Goal: Book appointment/travel/reservation

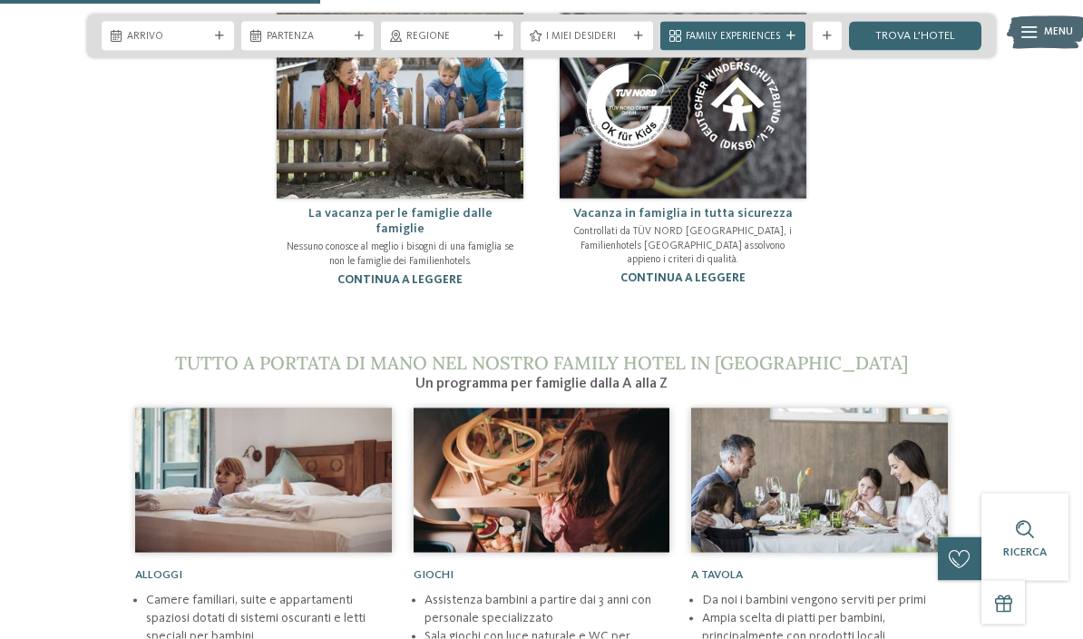
click at [769, 38] on span "Family Experiences" at bounding box center [733, 37] width 94 height 15
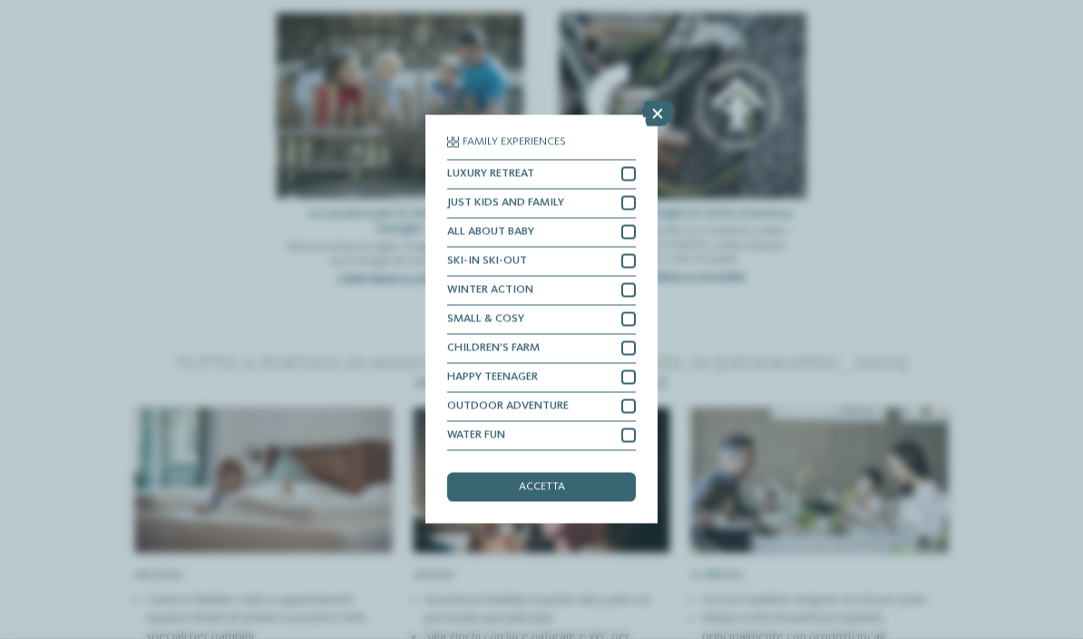
scroll to position [1270, 0]
click at [657, 102] on icon at bounding box center [657, 114] width 31 height 25
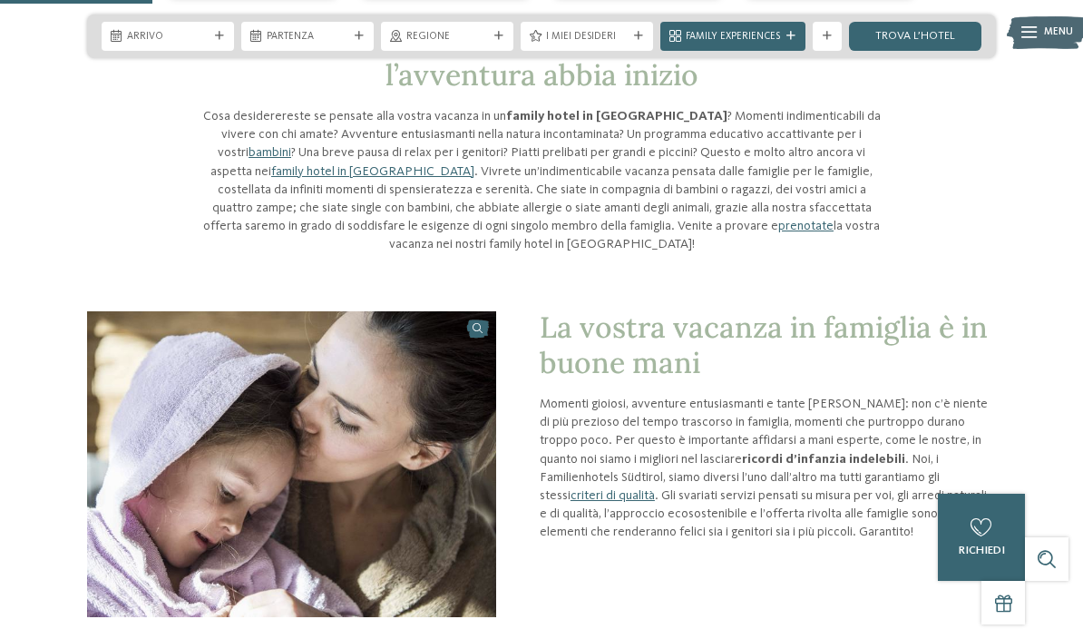
scroll to position [602, 0]
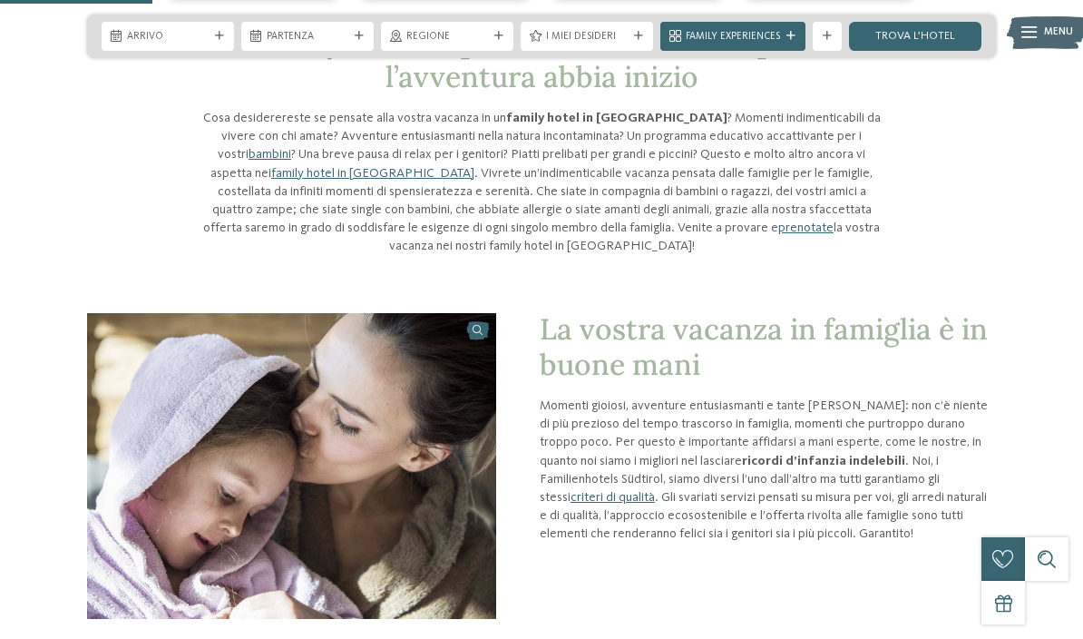
click at [423, 32] on span "Regione" at bounding box center [447, 37] width 82 height 15
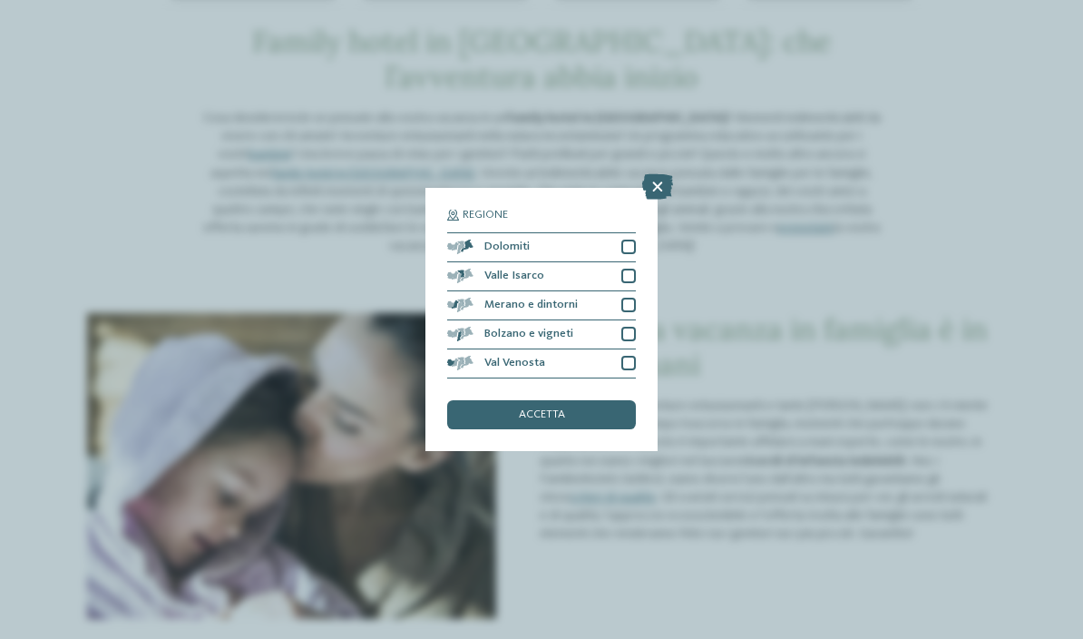
click at [657, 174] on icon at bounding box center [657, 186] width 31 height 25
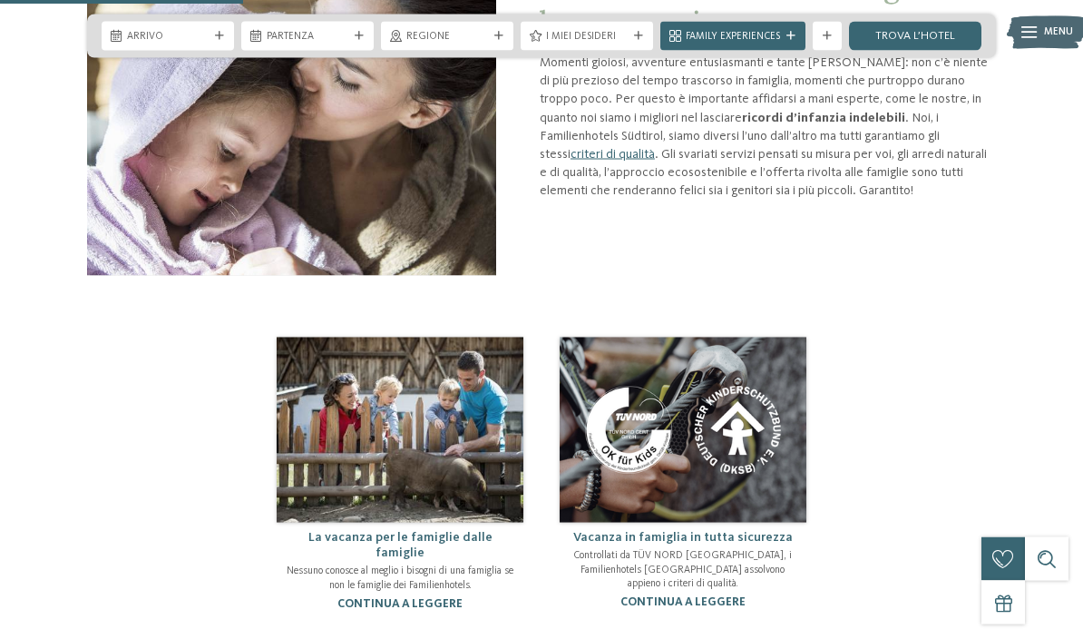
scroll to position [946, 0]
click at [919, 43] on link "trova l’hotel" at bounding box center [915, 36] width 132 height 29
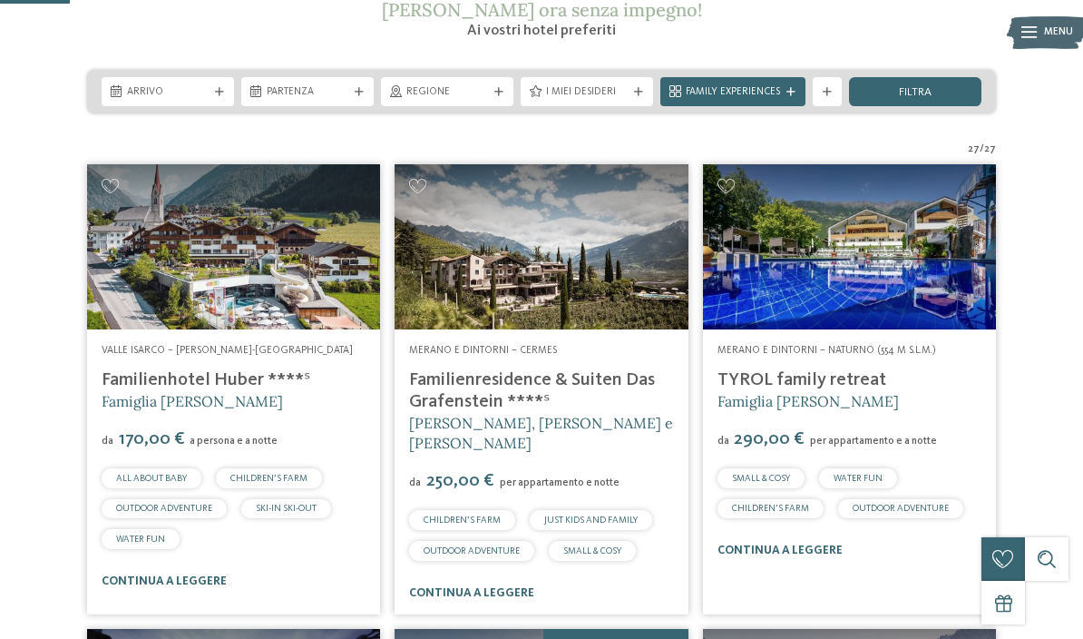
scroll to position [305, 0]
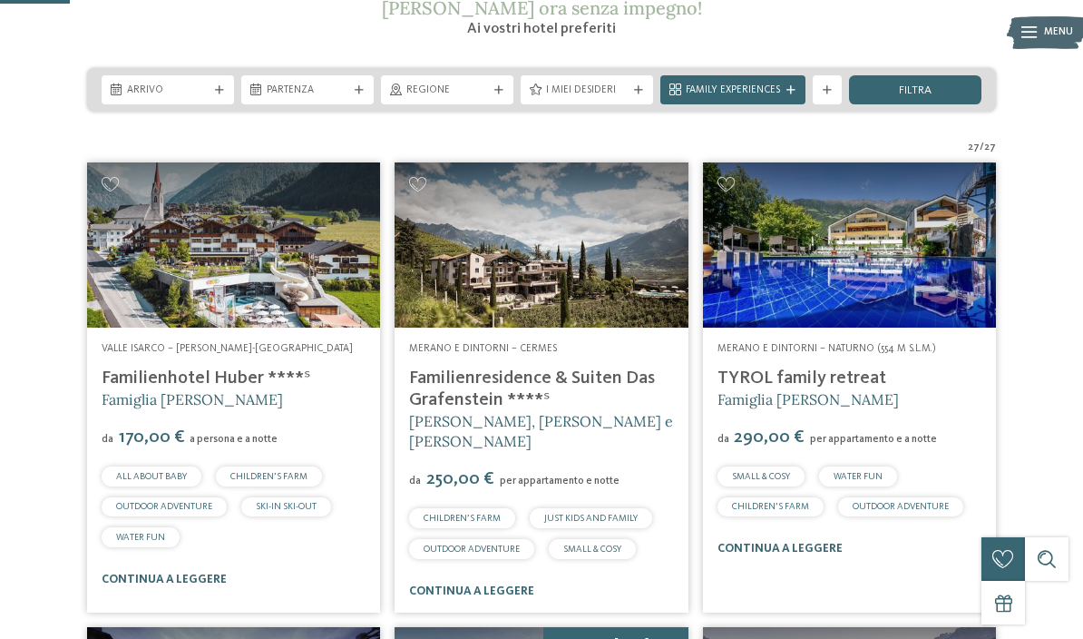
click at [616, 96] on span "I miei desideri" at bounding box center [587, 90] width 82 height 15
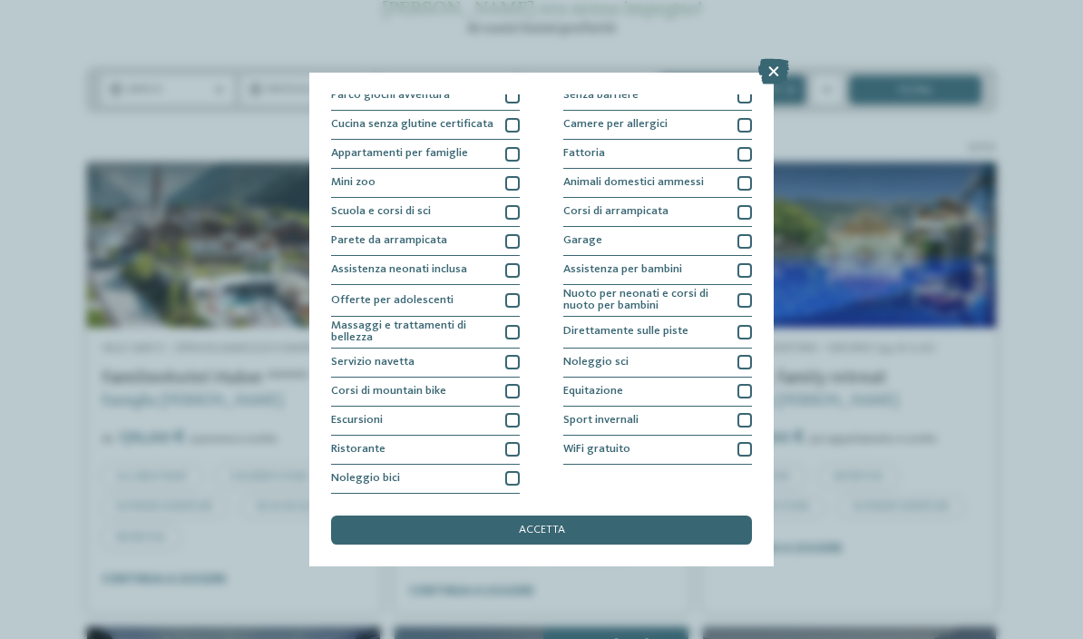
scroll to position [228, 0]
click at [673, 406] on div "Sport invernali" at bounding box center [657, 420] width 189 height 29
click at [727, 317] on div "Direttamente sulle piste" at bounding box center [657, 333] width 189 height 32
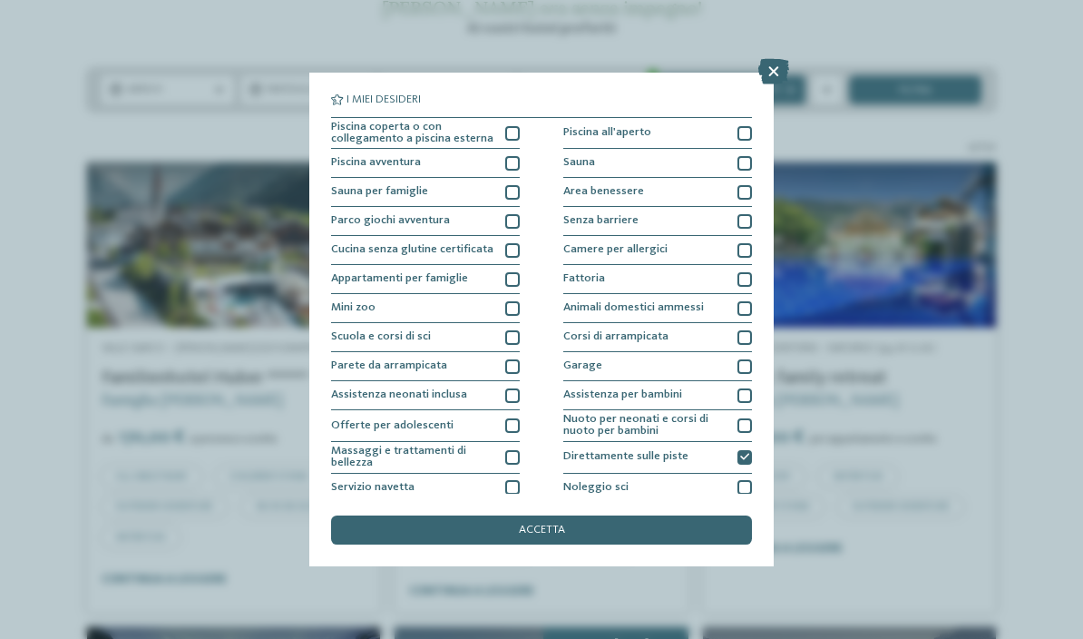
scroll to position [0, 0]
click at [351, 221] on span "Parco giochi avventura" at bounding box center [390, 221] width 119 height 12
click at [655, 515] on div "accetta" at bounding box center [541, 529] width 421 height 29
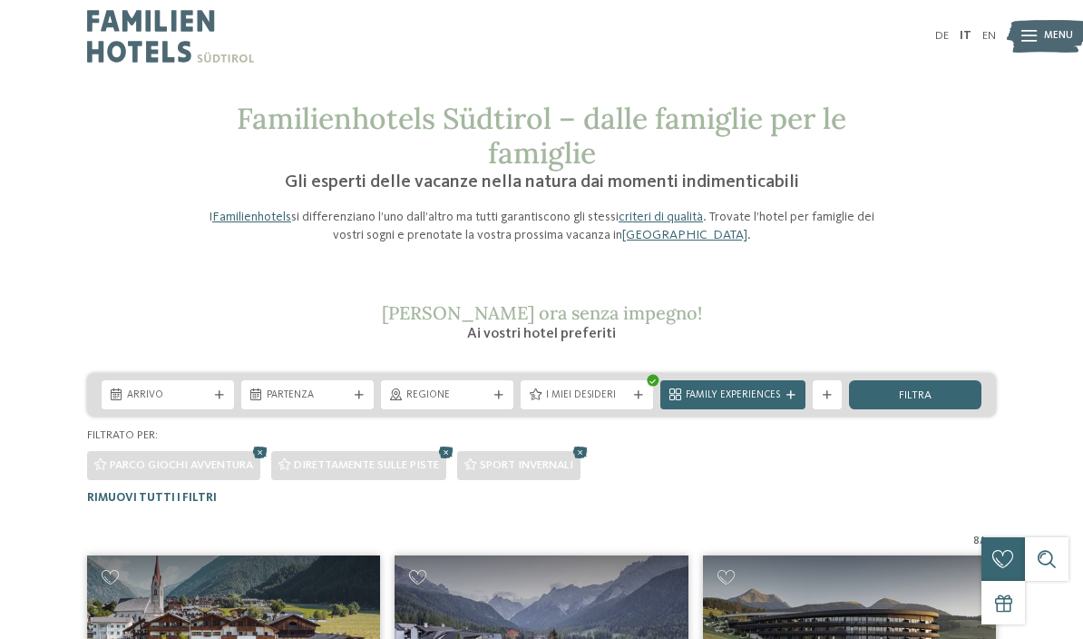
click at [705, 391] on span "Family Experiences" at bounding box center [733, 395] width 94 height 15
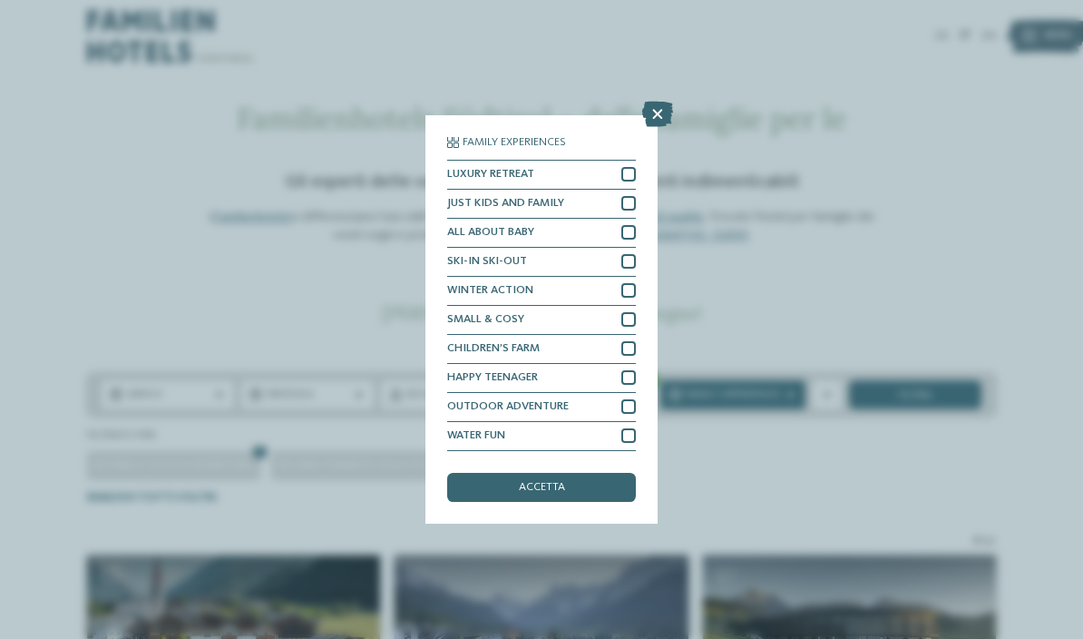
click at [487, 473] on div "accetta" at bounding box center [541, 487] width 189 height 29
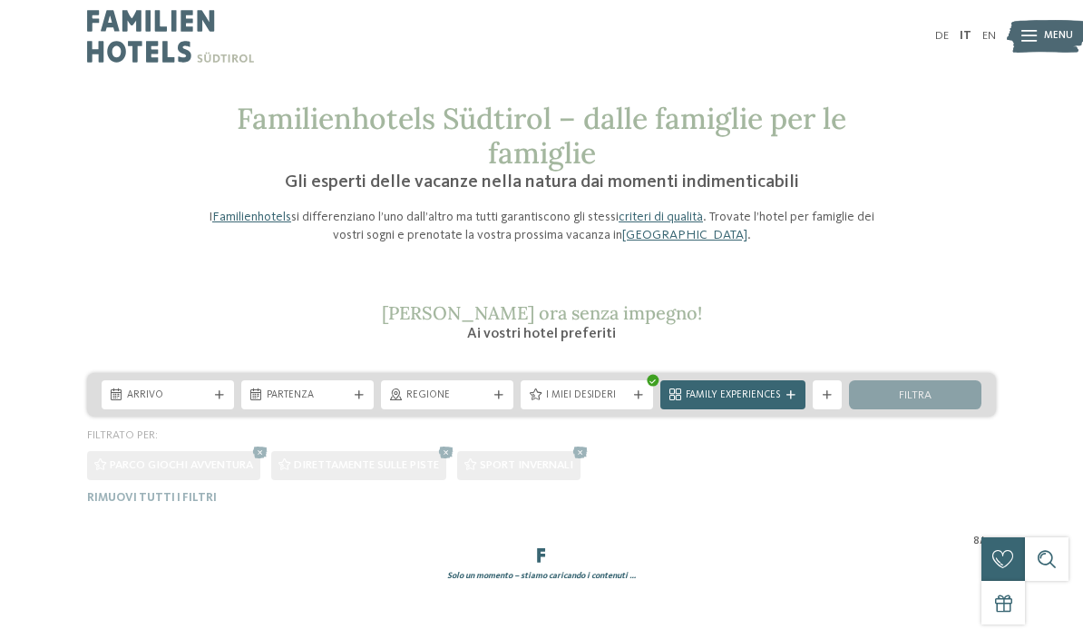
scroll to position [71, 0]
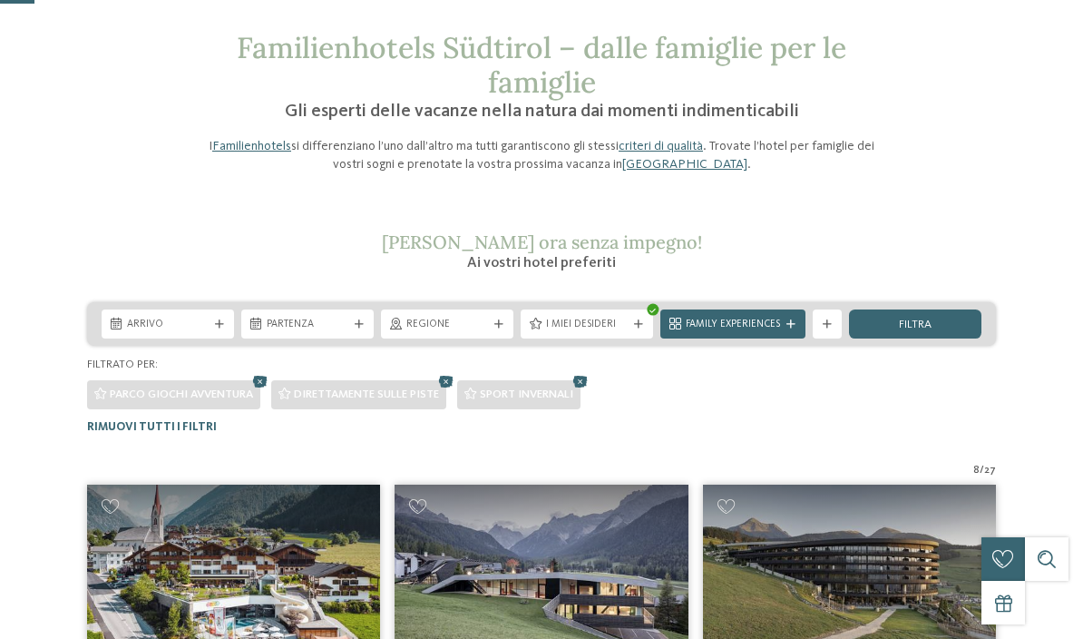
click at [557, 393] on span "Sport invernali" at bounding box center [526, 394] width 93 height 12
click at [570, 317] on span "I miei desideri" at bounding box center [587, 324] width 82 height 15
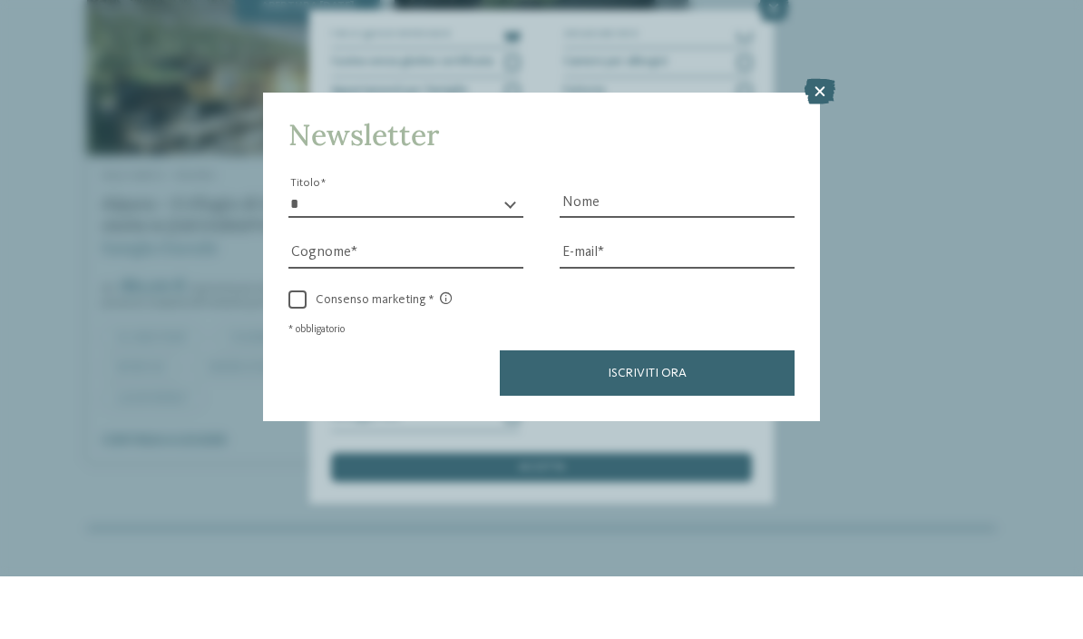
scroll to position [1457, 0]
click at [814, 141] on icon at bounding box center [820, 153] width 31 height 25
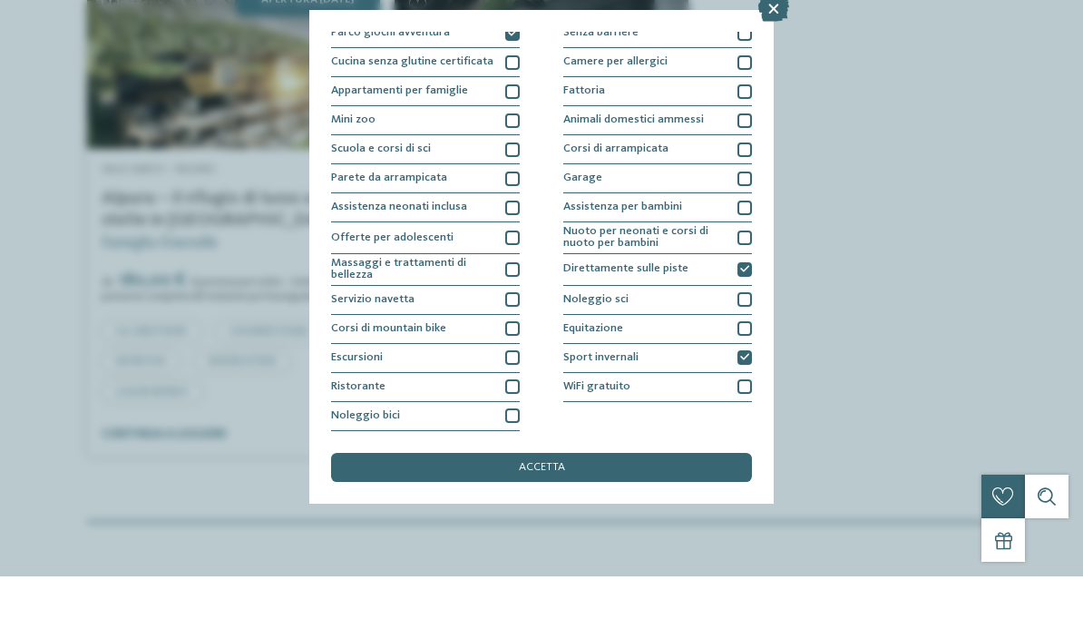
scroll to position [1520, 0]
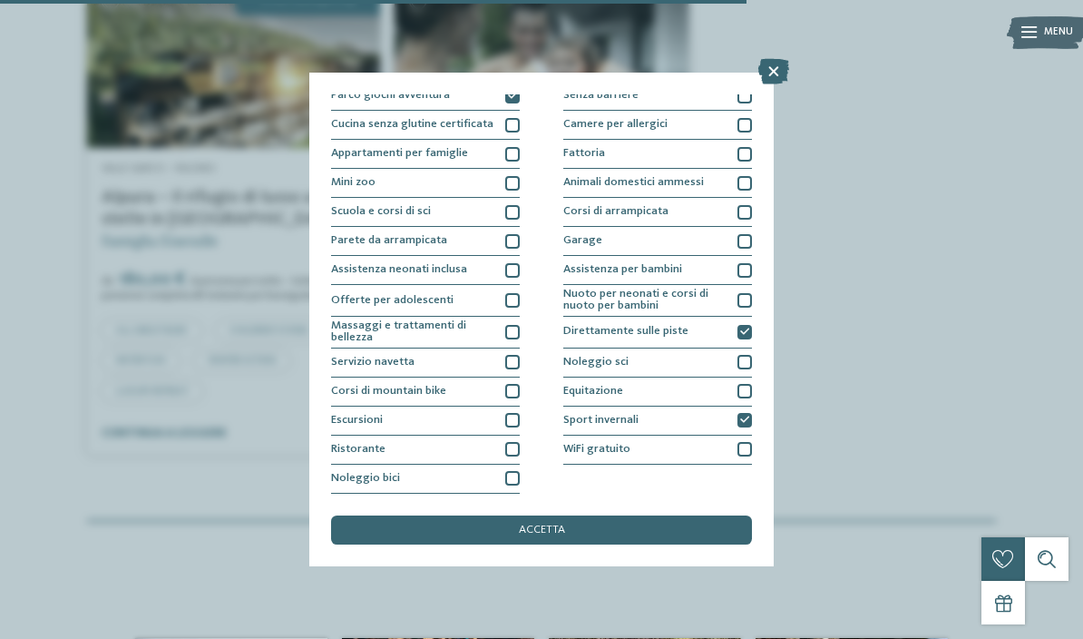
click at [784, 78] on icon at bounding box center [773, 71] width 31 height 25
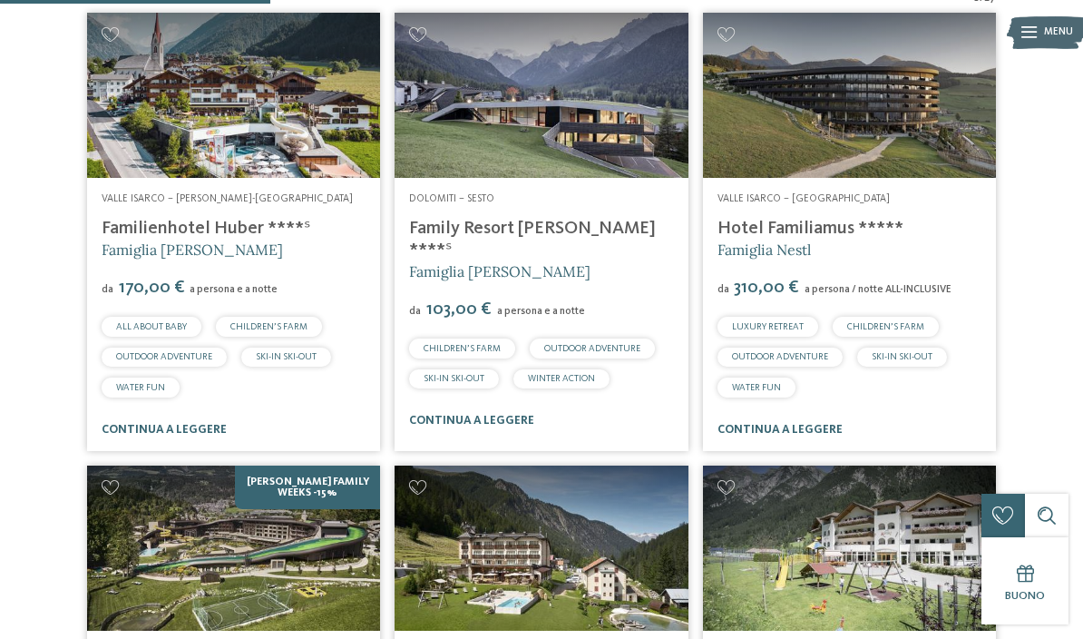
scroll to position [538, 0]
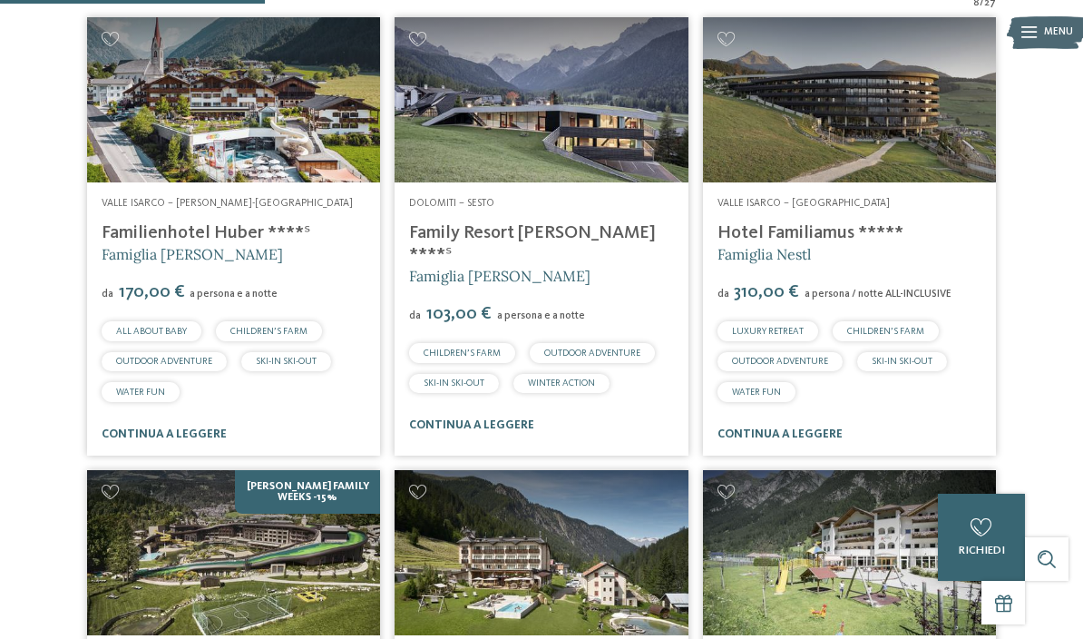
click at [927, 356] on span "SKI-IN SKI-OUT" at bounding box center [902, 360] width 61 height 9
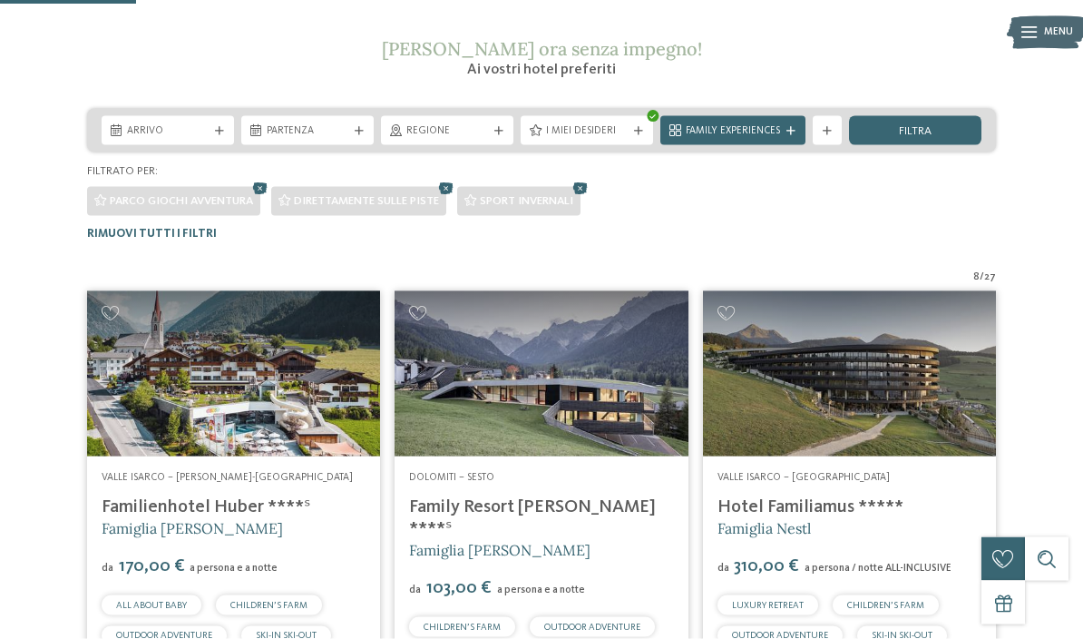
scroll to position [271, 0]
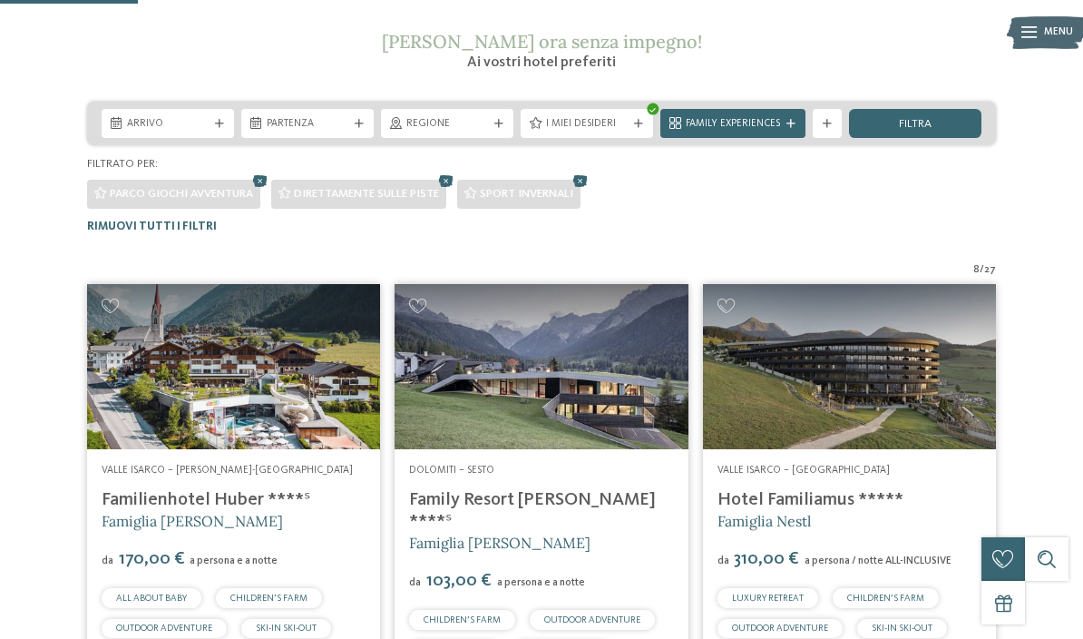
click at [926, 472] on address "Valle Isarco – [GEOGRAPHIC_DATA]" at bounding box center [849, 470] width 264 height 15
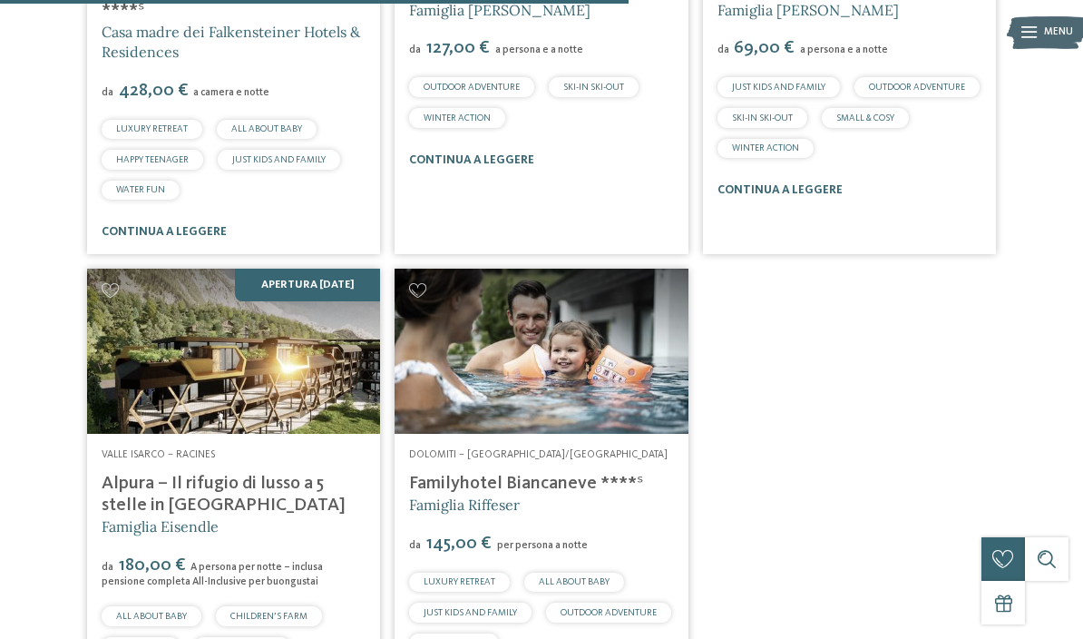
scroll to position [1235, 0]
click at [557, 473] on link "Familyhotel Biancaneve ****ˢ" at bounding box center [526, 482] width 234 height 18
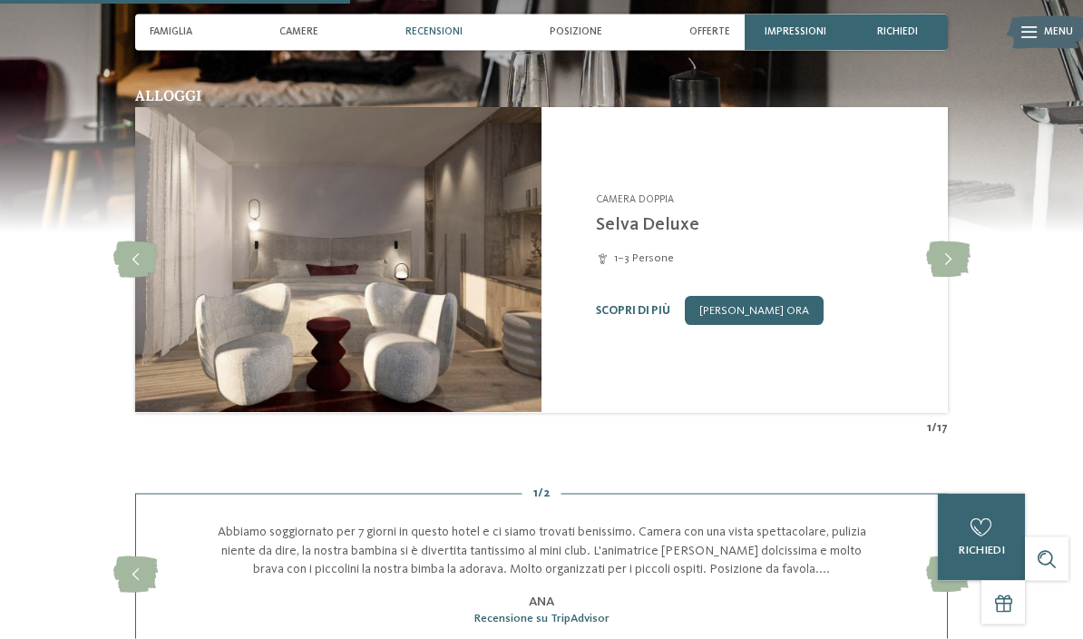
scroll to position [1277, 0]
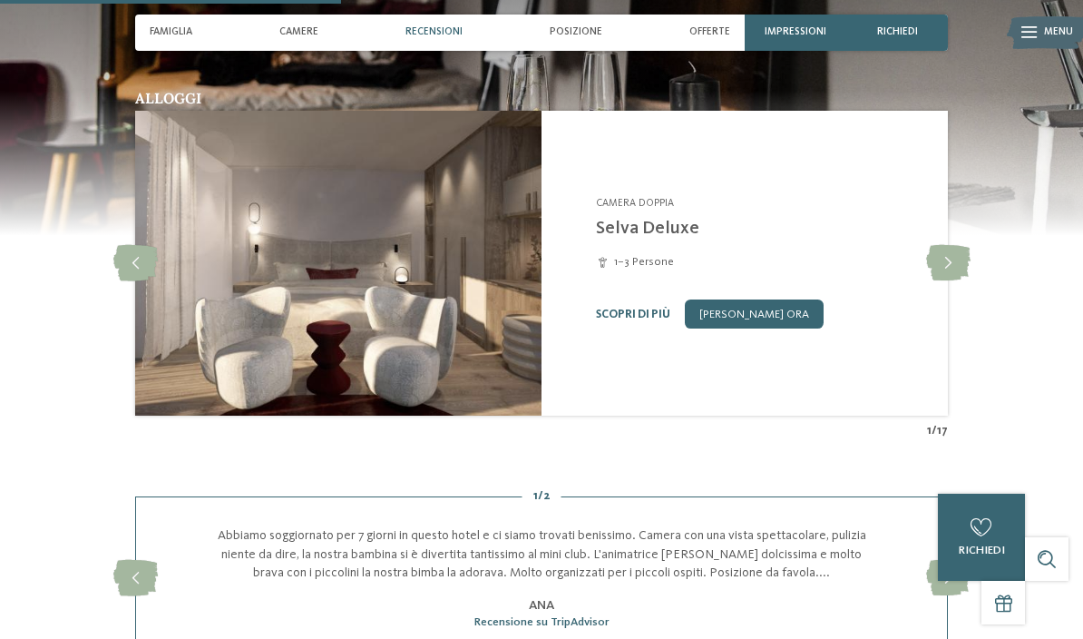
click at [965, 281] on icon at bounding box center [948, 263] width 44 height 36
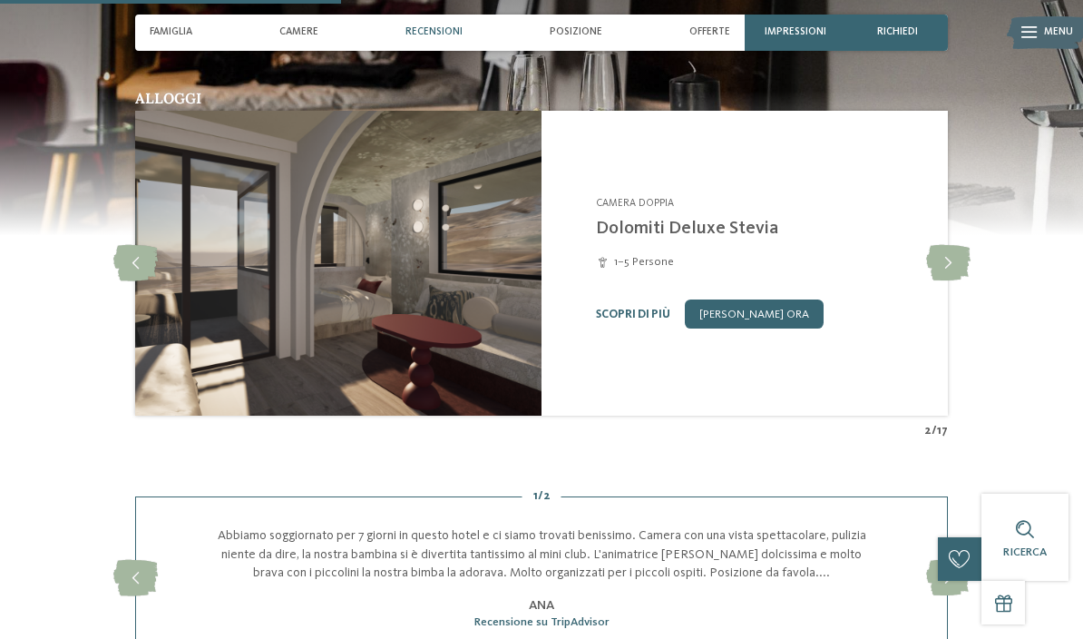
click at [945, 281] on icon at bounding box center [948, 263] width 44 height 36
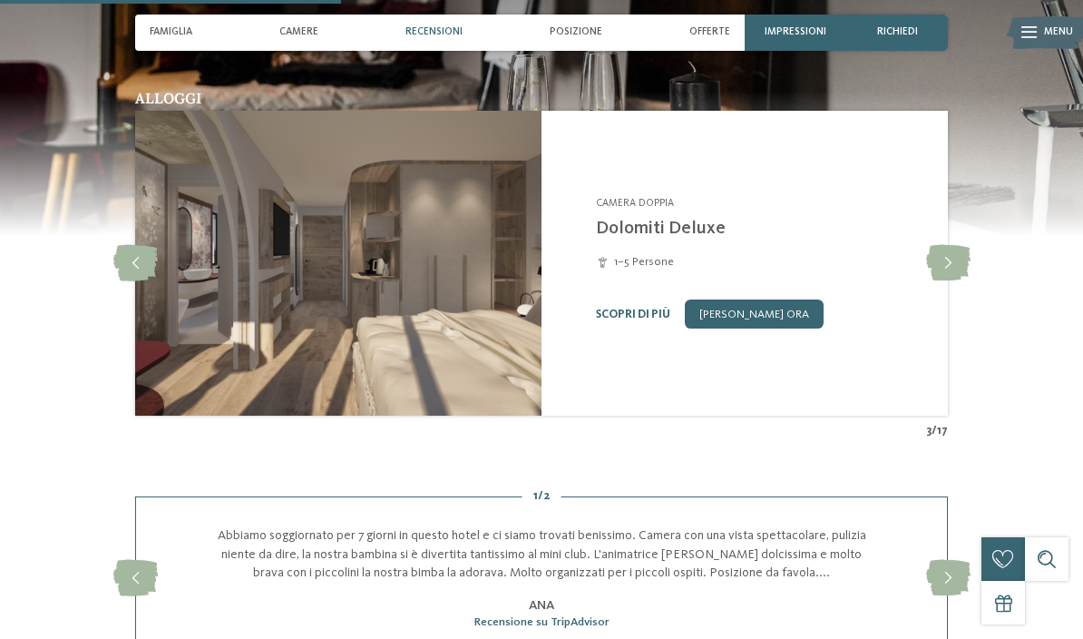
click at [148, 281] on icon at bounding box center [135, 263] width 44 height 36
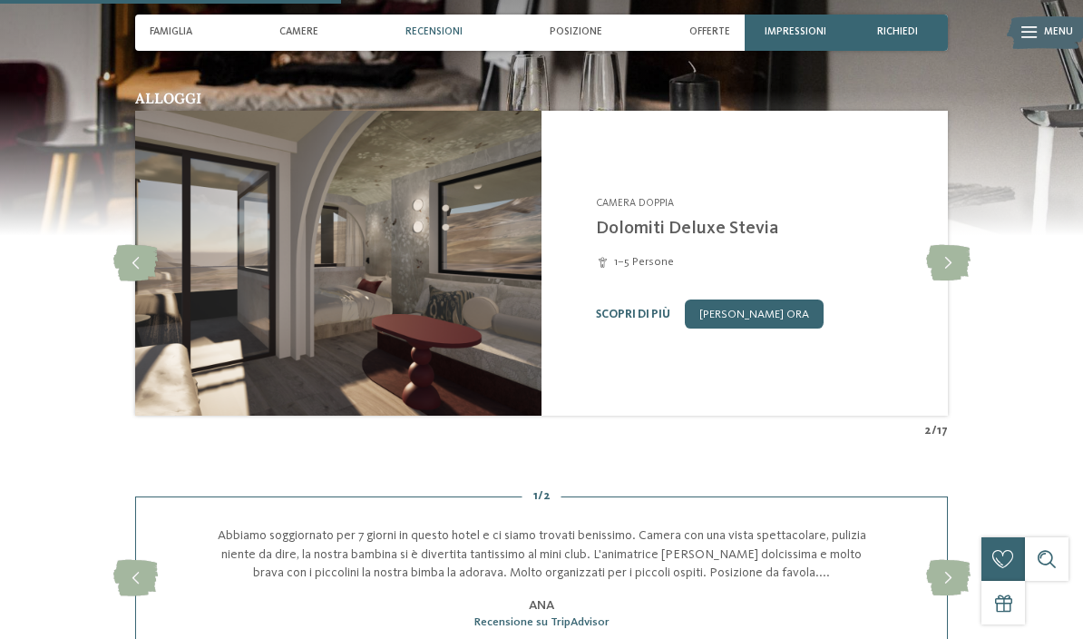
click at [133, 281] on icon at bounding box center [135, 263] width 44 height 36
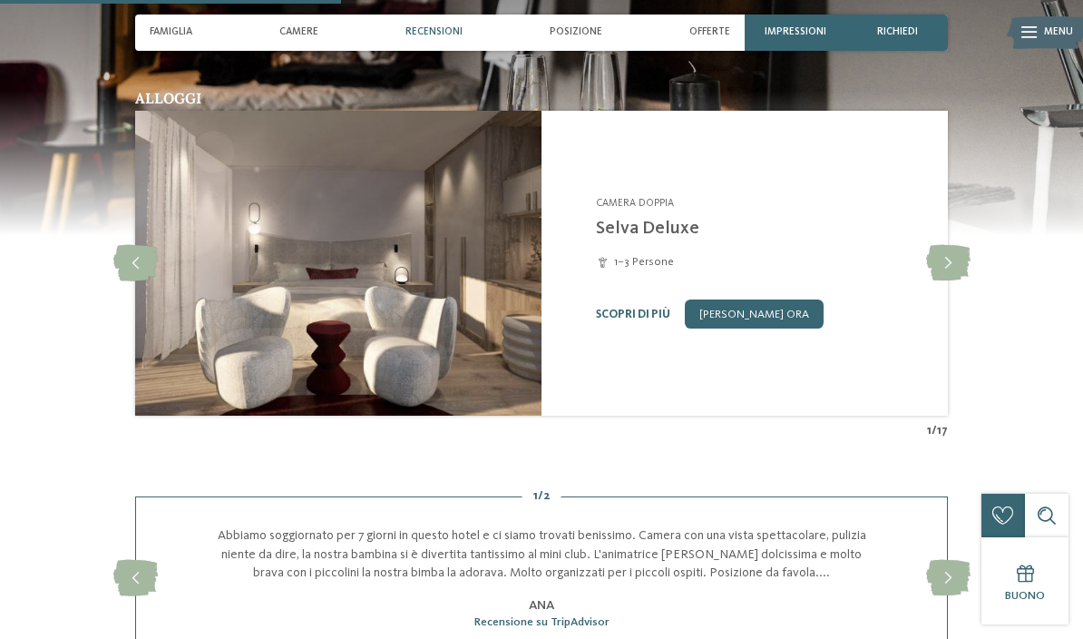
click at [943, 281] on icon at bounding box center [948, 263] width 44 height 36
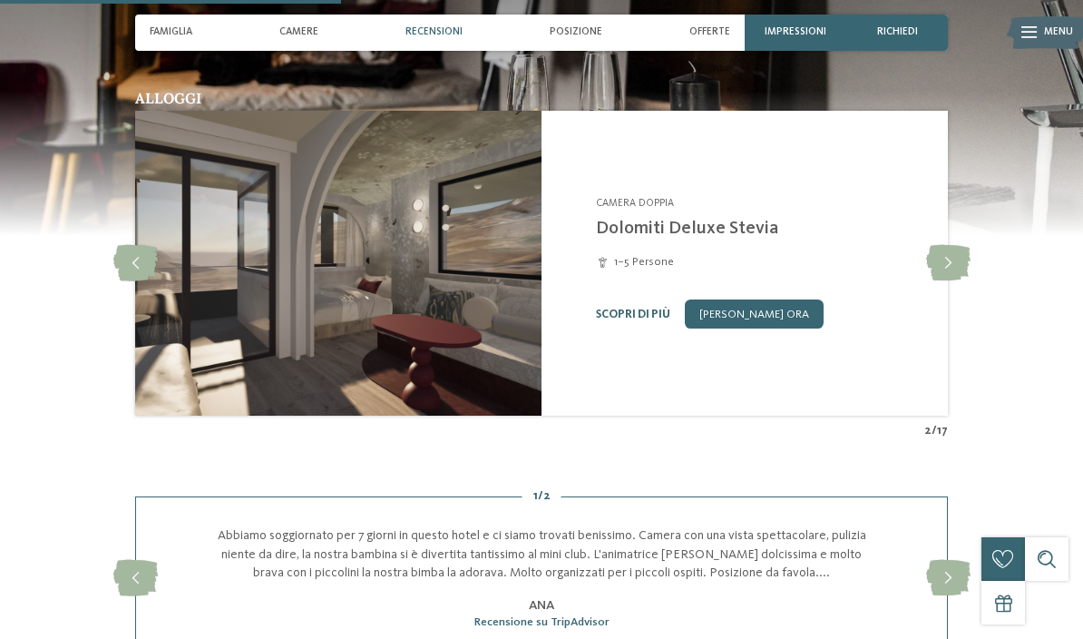
click at [147, 281] on icon at bounding box center [135, 263] width 44 height 36
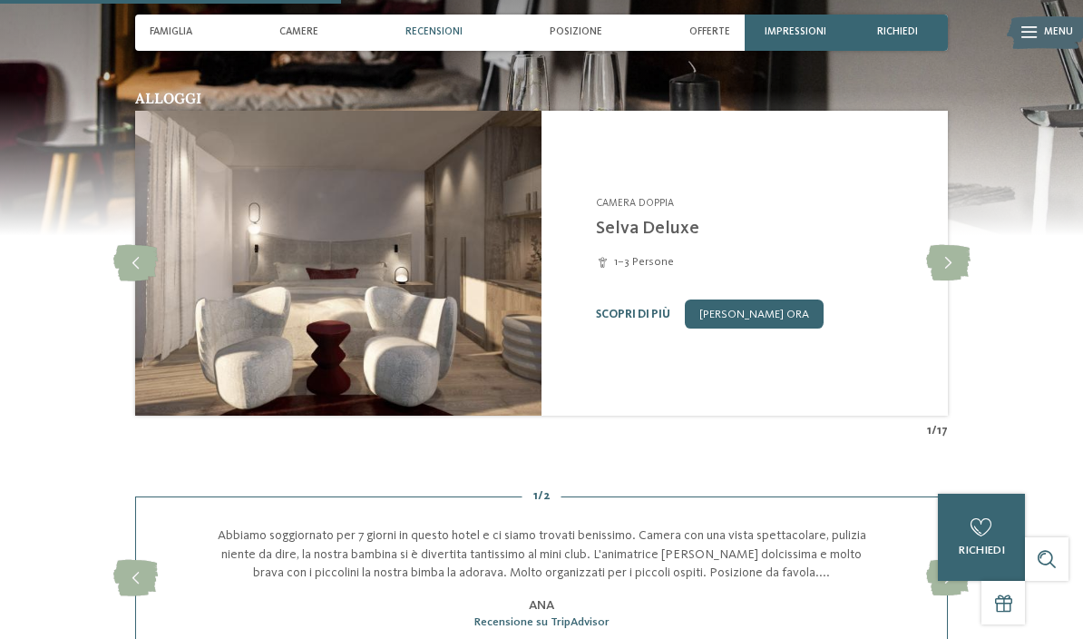
click at [944, 281] on icon at bounding box center [948, 263] width 44 height 36
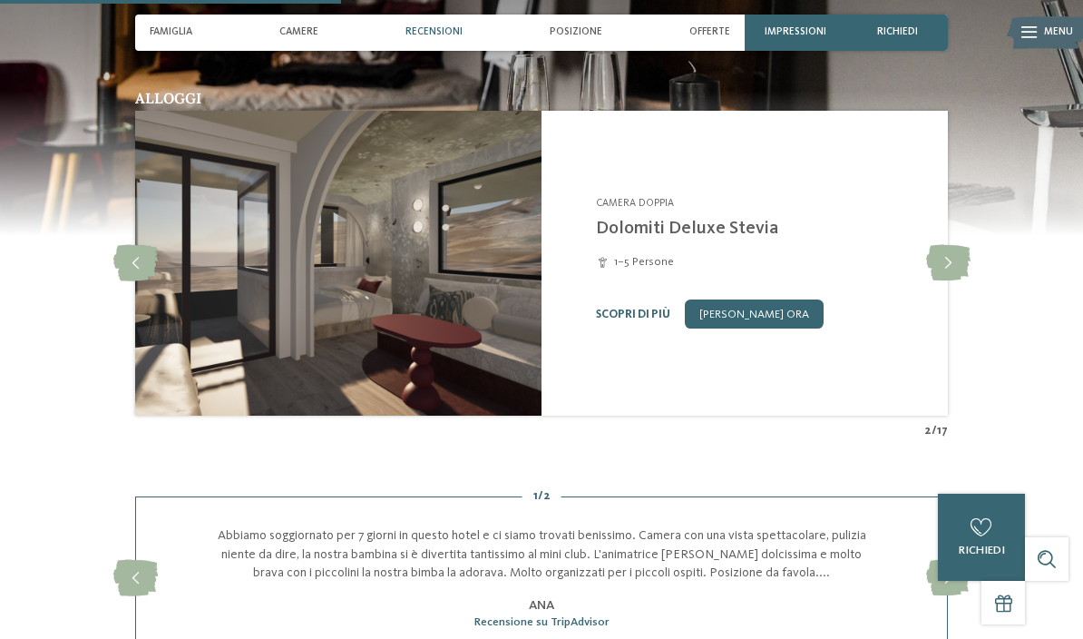
click at [941, 281] on icon at bounding box center [948, 263] width 44 height 36
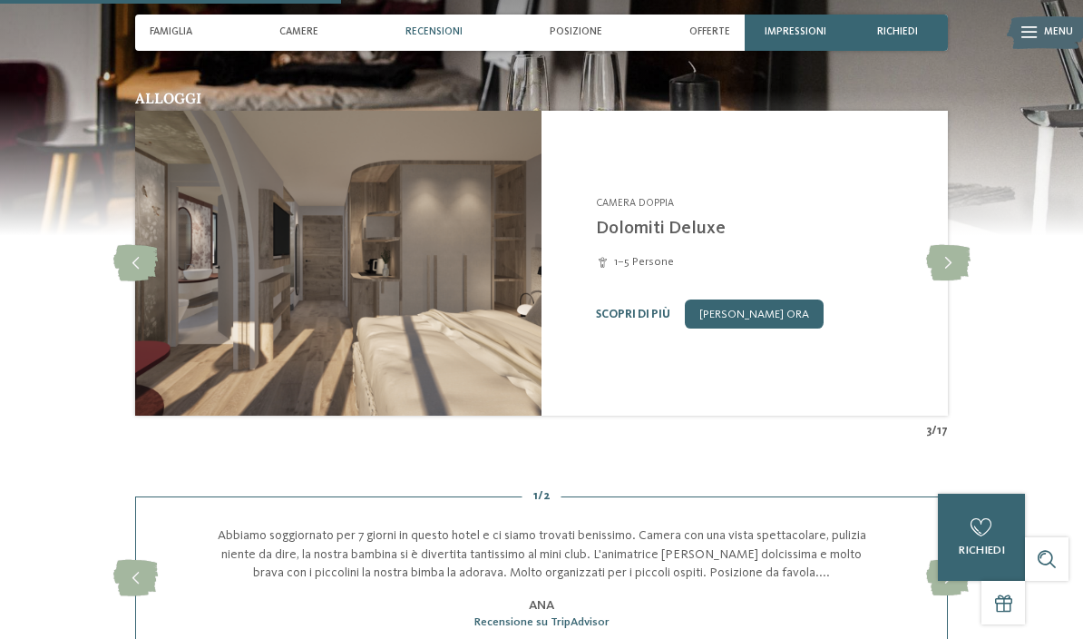
click at [941, 281] on icon at bounding box center [948, 263] width 44 height 36
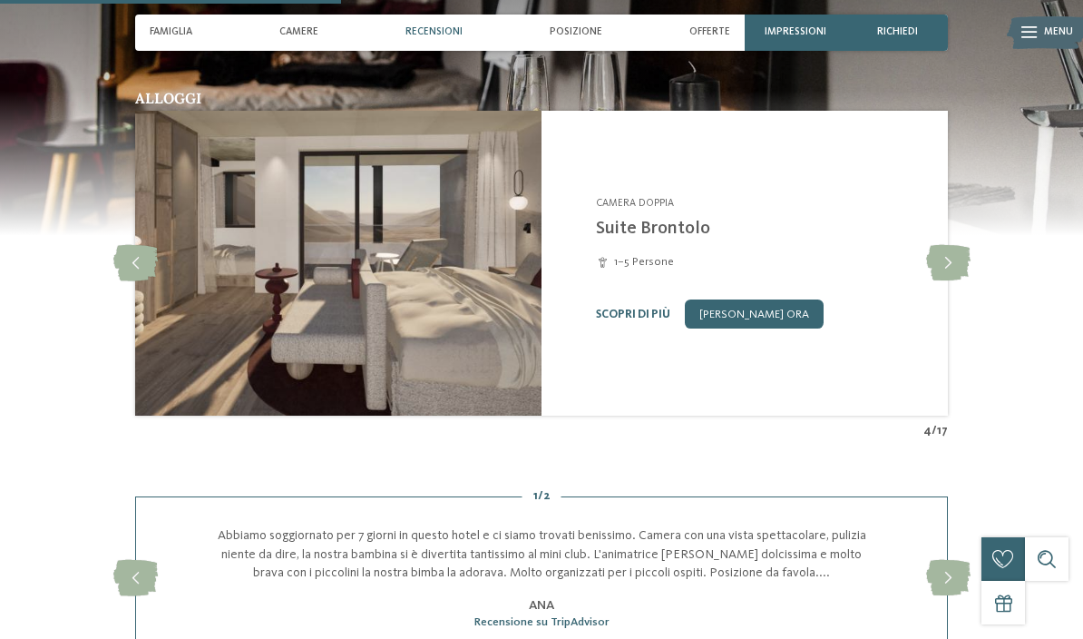
click at [939, 281] on icon at bounding box center [948, 263] width 44 height 36
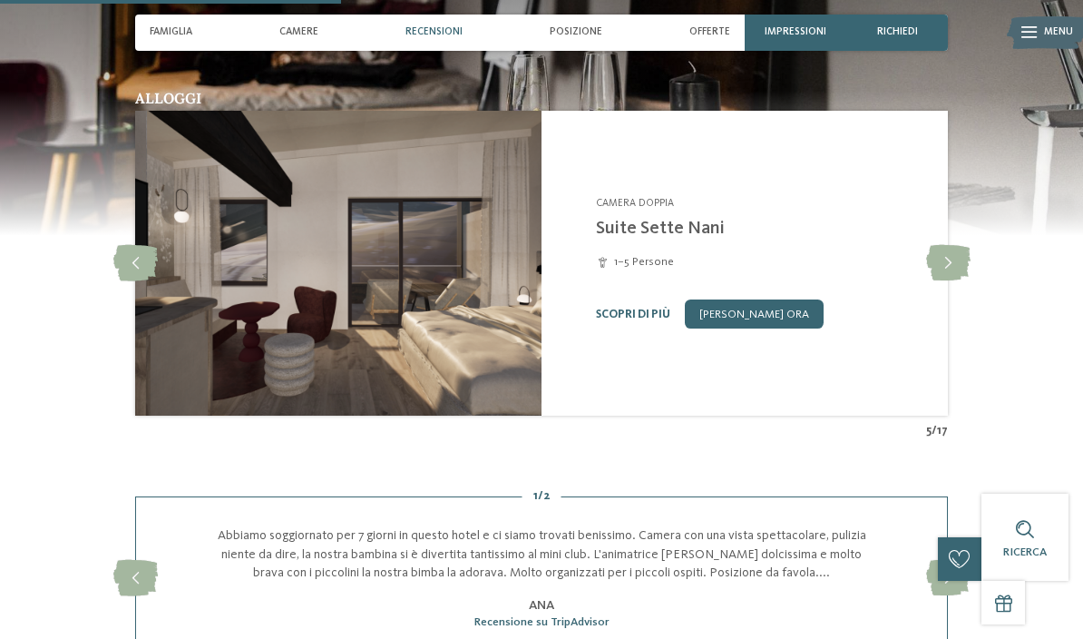
click at [940, 281] on icon at bounding box center [948, 263] width 44 height 36
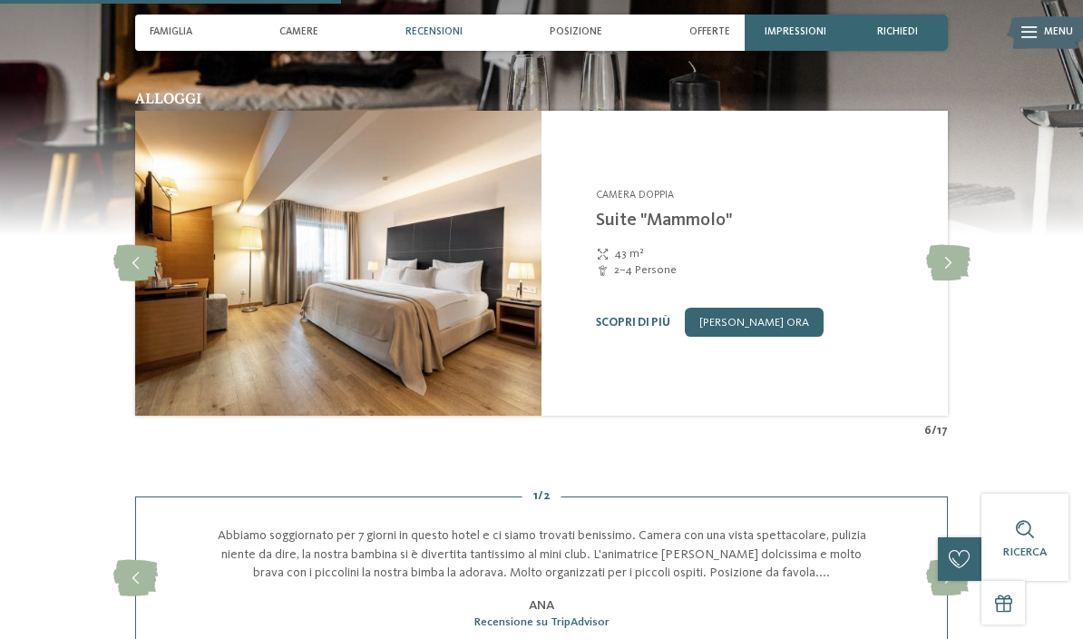
click at [944, 281] on icon at bounding box center [948, 263] width 44 height 36
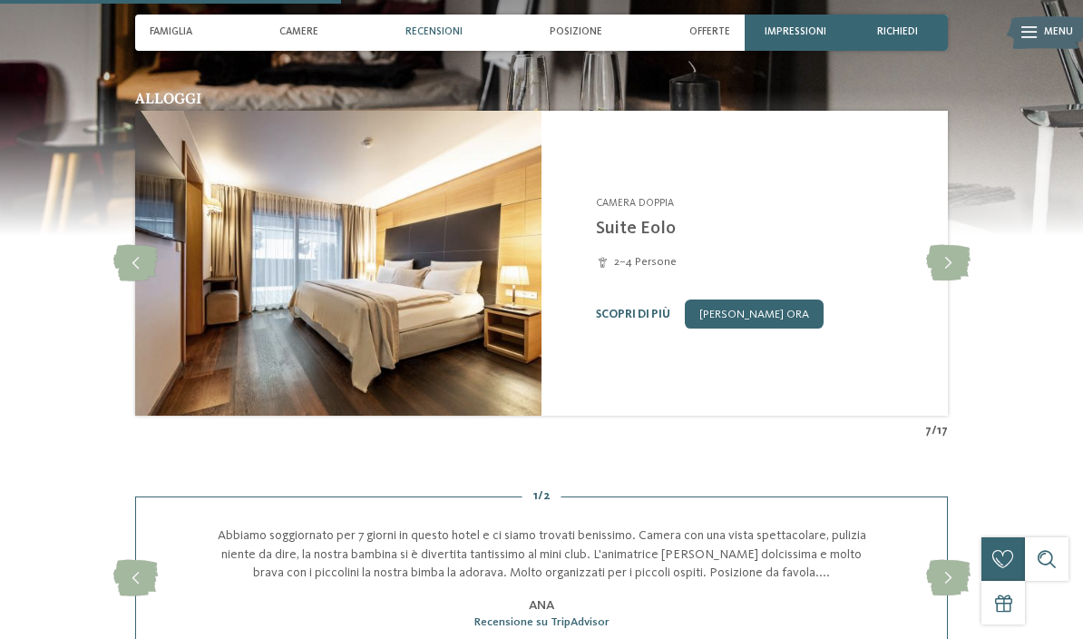
click at [946, 281] on icon at bounding box center [948, 263] width 44 height 36
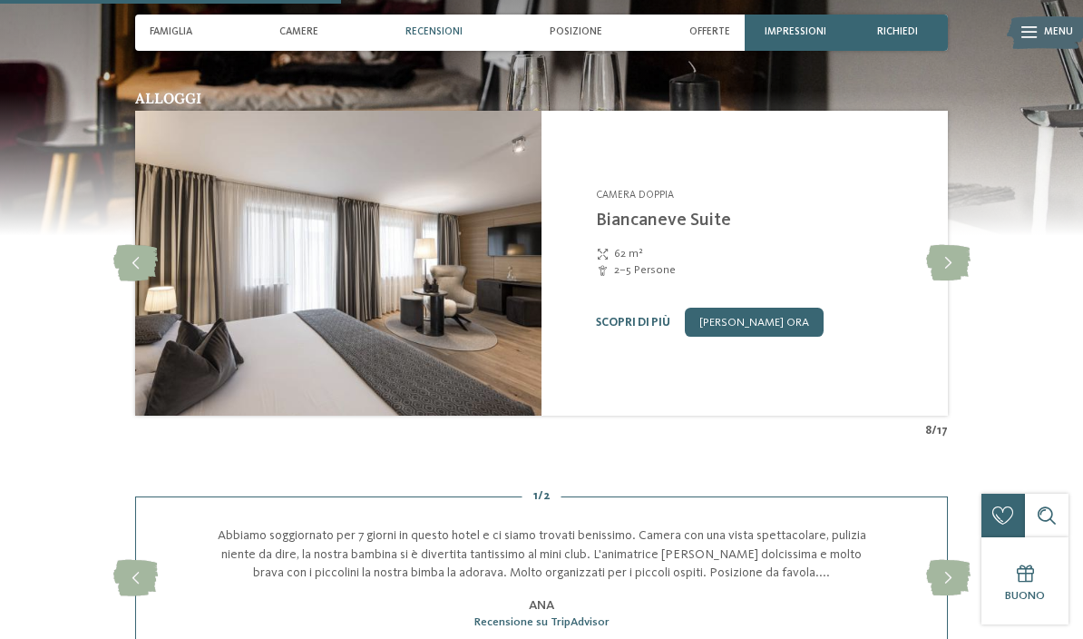
click at [943, 281] on icon at bounding box center [948, 263] width 44 height 36
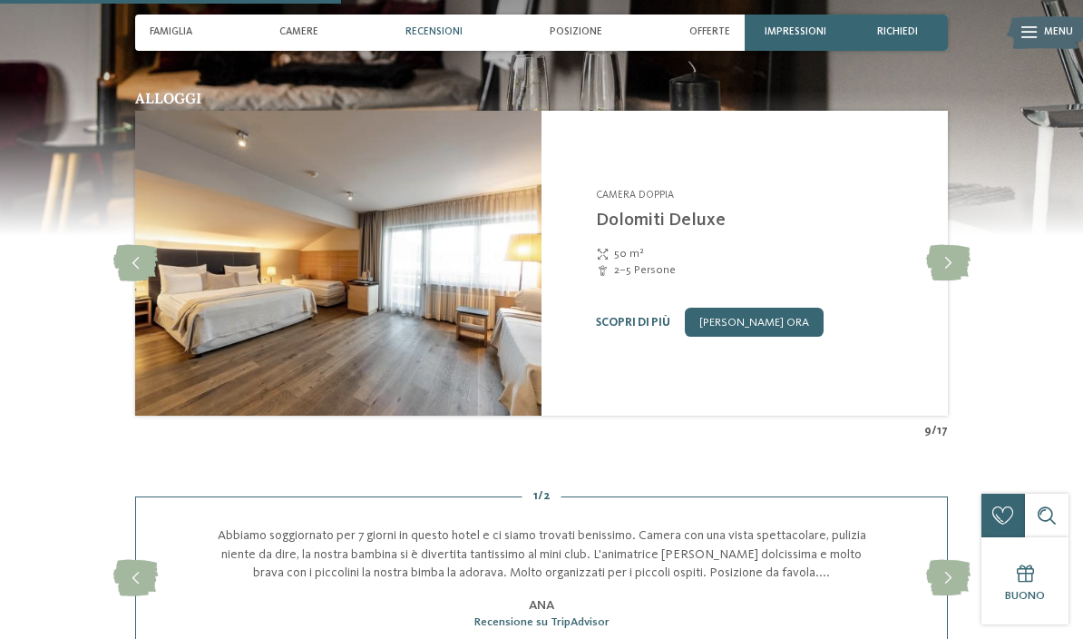
click at [957, 281] on icon at bounding box center [948, 263] width 44 height 36
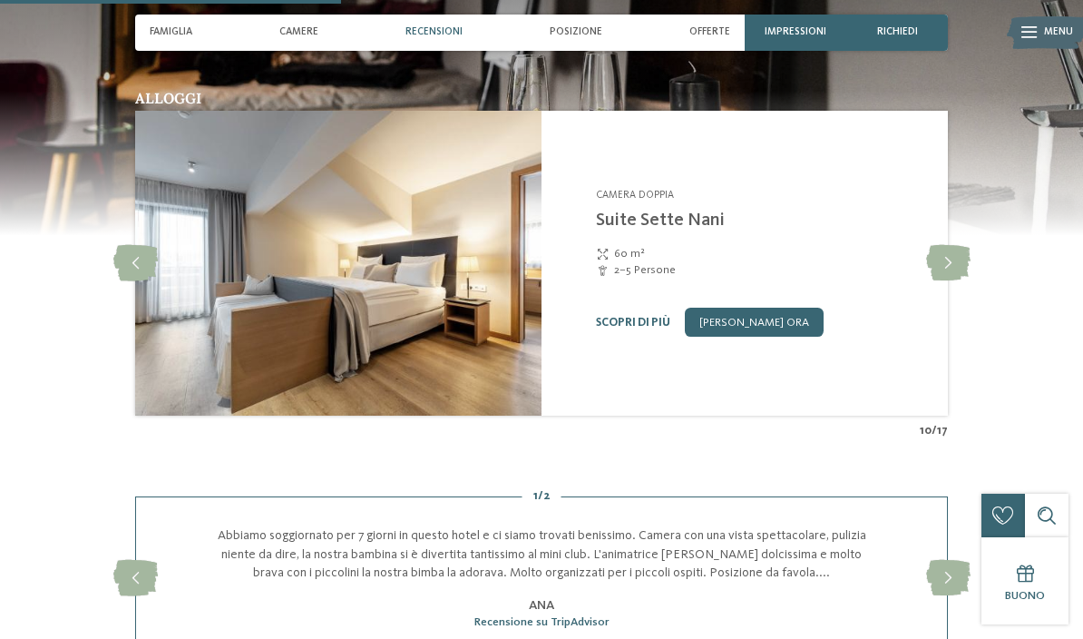
click at [950, 281] on icon at bounding box center [948, 263] width 44 height 36
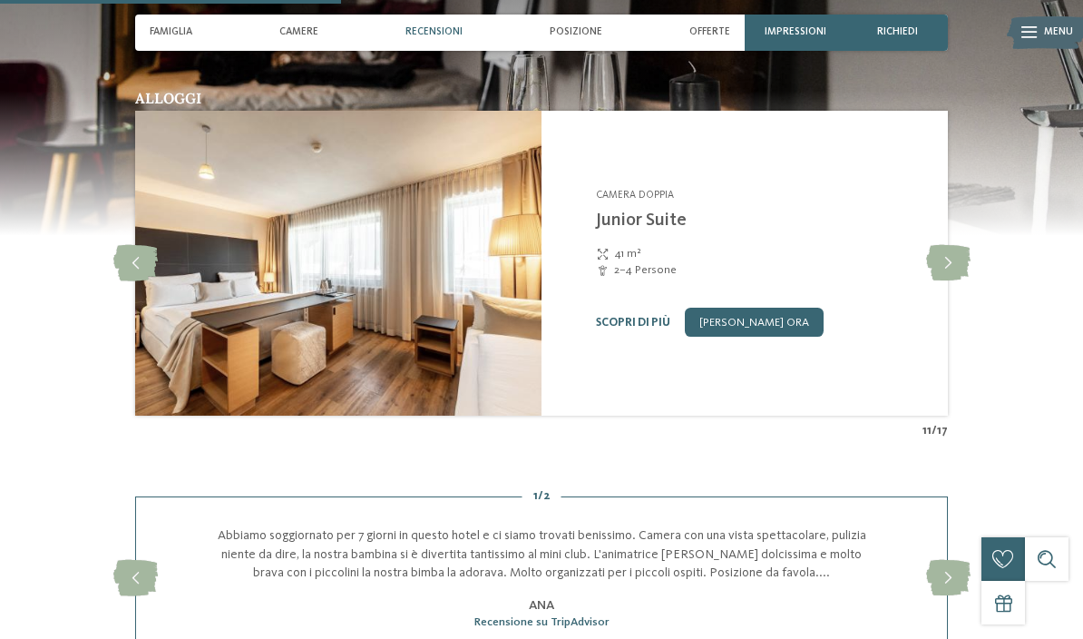
click at [956, 281] on icon at bounding box center [948, 263] width 44 height 36
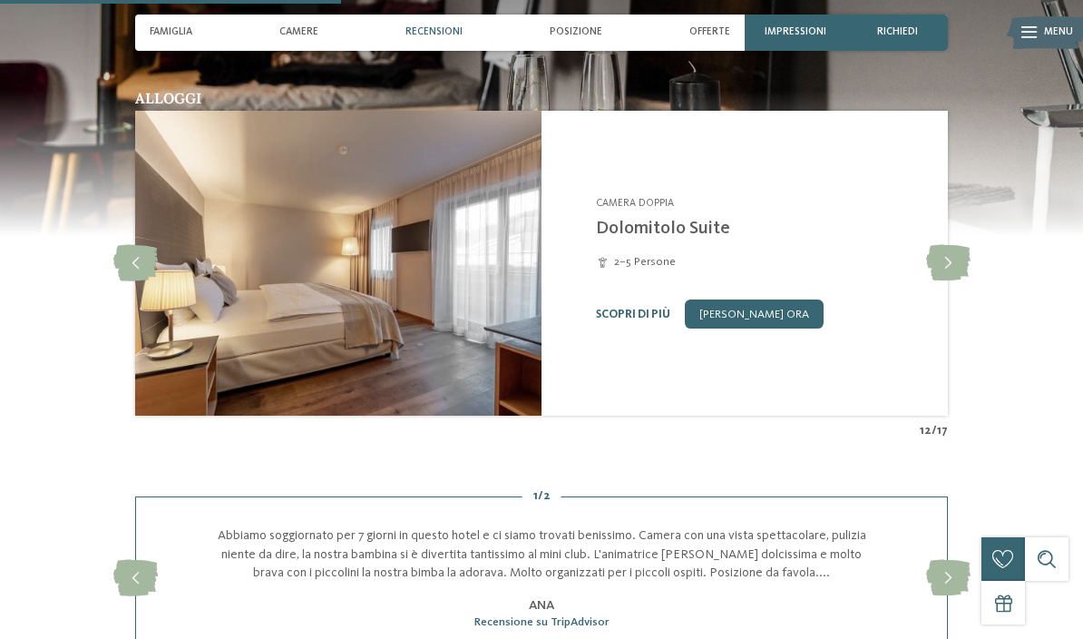
click at [945, 281] on icon at bounding box center [948, 263] width 44 height 36
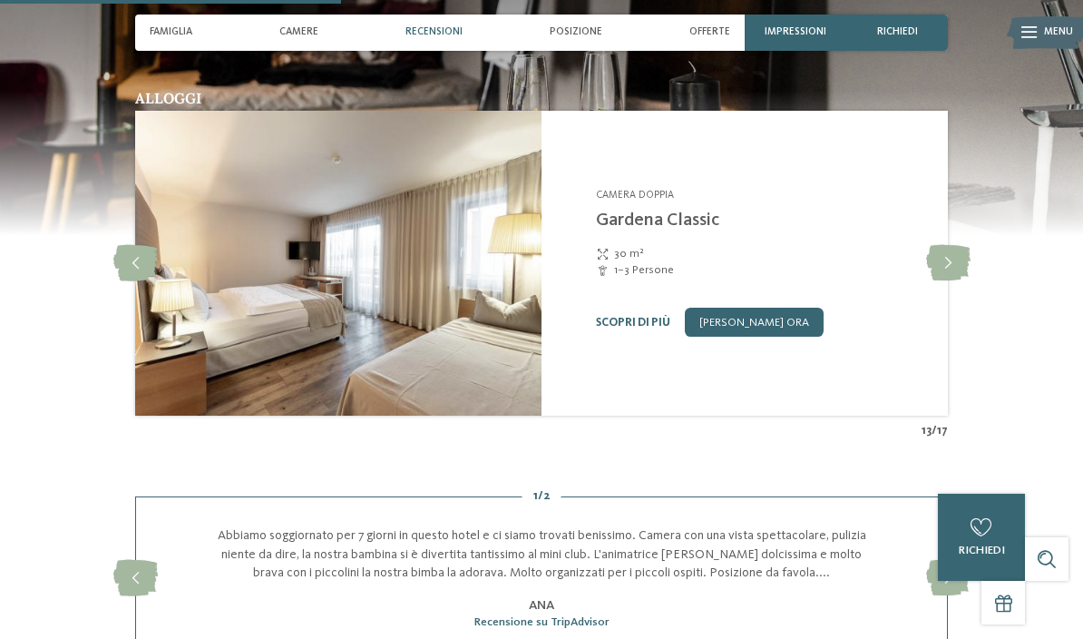
click at [945, 281] on icon at bounding box center [948, 263] width 44 height 36
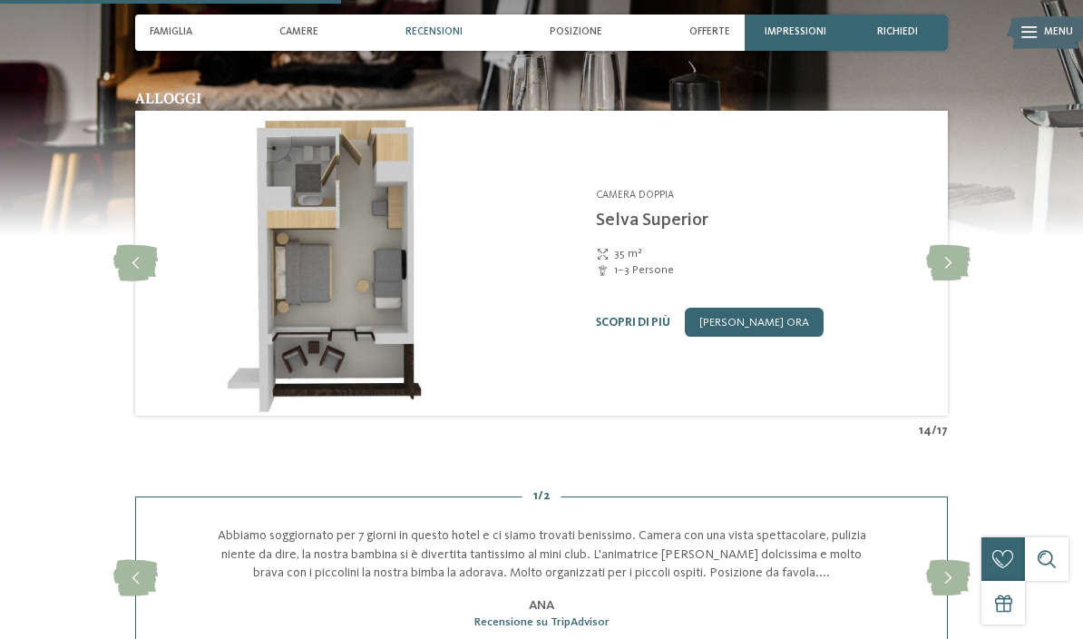
click at [946, 281] on icon at bounding box center [948, 263] width 44 height 36
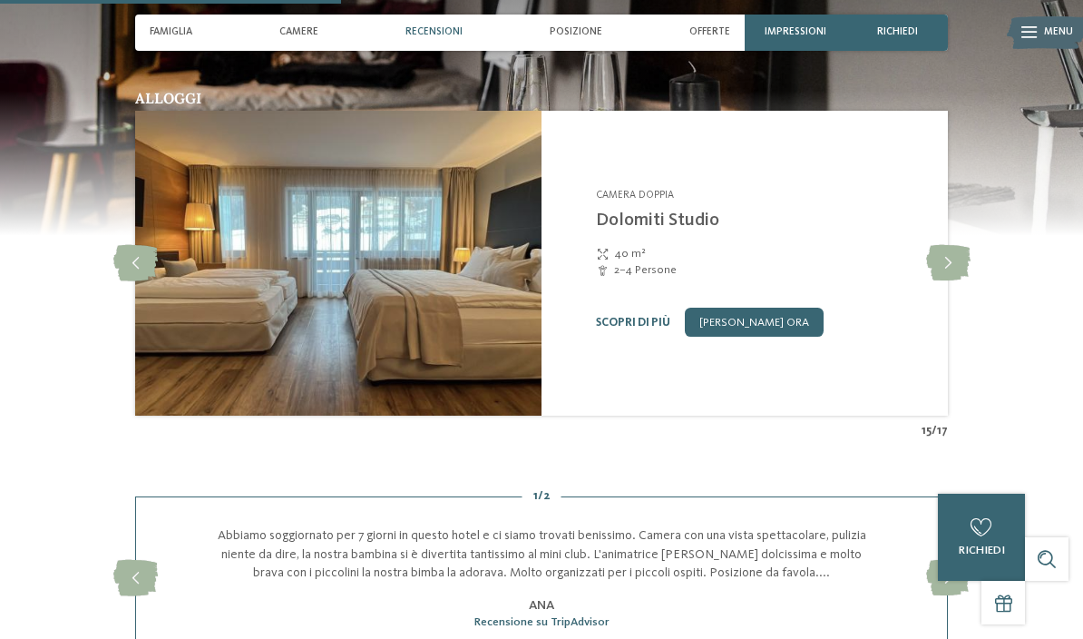
click at [938, 281] on icon at bounding box center [948, 263] width 44 height 36
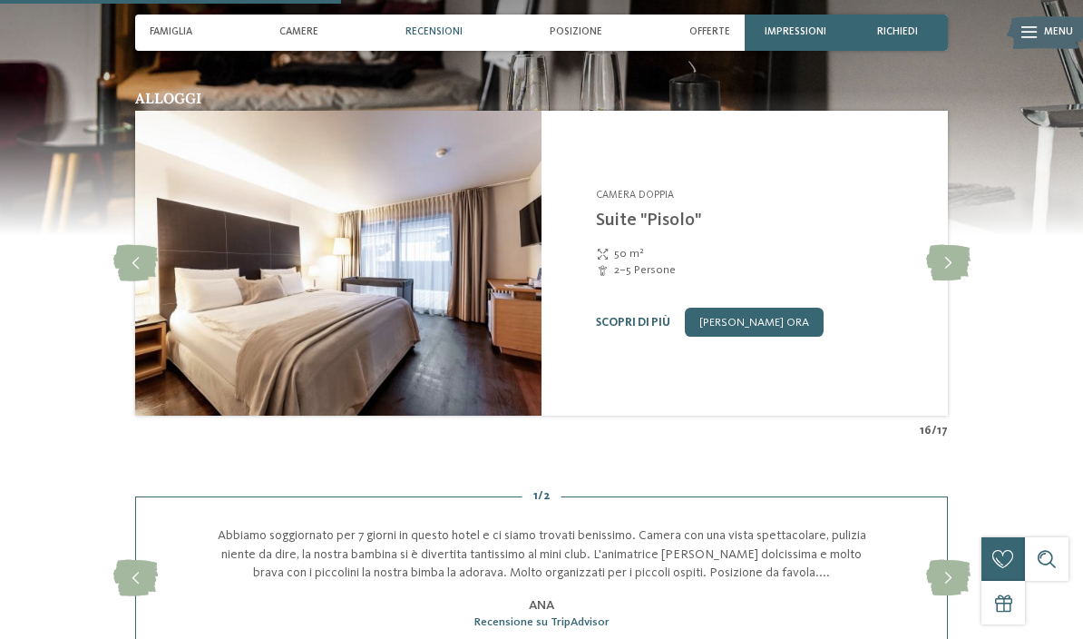
click at [937, 281] on icon at bounding box center [948, 263] width 44 height 36
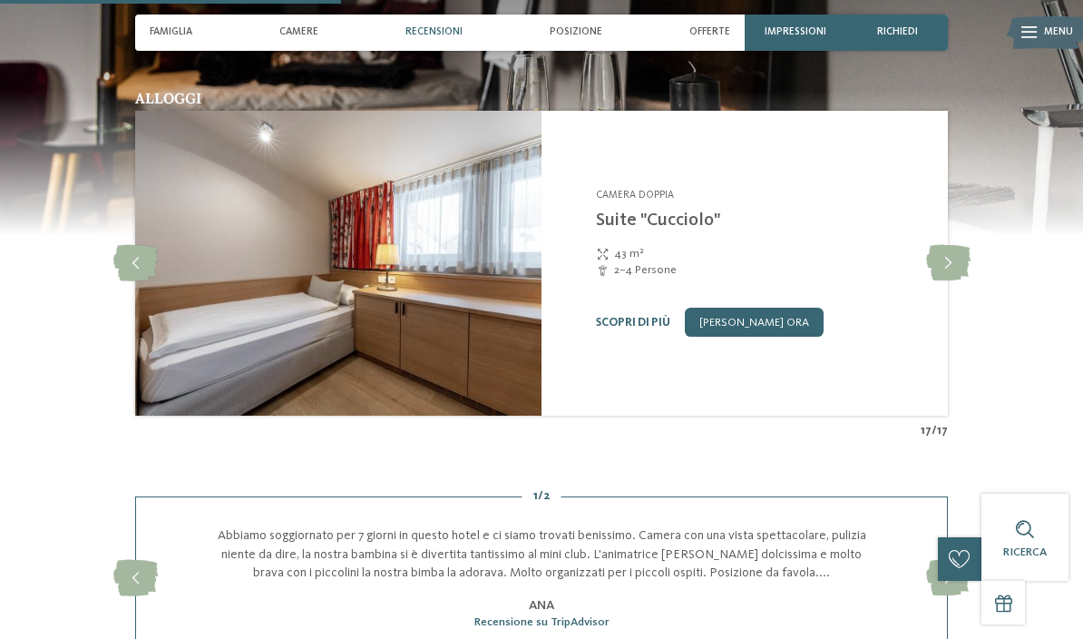
click at [951, 281] on icon at bounding box center [948, 263] width 44 height 36
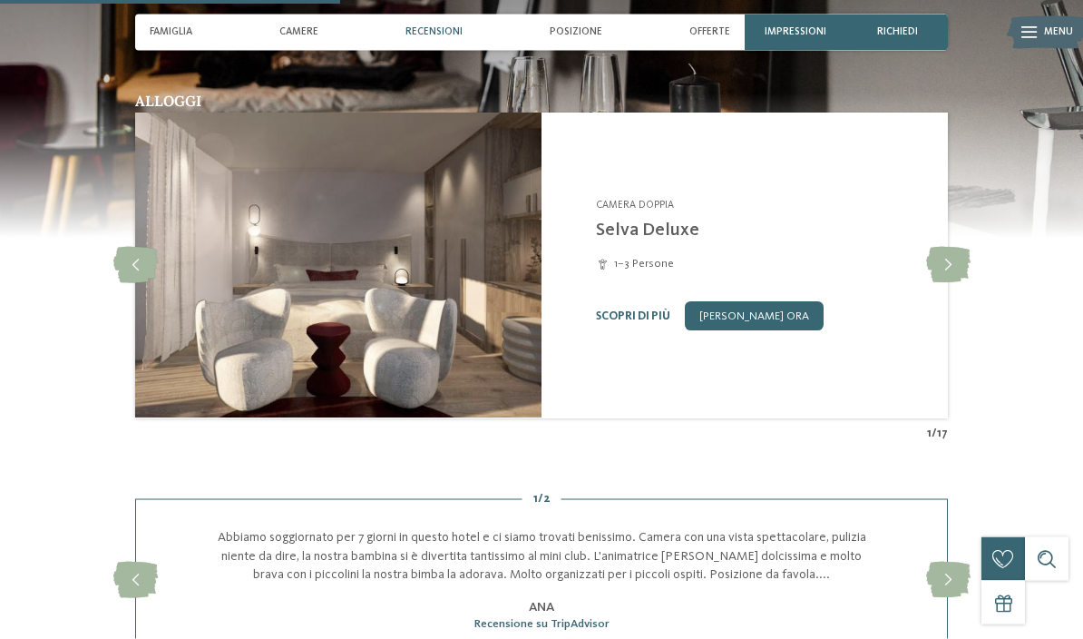
scroll to position [1275, 0]
click at [123, 283] on icon at bounding box center [135, 265] width 44 height 36
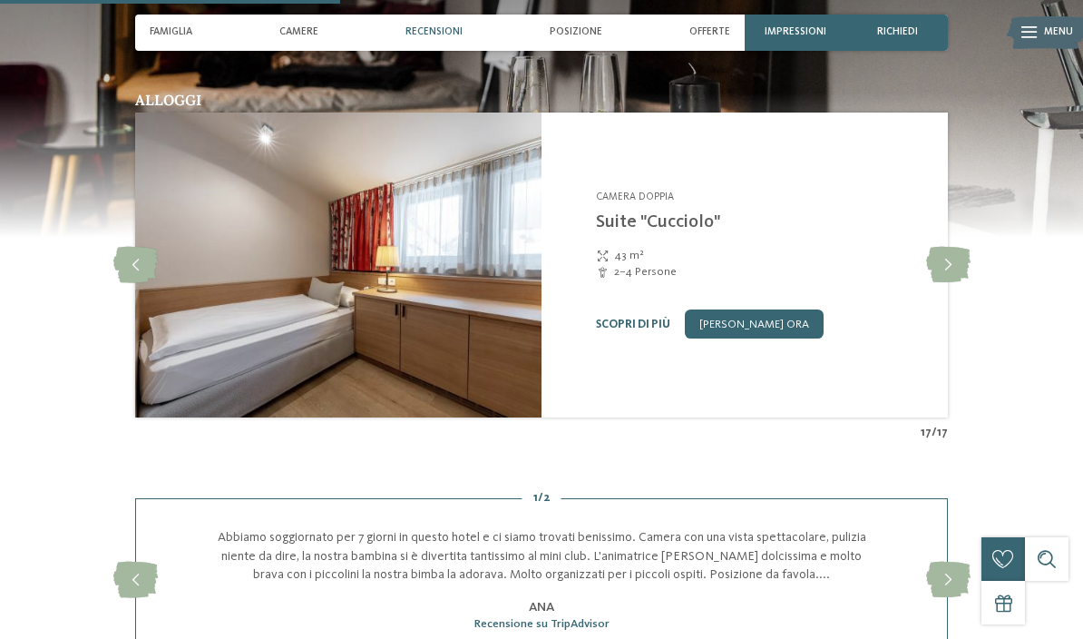
click at [119, 283] on icon at bounding box center [135, 265] width 44 height 36
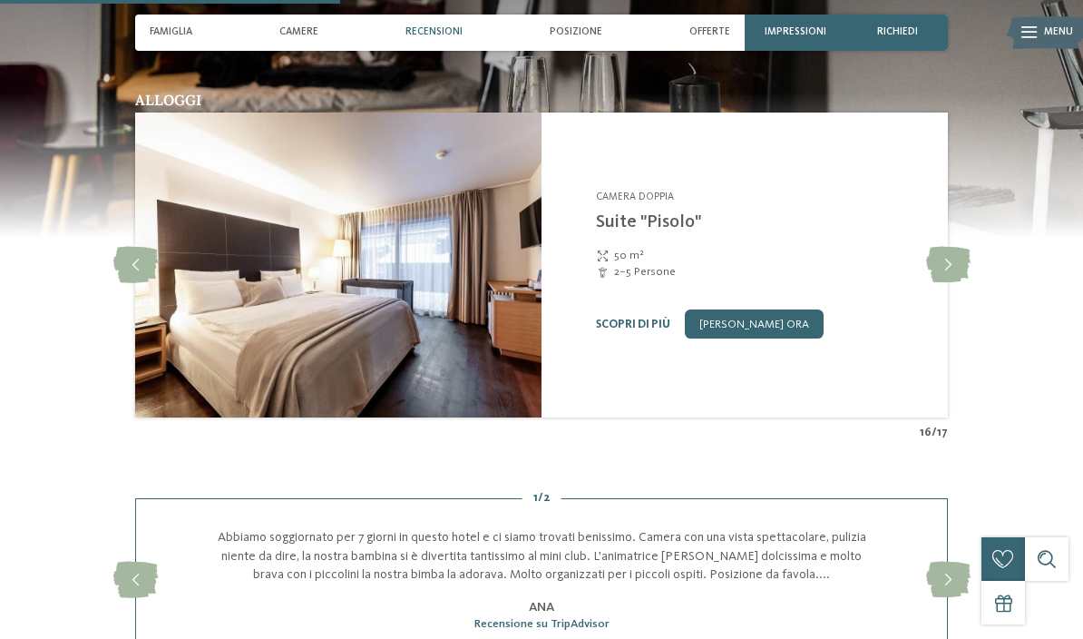
click at [132, 283] on icon at bounding box center [135, 265] width 44 height 36
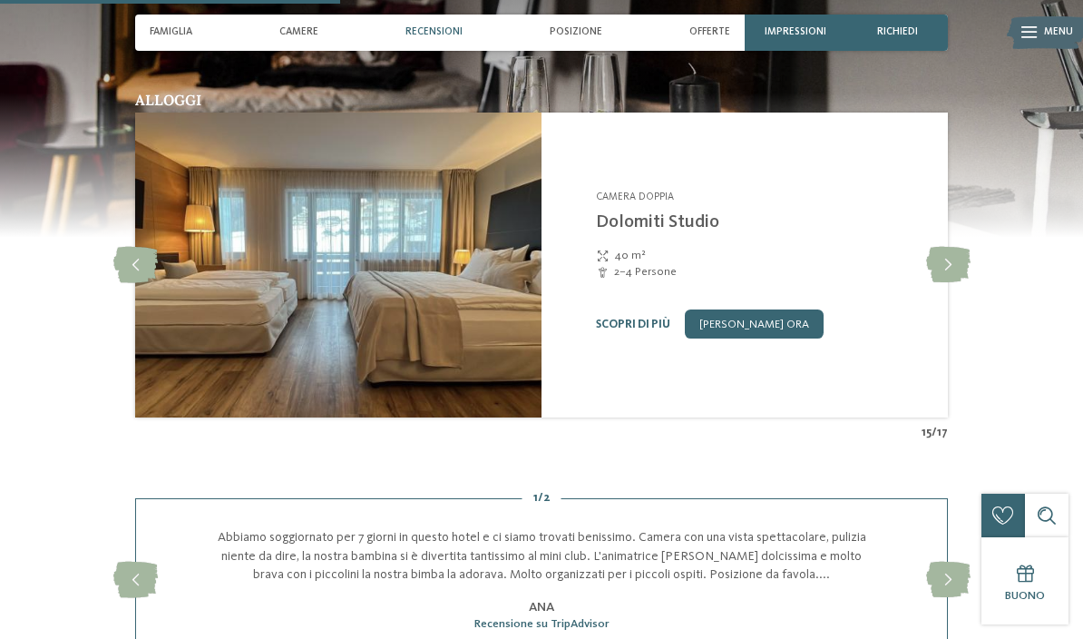
click at [117, 283] on icon at bounding box center [135, 265] width 44 height 36
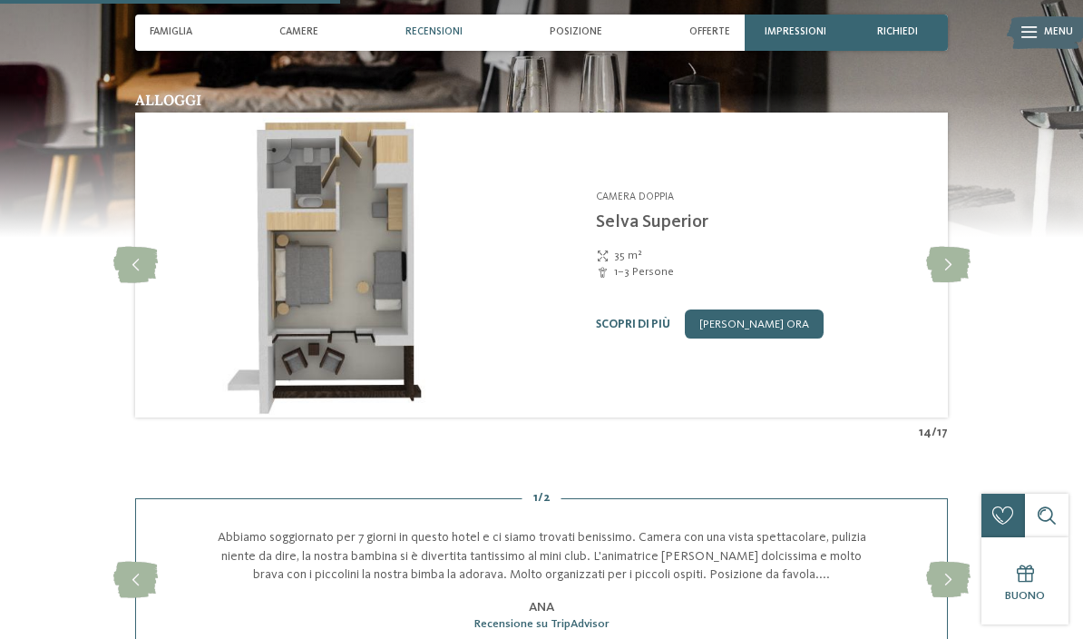
click at [939, 283] on icon at bounding box center [948, 265] width 44 height 36
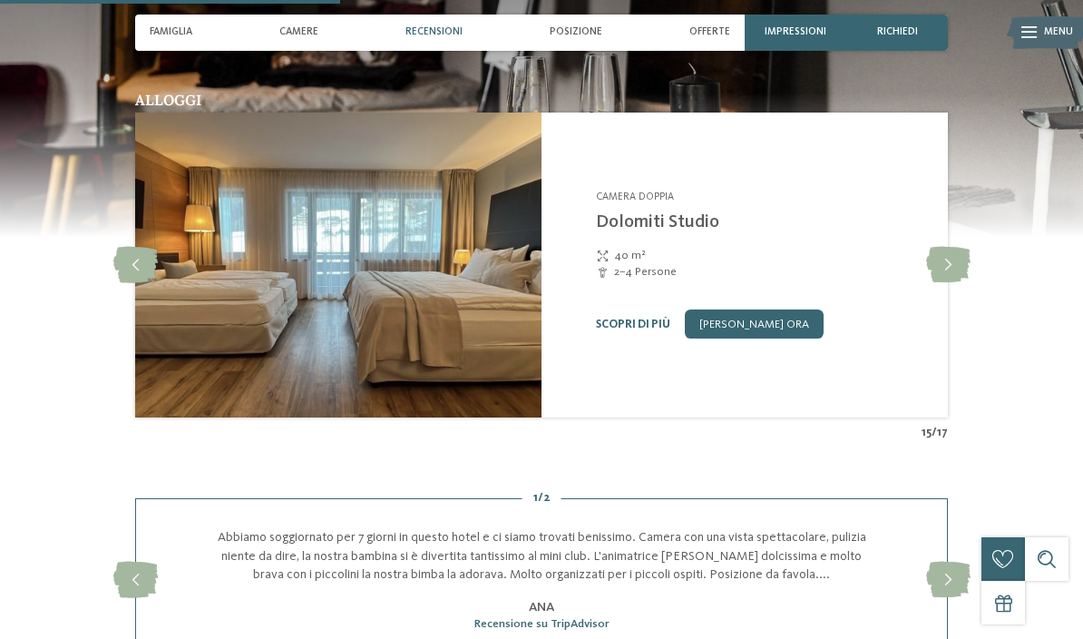
click at [790, 338] on link "[PERSON_NAME] ora" at bounding box center [754, 323] width 139 height 29
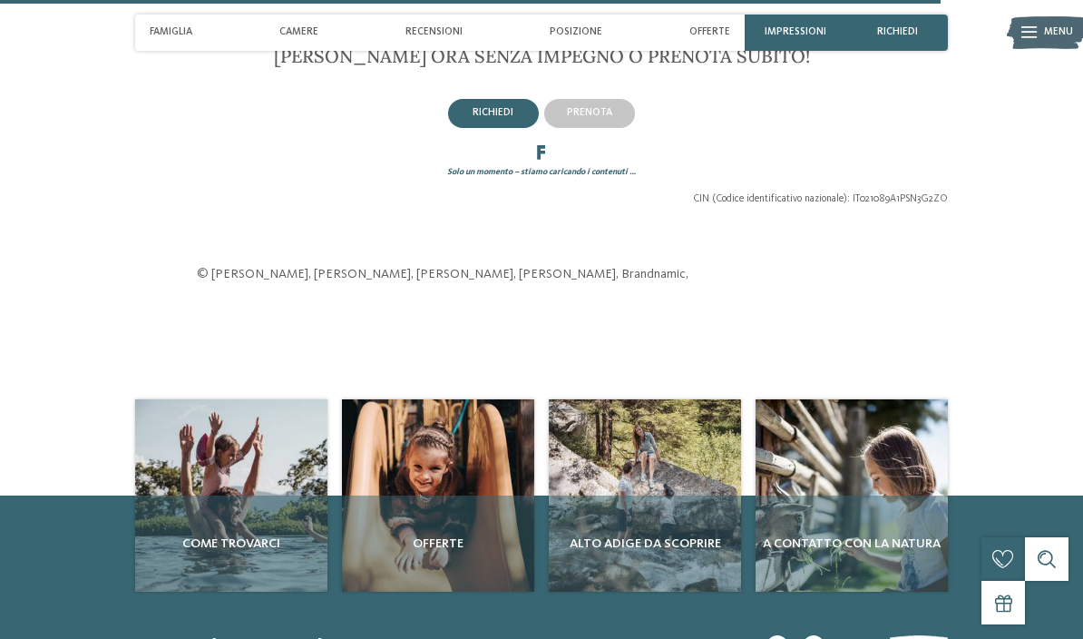
scroll to position [2551, 0]
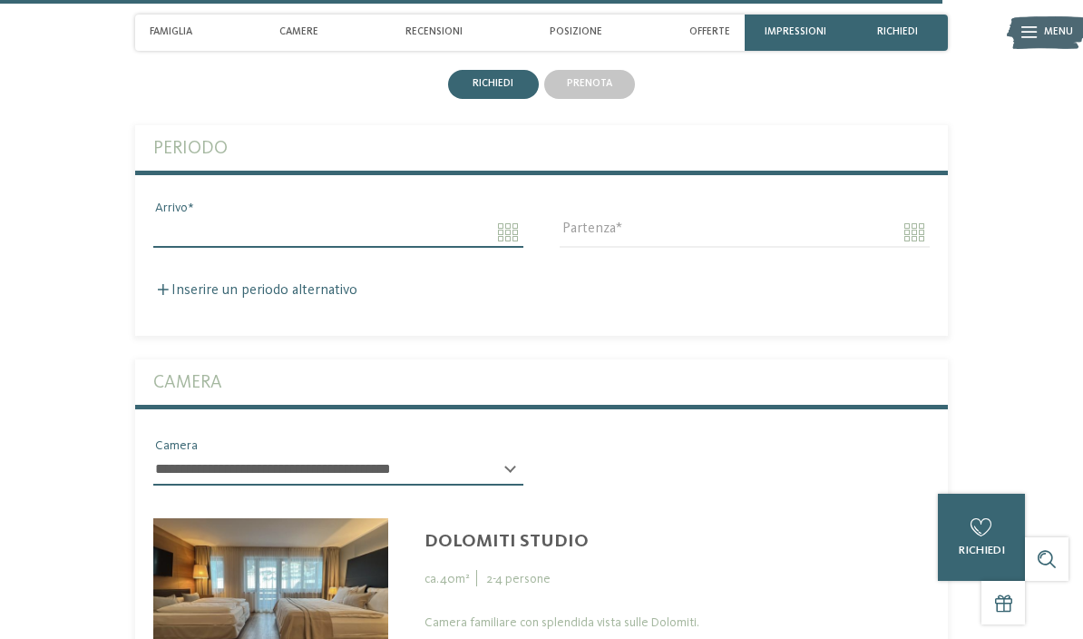
click at [411, 248] on input "Arrivo" at bounding box center [338, 232] width 370 height 31
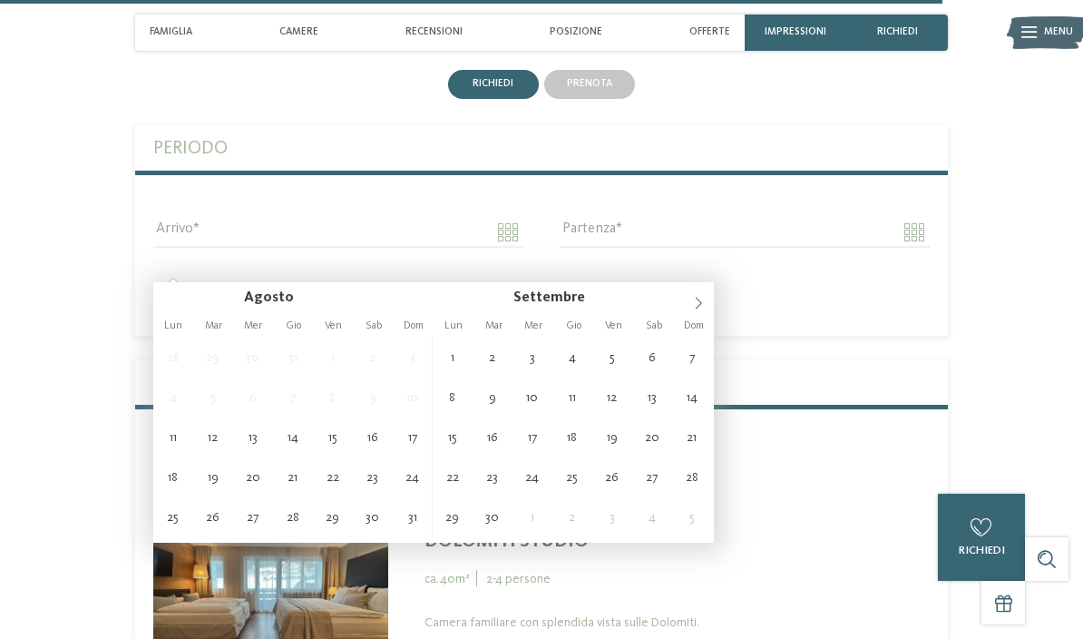
click at [707, 304] on span at bounding box center [698, 297] width 31 height 31
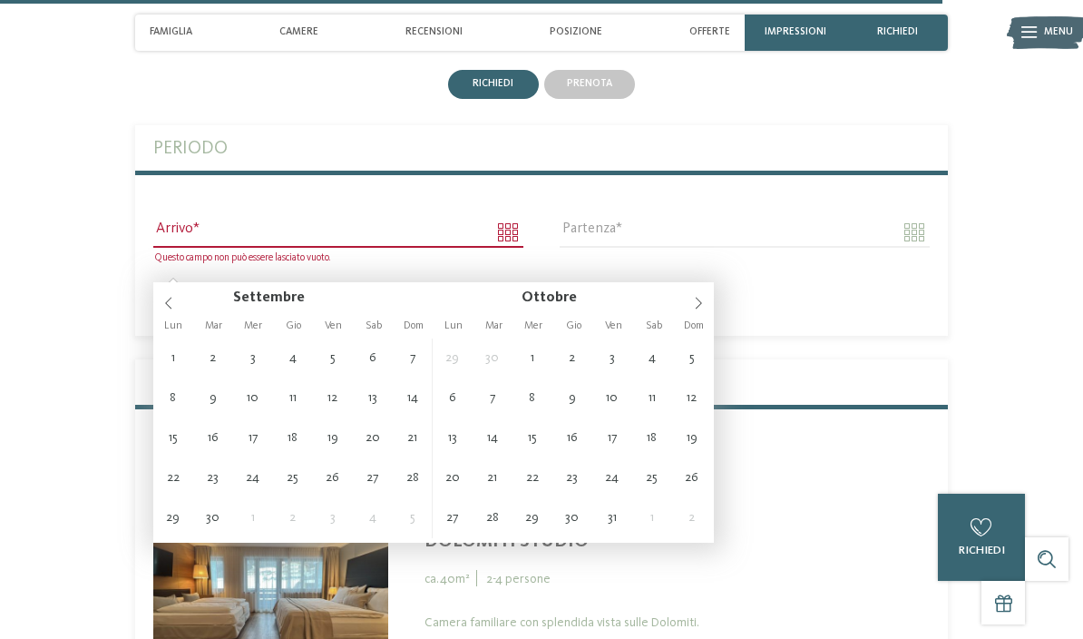
click at [700, 297] on icon at bounding box center [698, 303] width 13 height 13
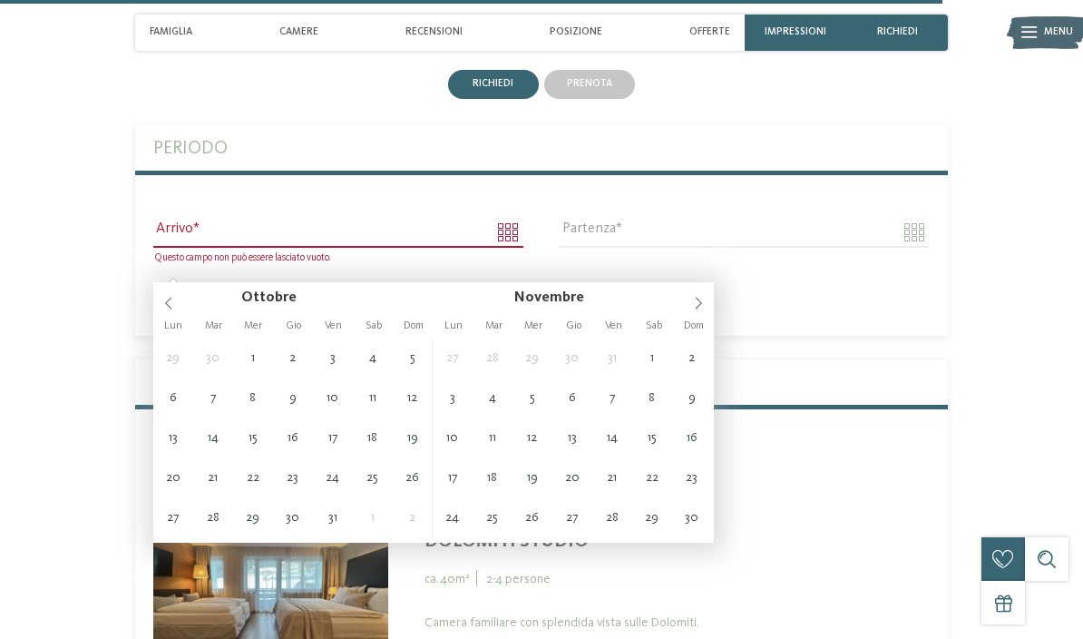
click at [697, 297] on icon at bounding box center [698, 303] width 13 height 13
type input "**********"
type input "****"
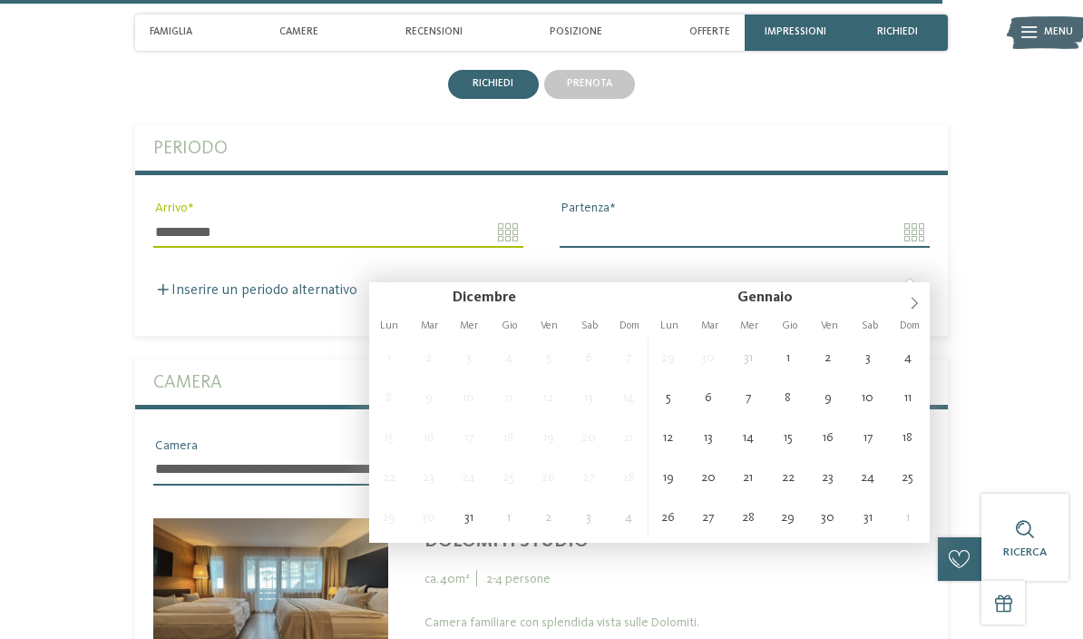
type input "**********"
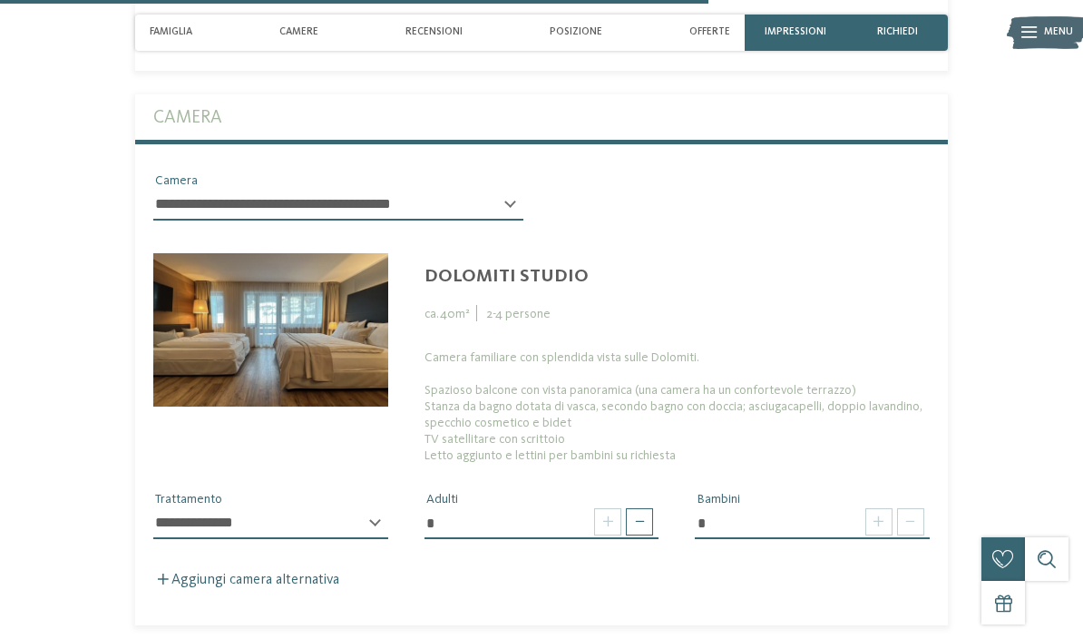
scroll to position [2864, 0]
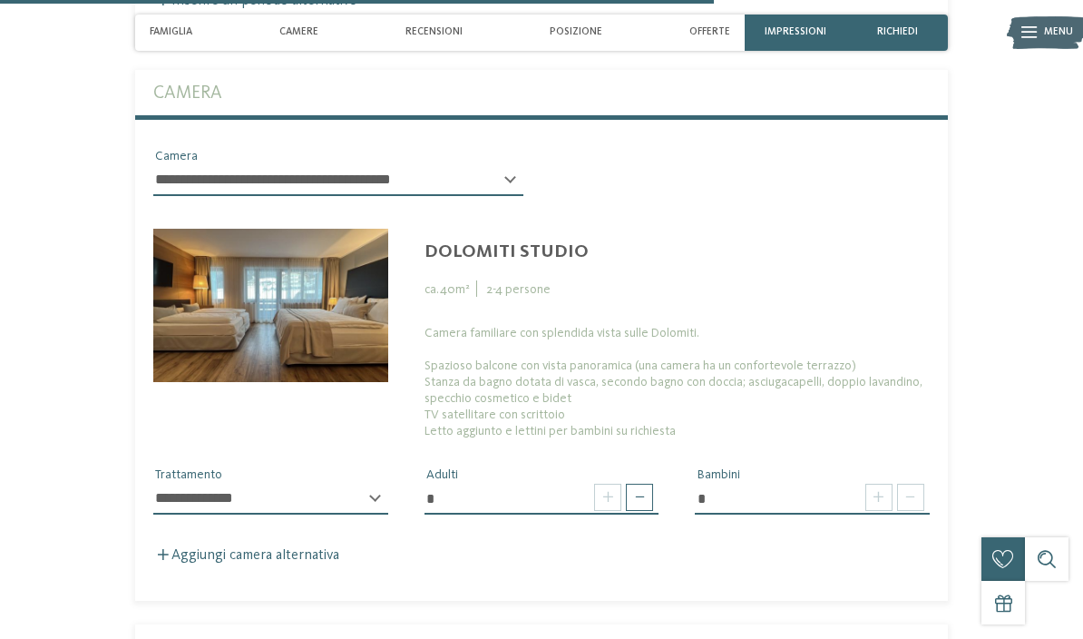
click at [654, 514] on input "*" at bounding box center [541, 498] width 235 height 31
click at [640, 511] on span at bounding box center [639, 496] width 27 height 27
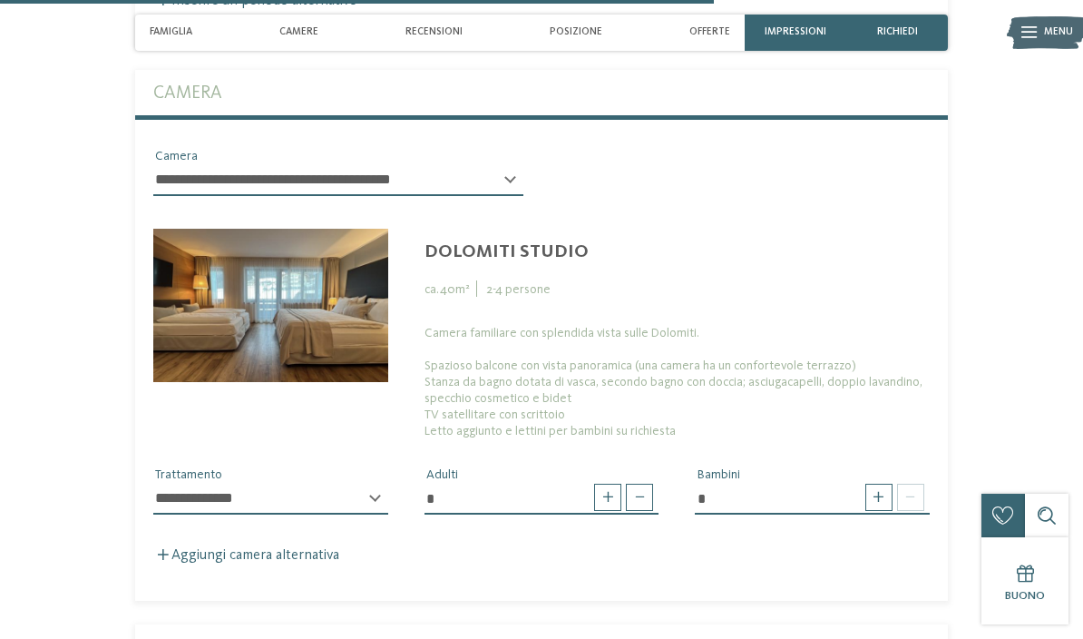
click at [647, 511] on span at bounding box center [639, 496] width 27 height 27
type input "*"
click at [881, 511] on span at bounding box center [878, 496] width 27 height 27
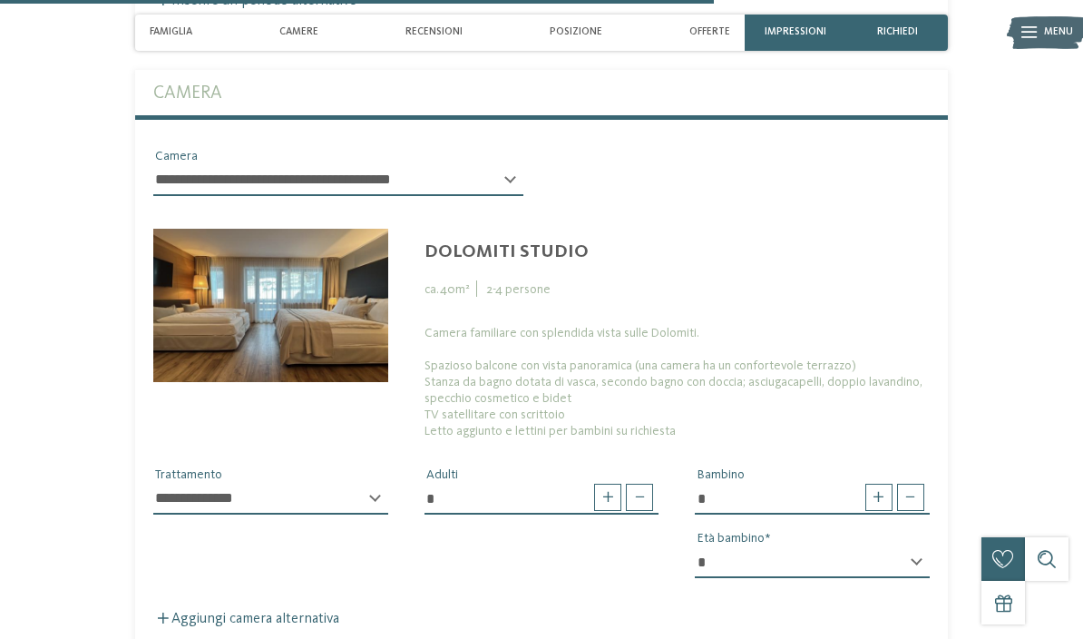
click at [879, 511] on span at bounding box center [878, 496] width 27 height 27
type input "*"
click at [873, 511] on span at bounding box center [878, 496] width 27 height 27
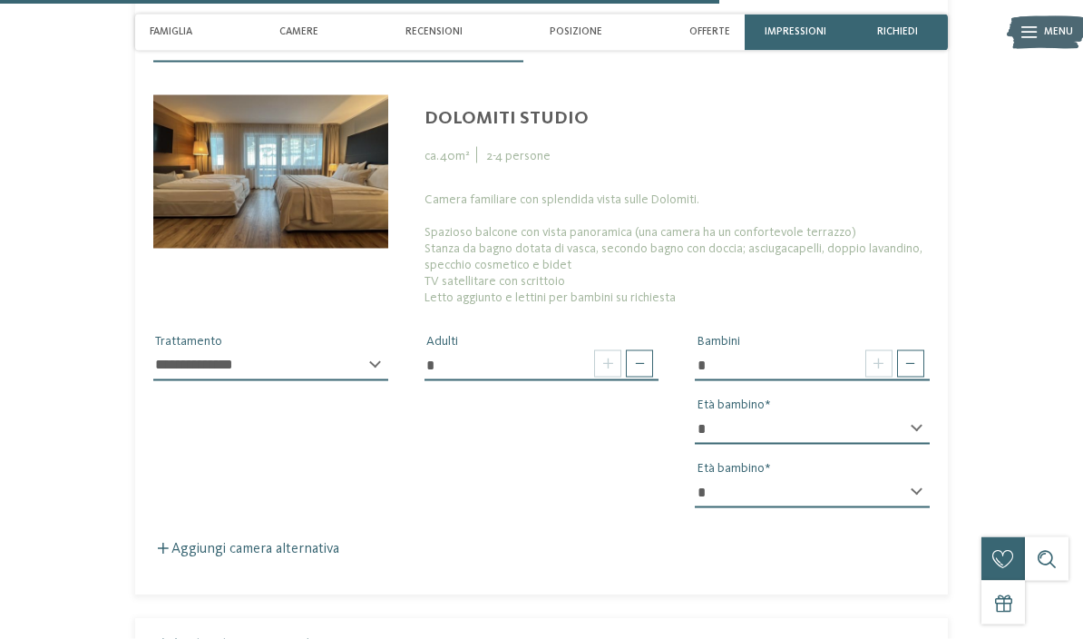
scroll to position [3002, 0]
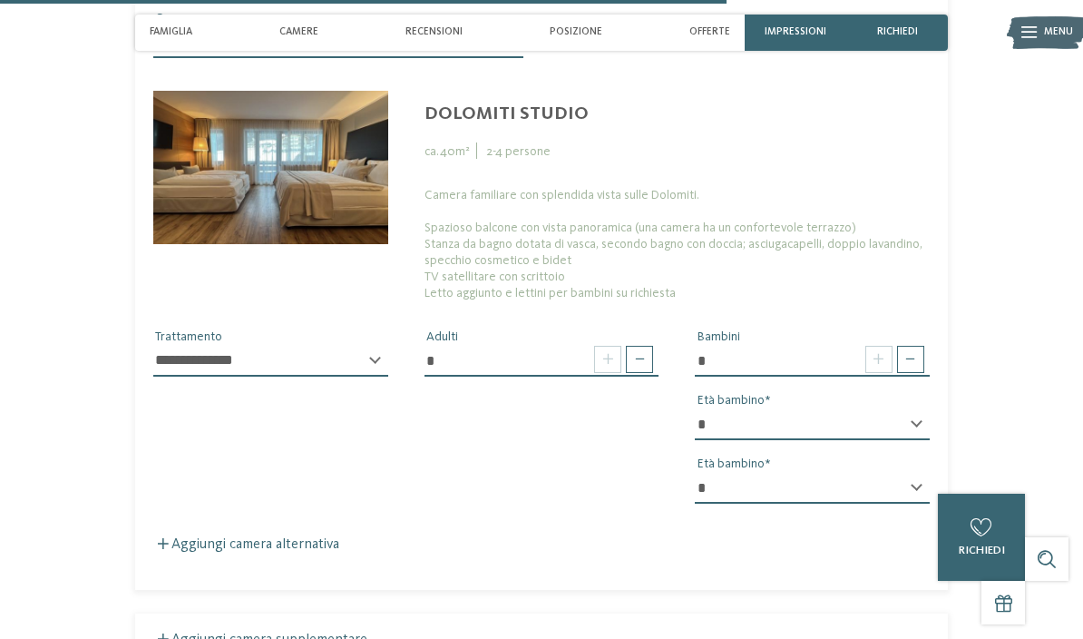
click at [337, 376] on select "**********" at bounding box center [270, 361] width 235 height 31
select select "*"
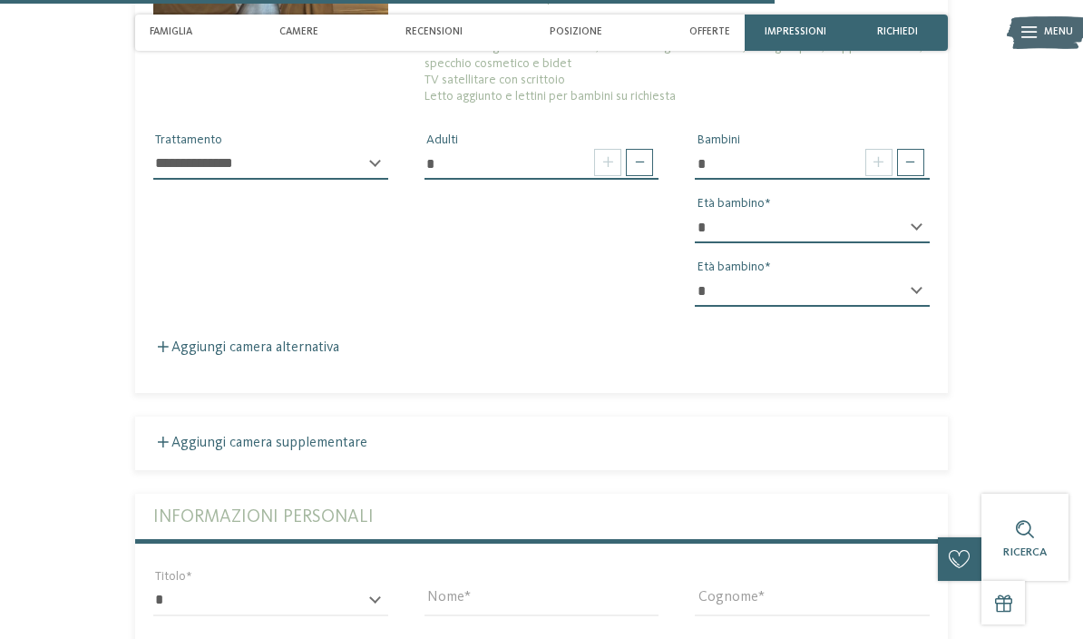
scroll to position [3200, 0]
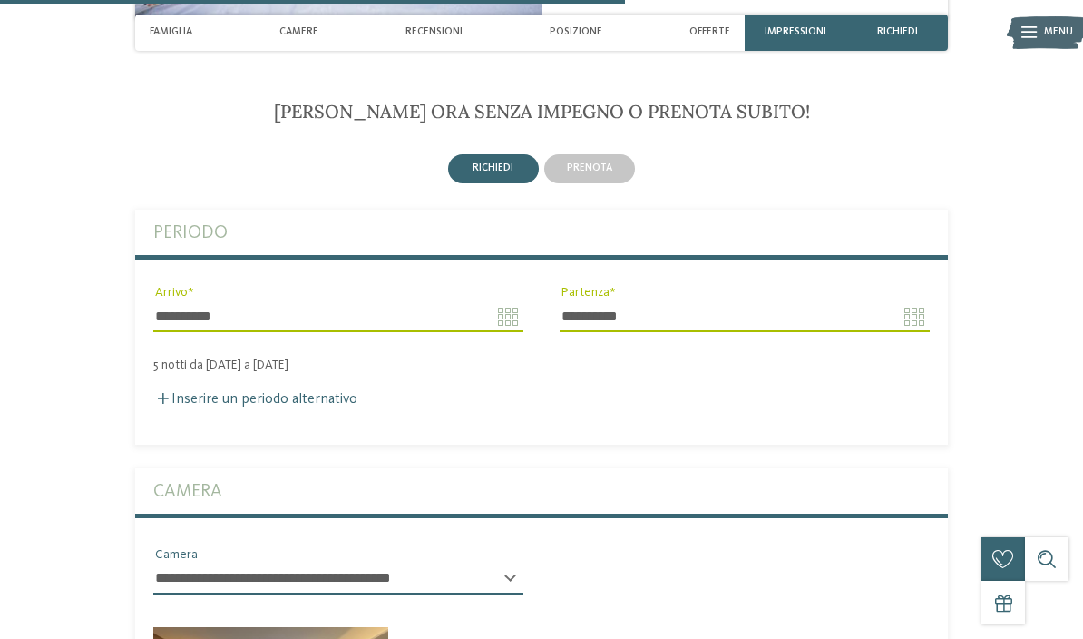
type input "**********"
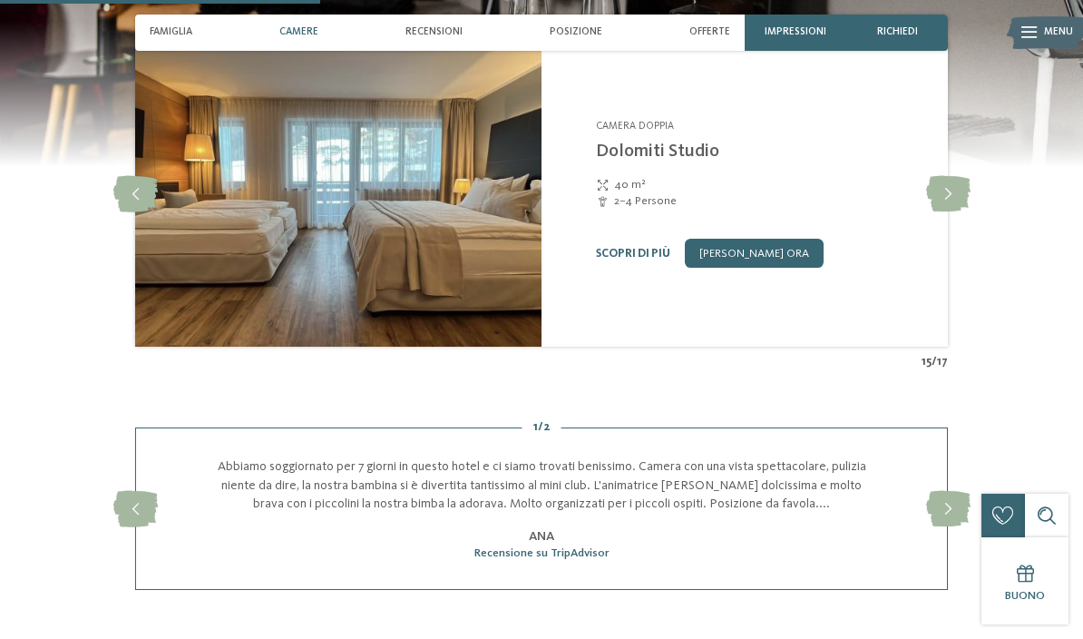
scroll to position [1347, 0]
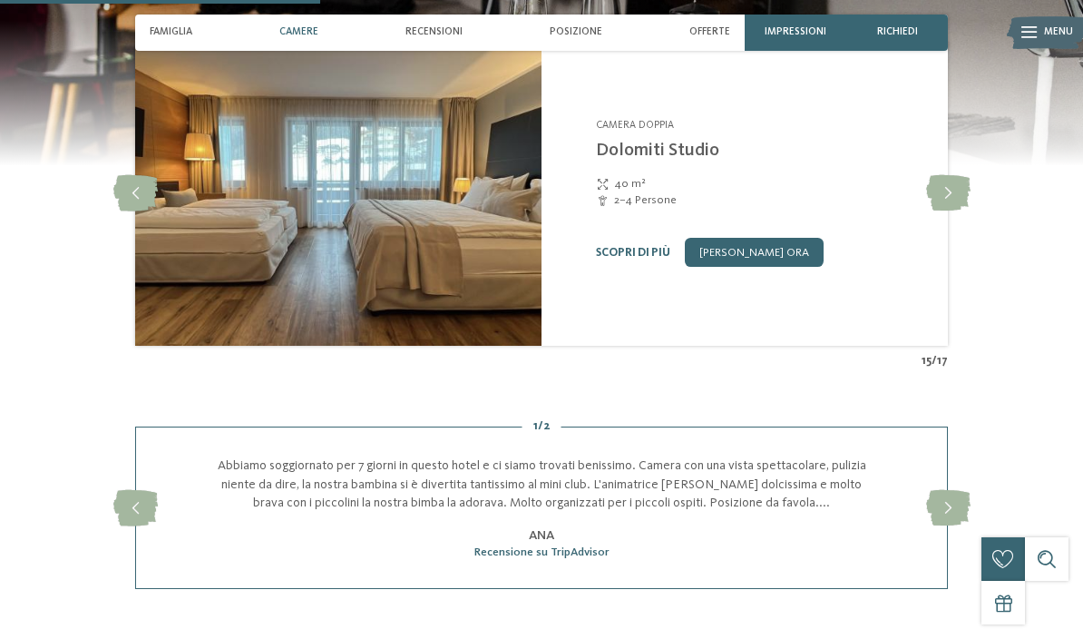
click at [134, 211] on icon at bounding box center [135, 193] width 44 height 36
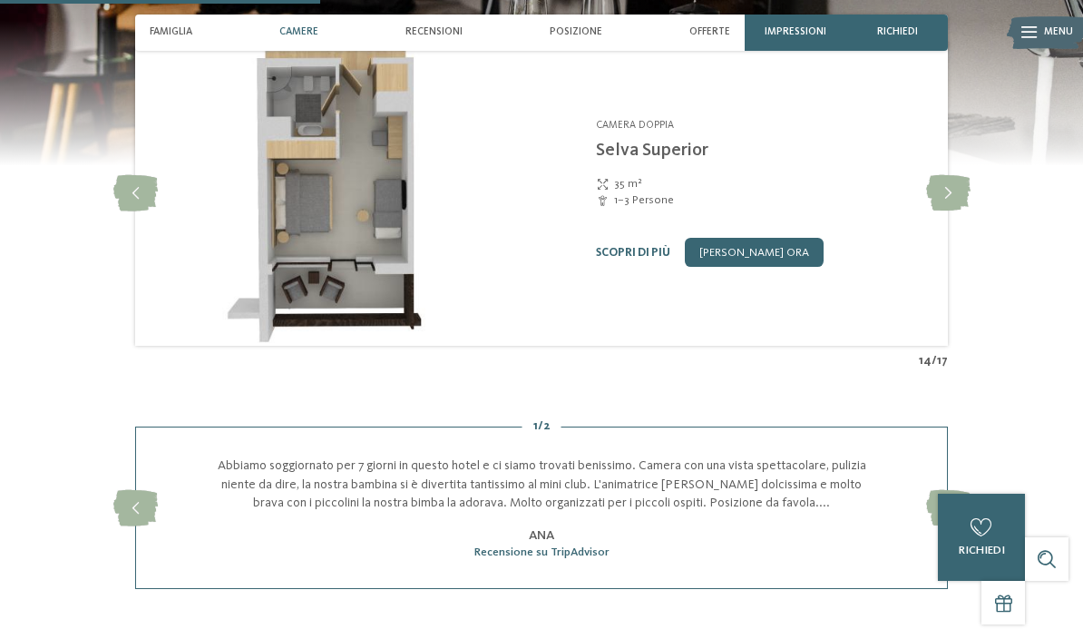
click at [941, 211] on icon at bounding box center [948, 193] width 44 height 36
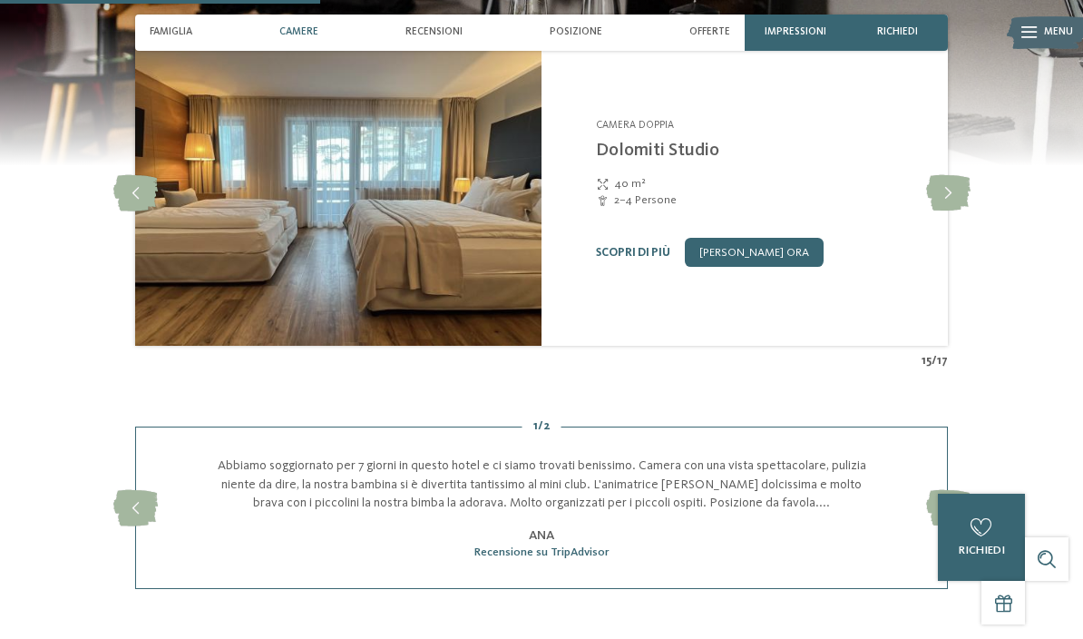
click at [944, 211] on icon at bounding box center [948, 193] width 44 height 36
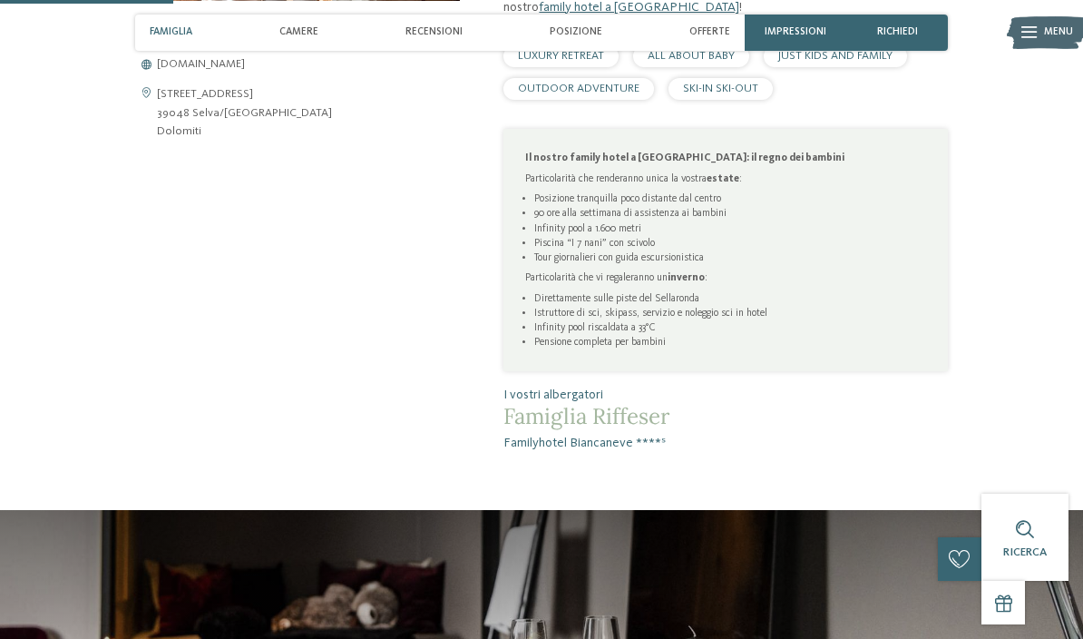
scroll to position [709, 0]
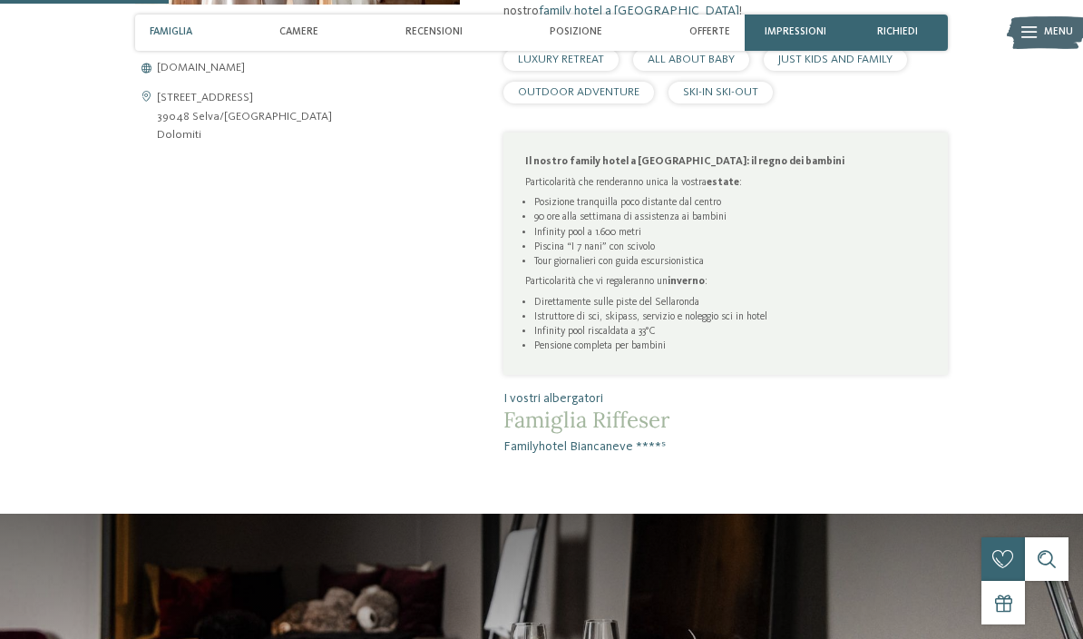
click at [180, 38] on span "Famiglia" at bounding box center [171, 32] width 43 height 12
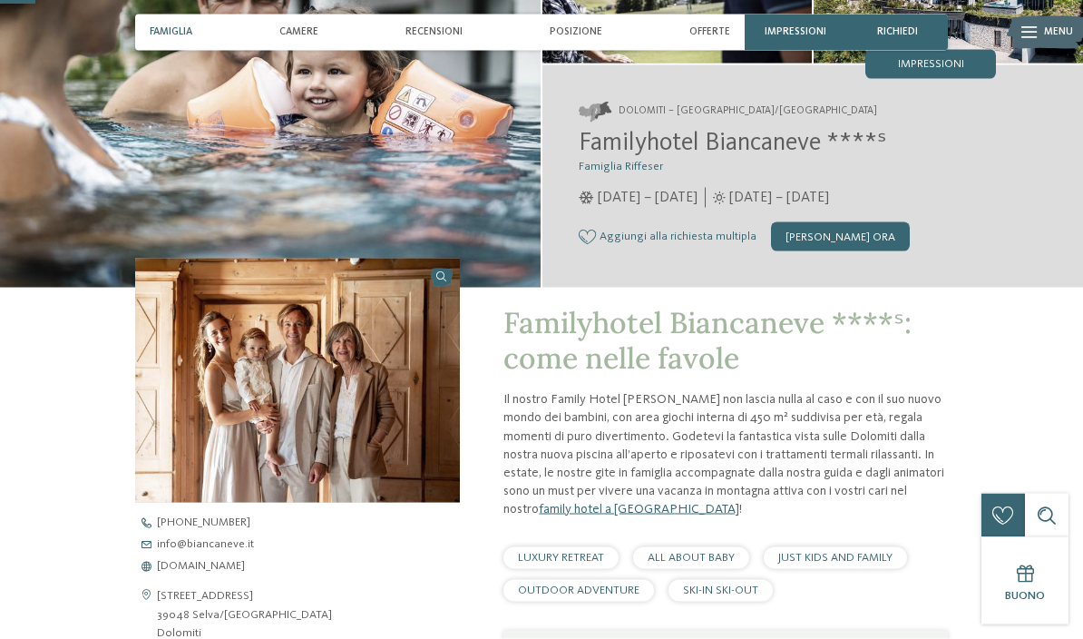
scroll to position [0, 0]
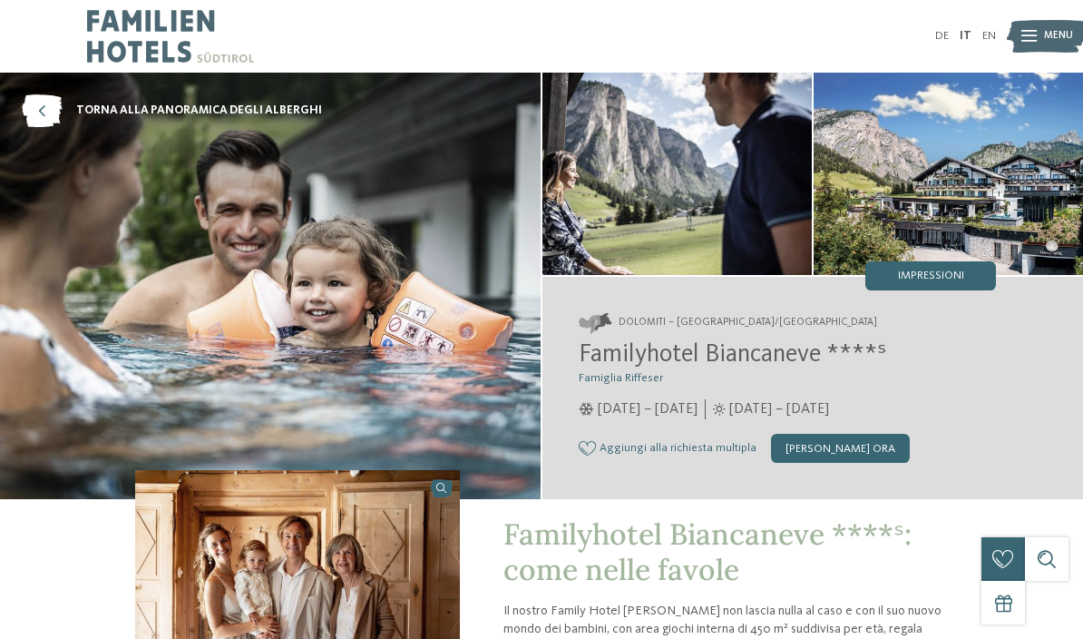
click at [107, 32] on img at bounding box center [170, 36] width 167 height 73
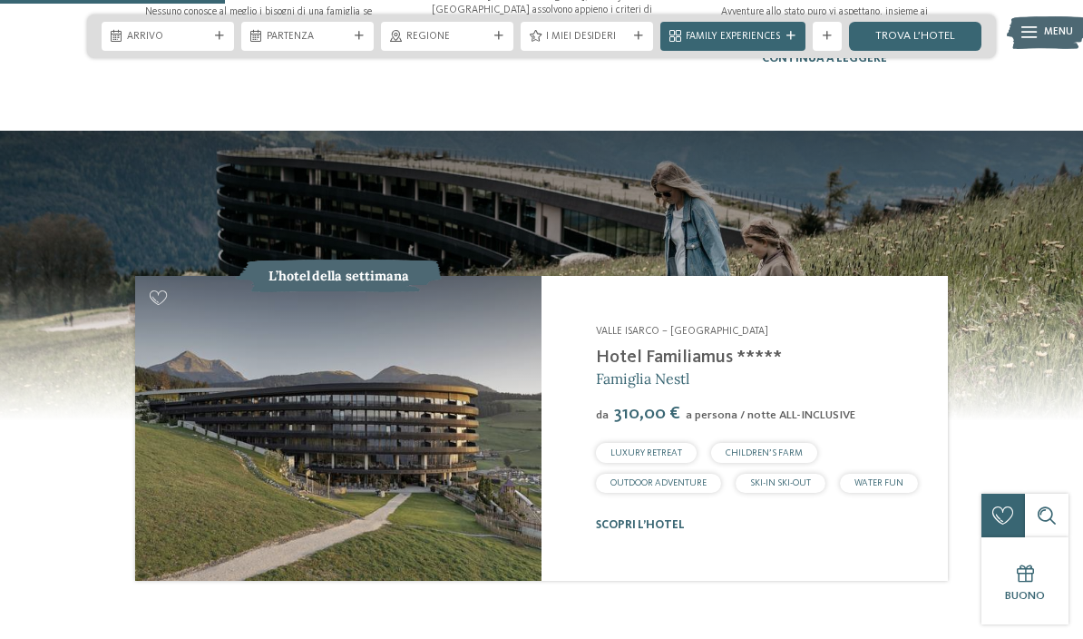
scroll to position [1352, 0]
click at [883, 377] on h3 "Famiglia Nestl" at bounding box center [763, 379] width 334 height 20
click at [641, 532] on link "scopri l’hotel" at bounding box center [640, 526] width 89 height 12
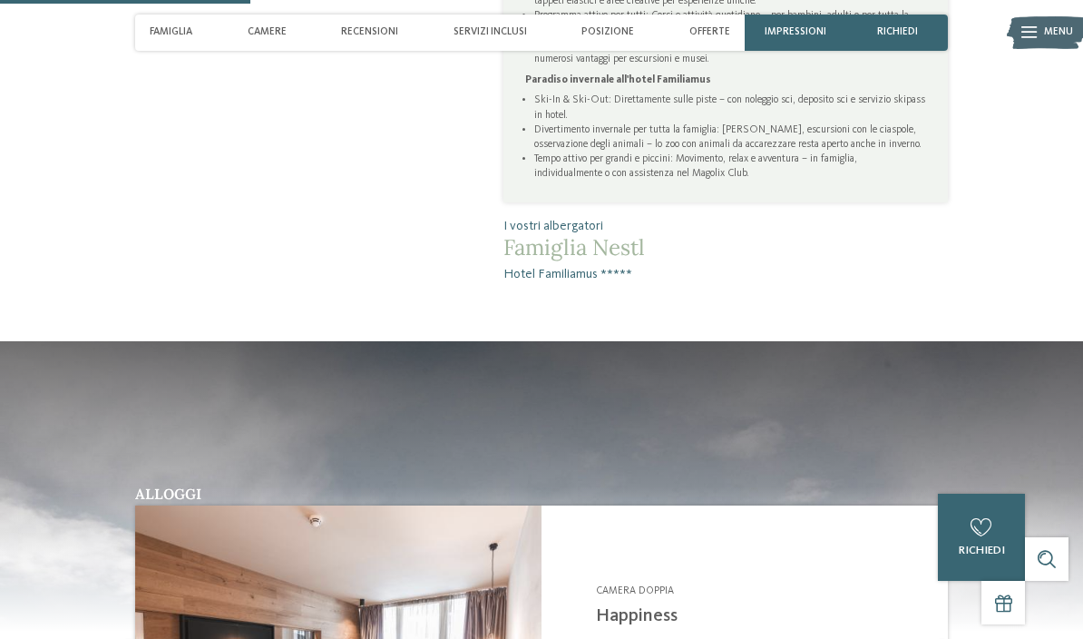
scroll to position [1211, 0]
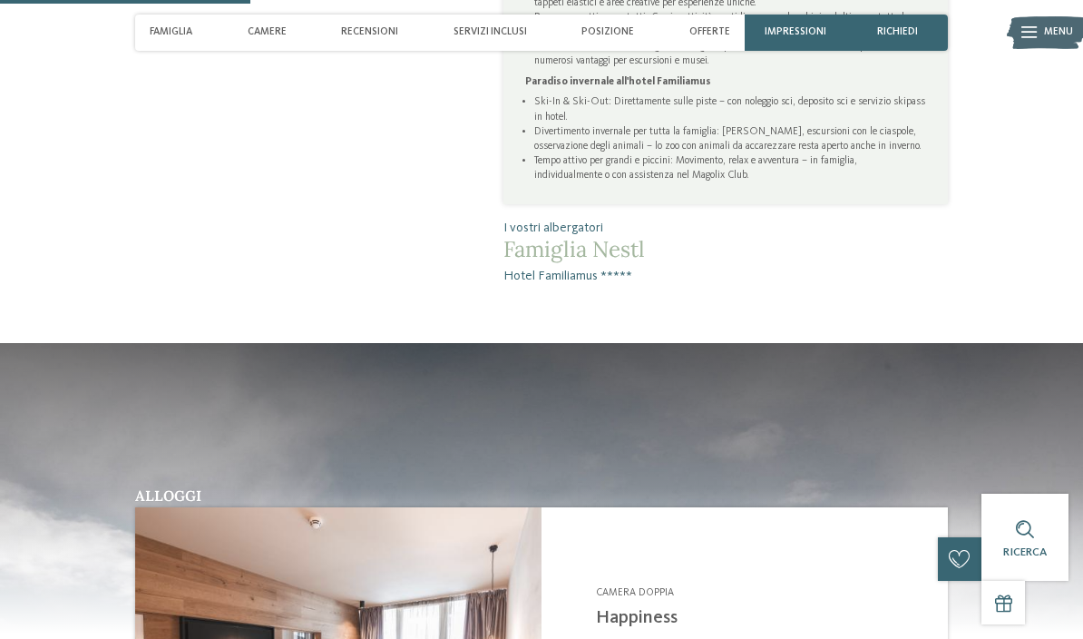
click at [913, 38] on span "richiedi" at bounding box center [897, 32] width 41 height 12
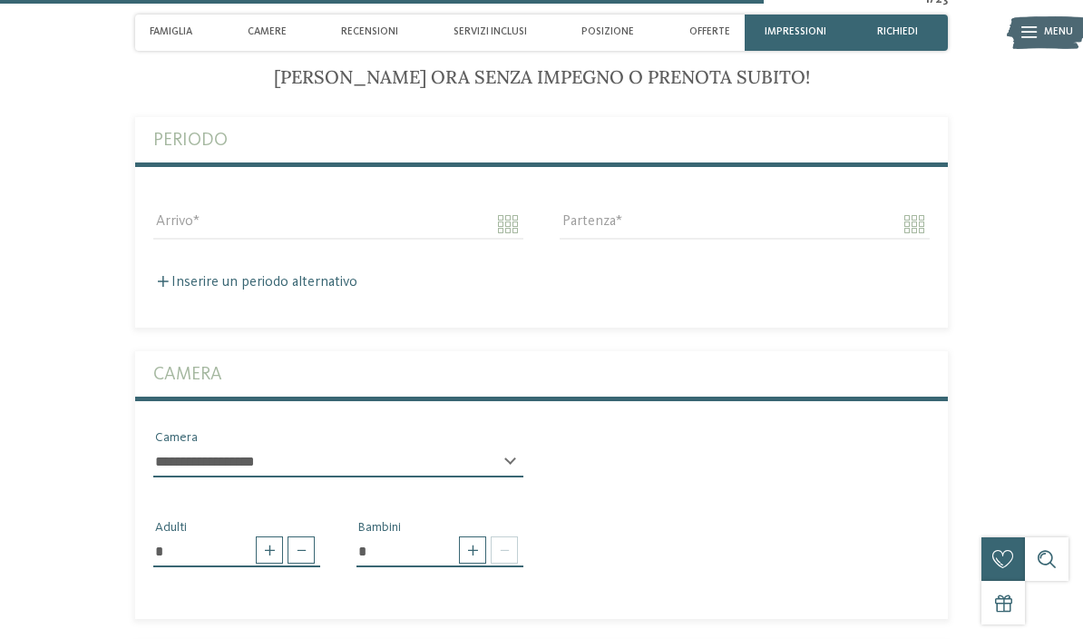
scroll to position [3699, 0]
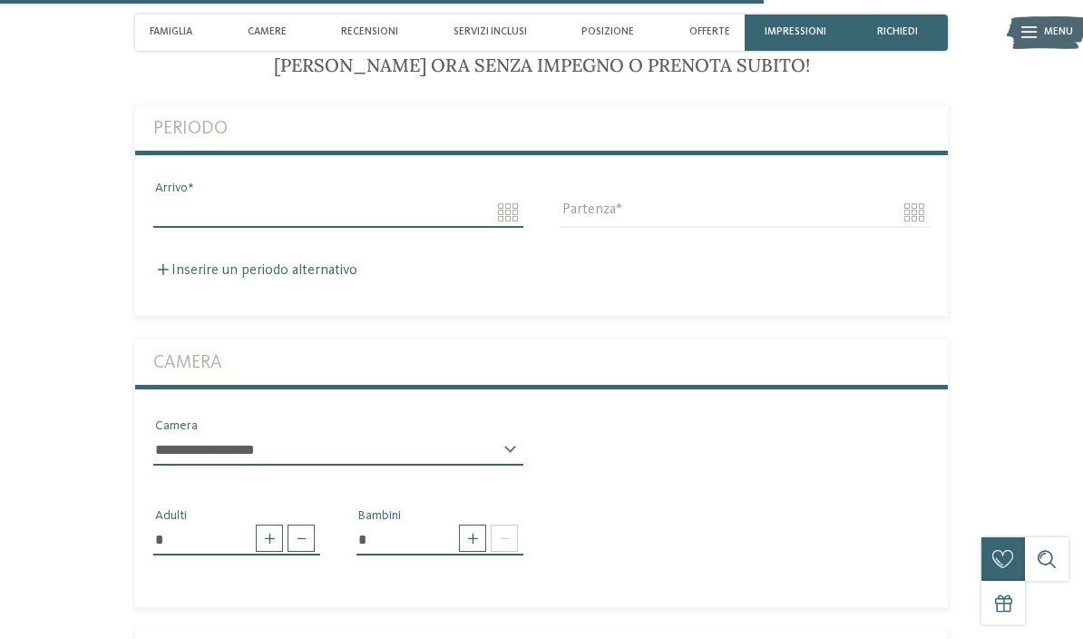
click at [437, 228] on input "Arrivo" at bounding box center [338, 212] width 370 height 31
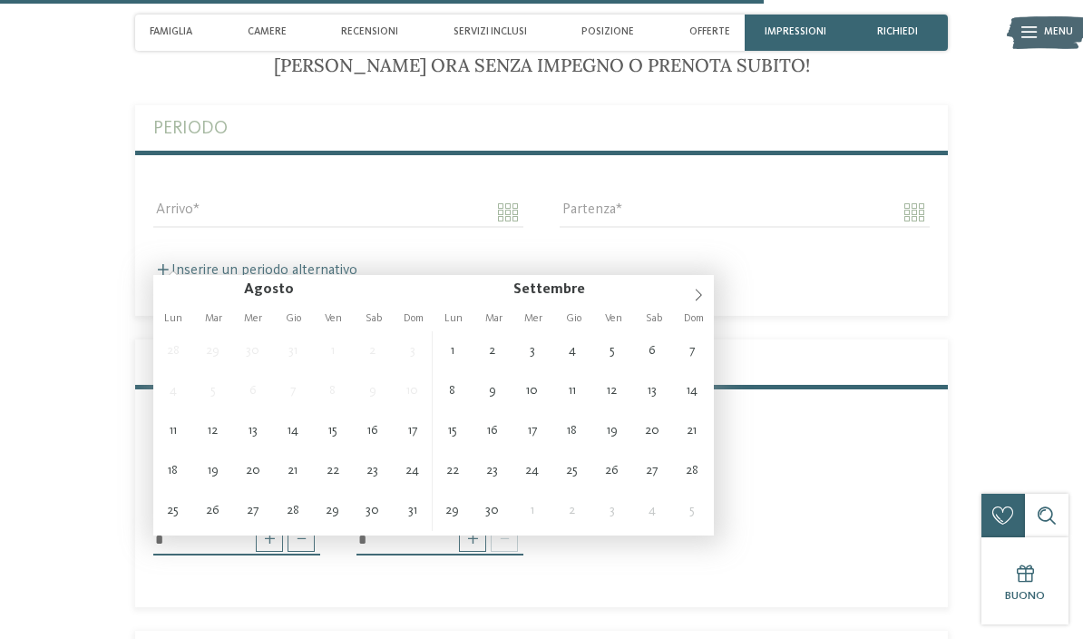
click at [707, 298] on span at bounding box center [698, 290] width 31 height 31
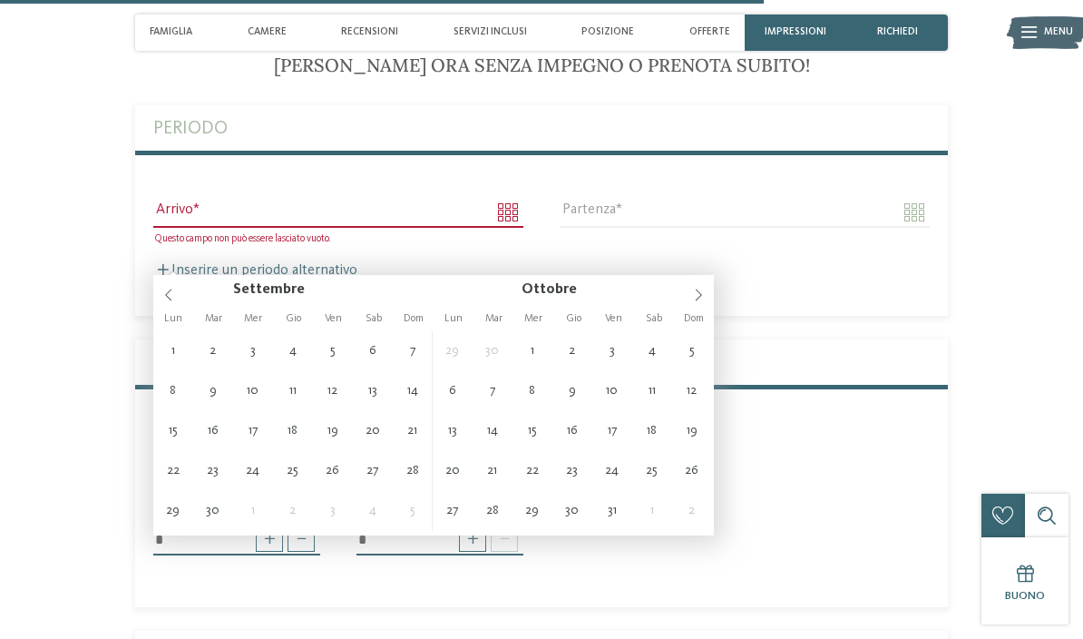
click at [698, 298] on icon at bounding box center [698, 294] width 13 height 13
click at [695, 295] on icon at bounding box center [698, 294] width 13 height 13
type input "**********"
type input "****"
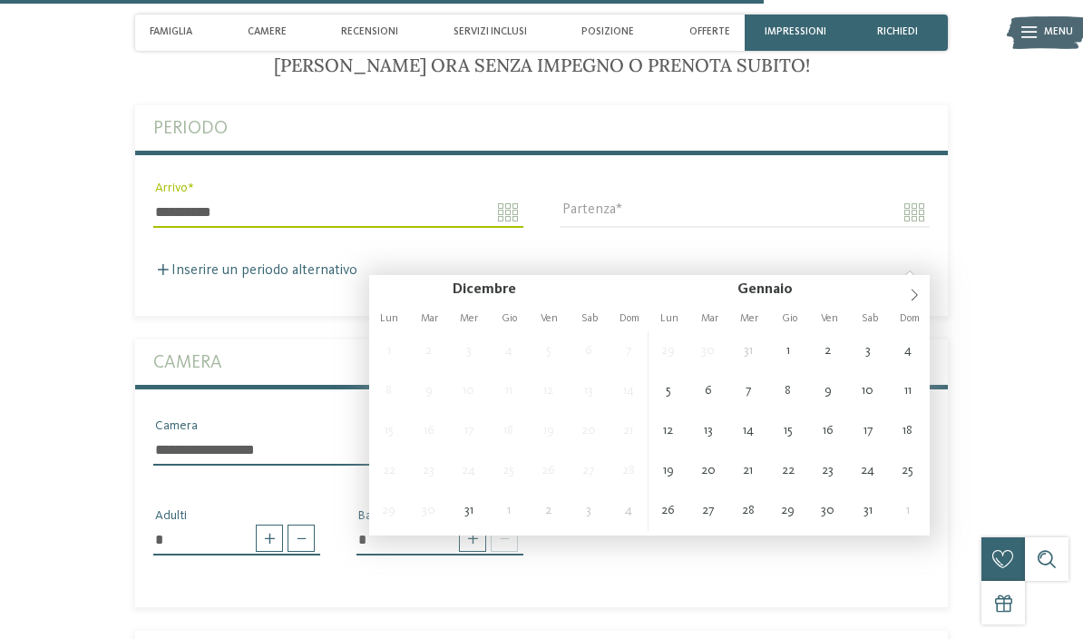
type input "**********"
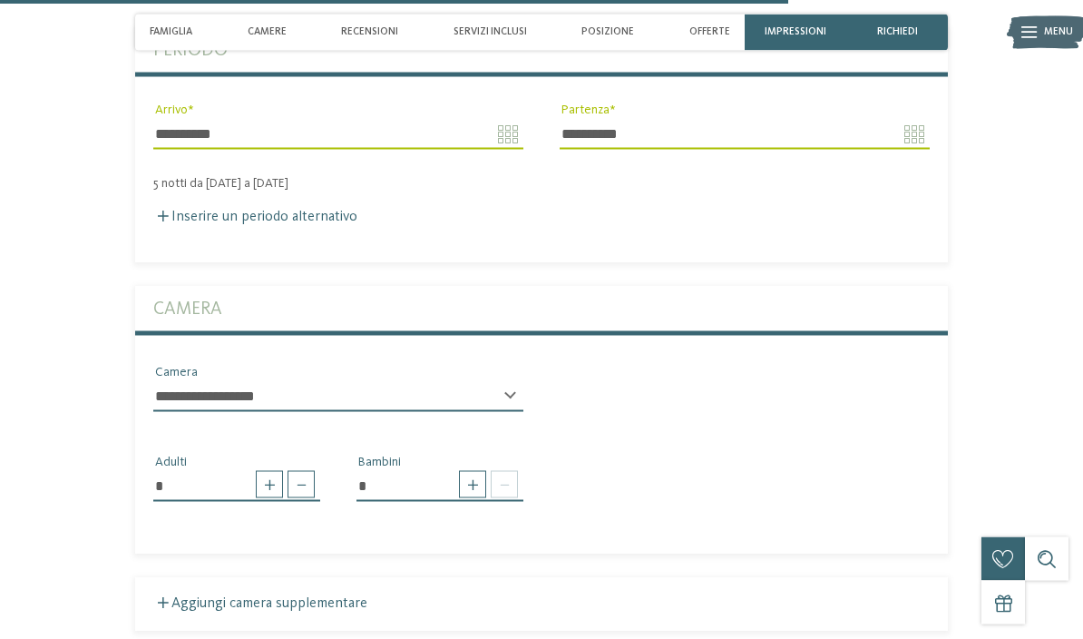
scroll to position [3780, 0]
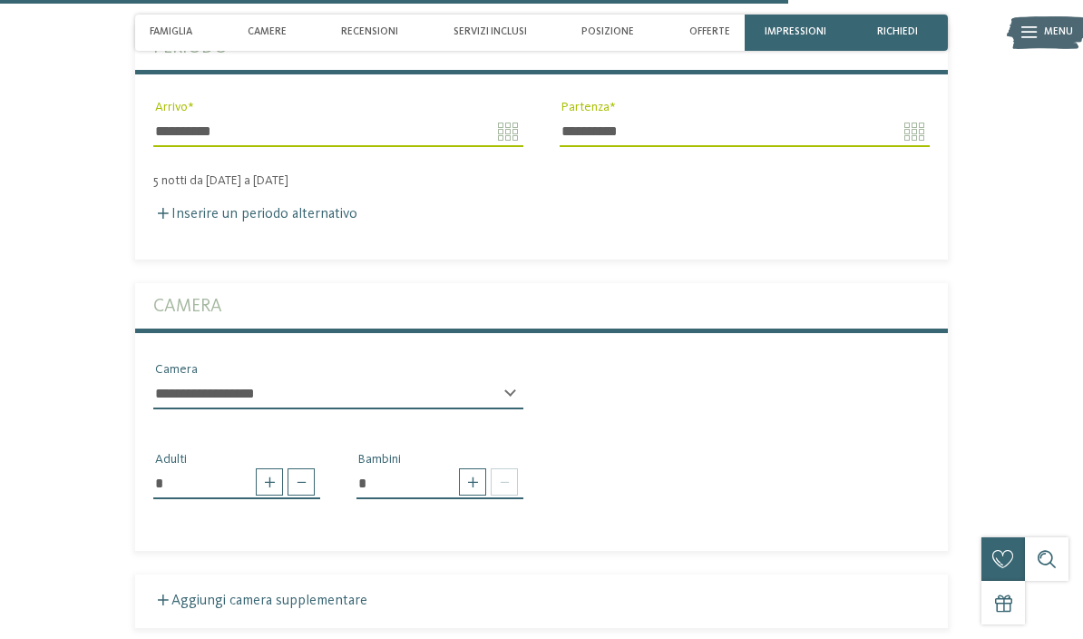
type input "**********"
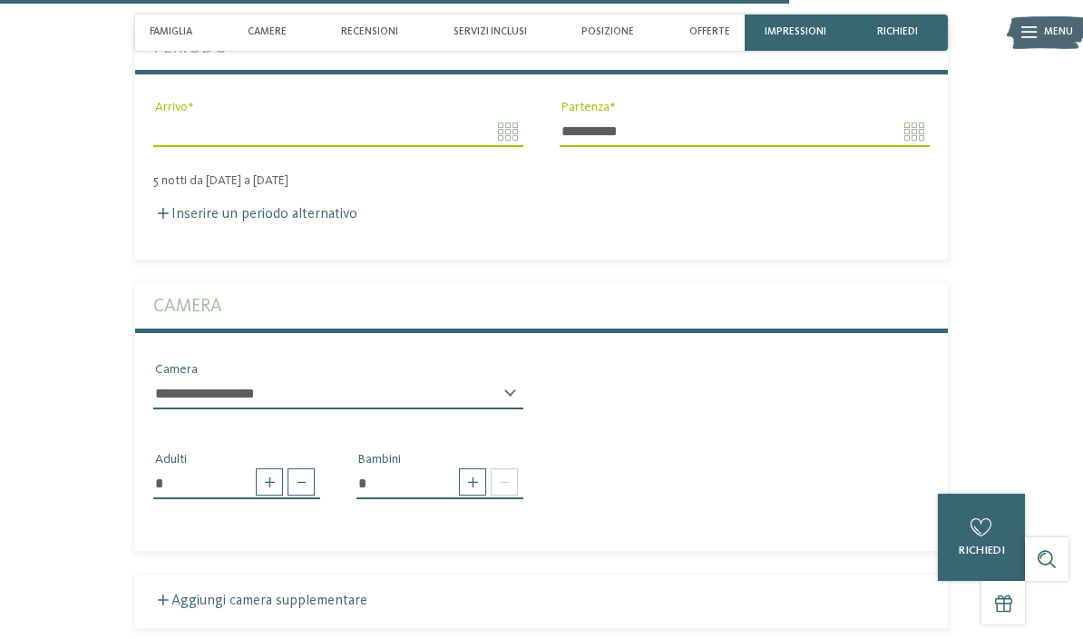
click at [475, 495] on span at bounding box center [472, 481] width 27 height 27
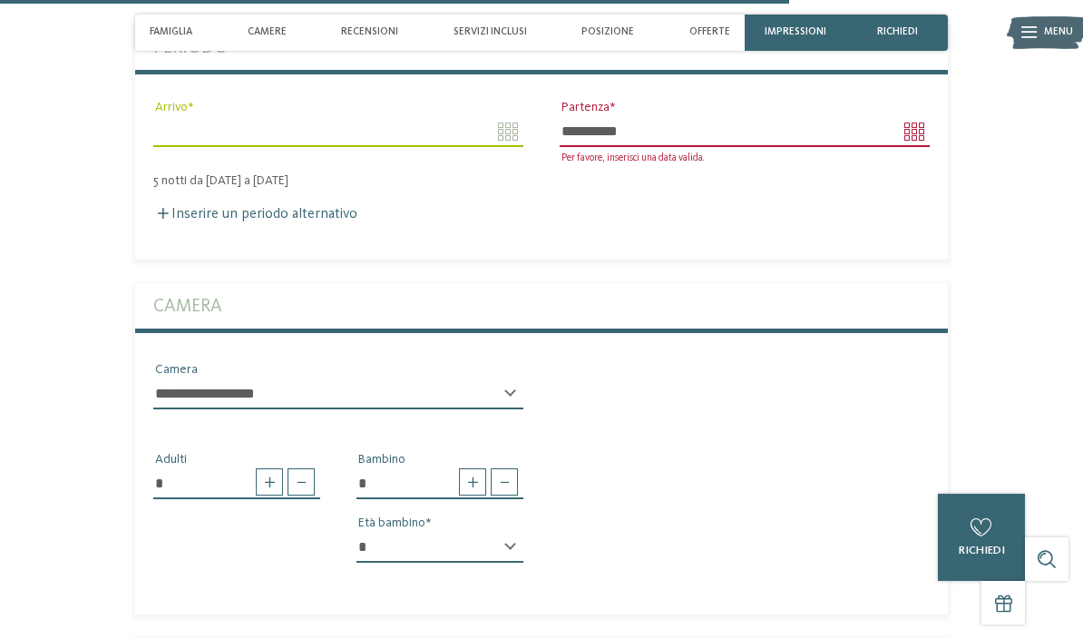
click at [481, 495] on span at bounding box center [472, 481] width 27 height 27
click at [474, 495] on span at bounding box center [472, 481] width 27 height 27
type input "*"
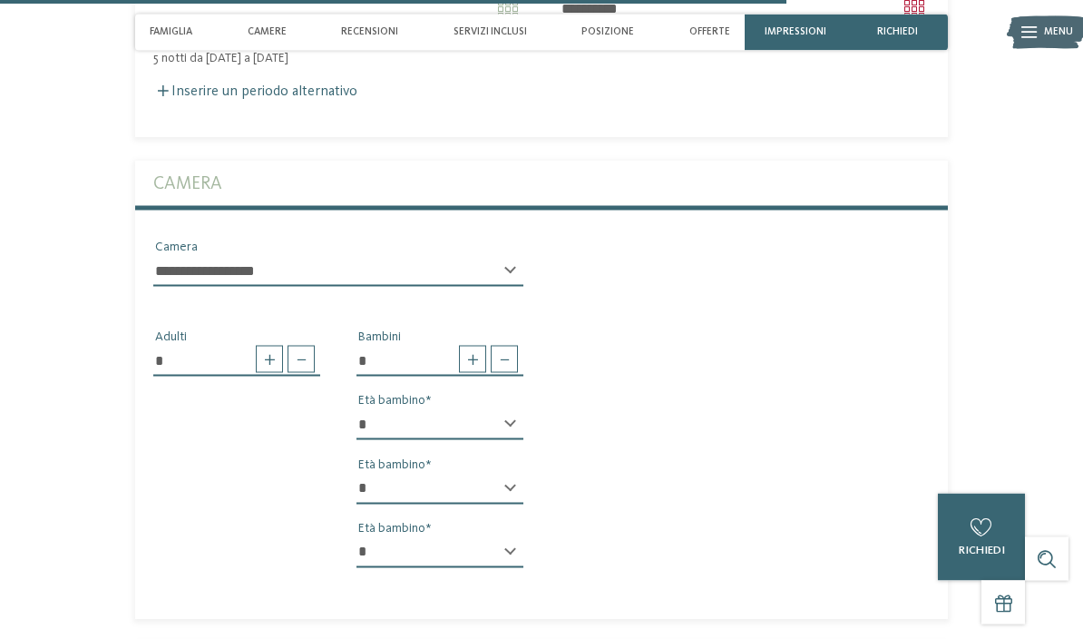
scroll to position [3905, 0]
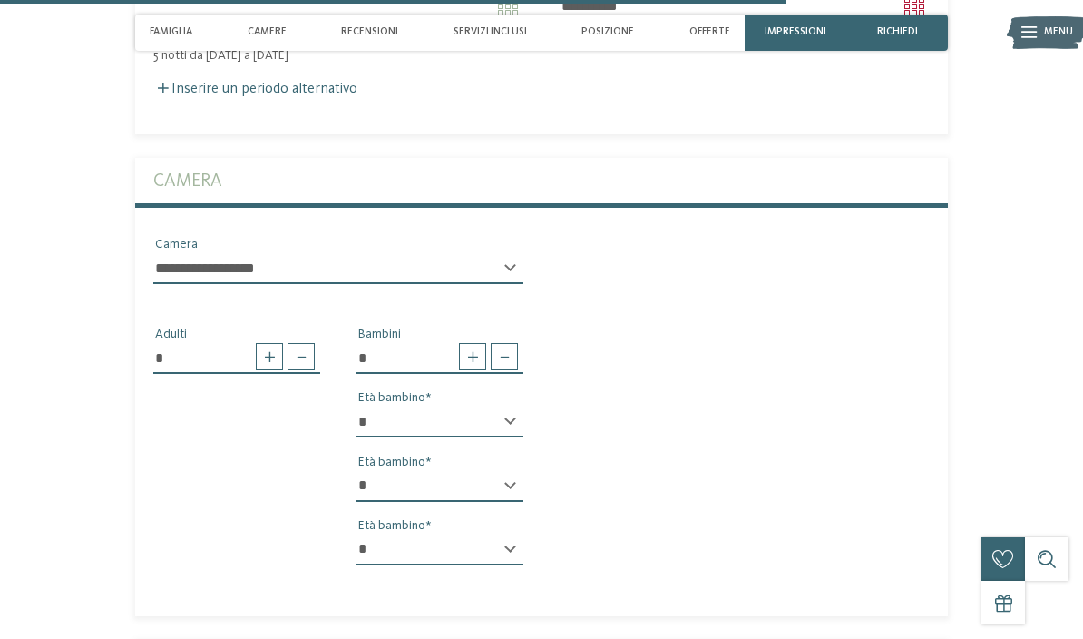
click at [512, 437] on select "* * * * * * * * * * * ** ** ** ** ** ** ** **" at bounding box center [439, 421] width 167 height 31
select select "*"
click at [485, 502] on select "* * * * * * * * * * * ** ** ** ** ** ** ** **" at bounding box center [439, 486] width 167 height 31
select select "*"
click at [475, 565] on select "* * * * * * * * * * * ** ** ** ** ** ** ** **" at bounding box center [439, 549] width 167 height 31
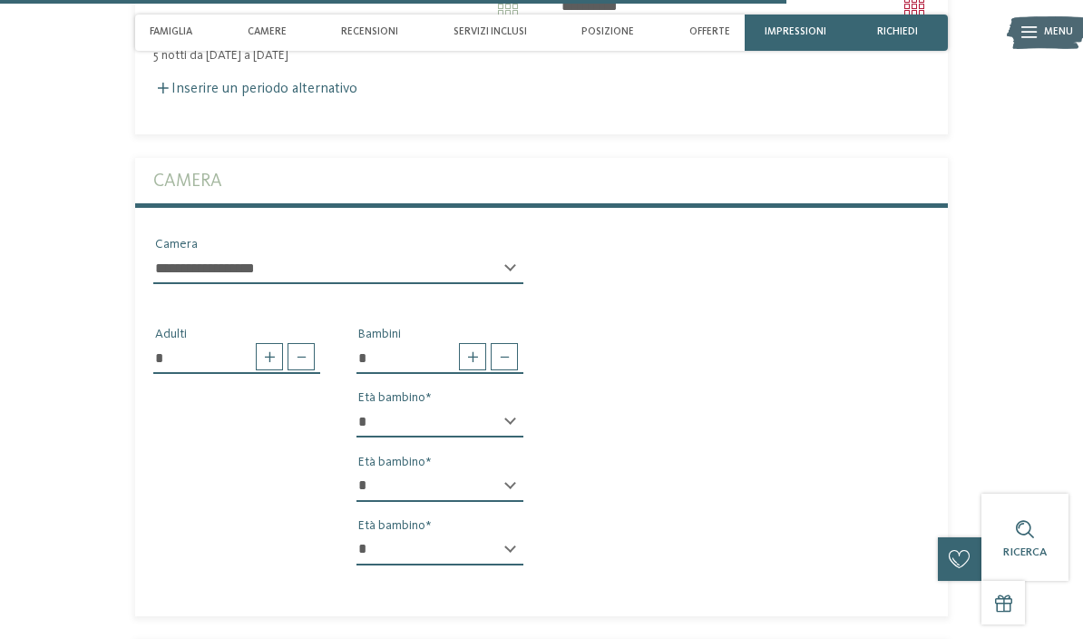
select select "*"
click at [456, 294] on div "**********" at bounding box center [338, 266] width 406 height 63
click at [477, 284] on select "**********" at bounding box center [338, 268] width 370 height 31
select select "*****"
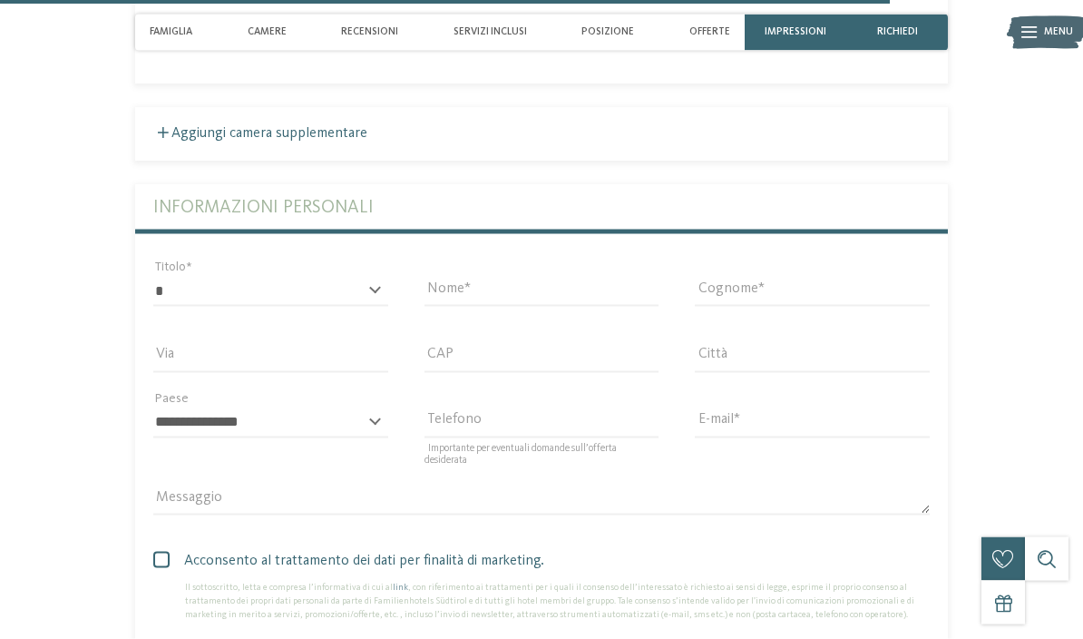
scroll to position [4483, 0]
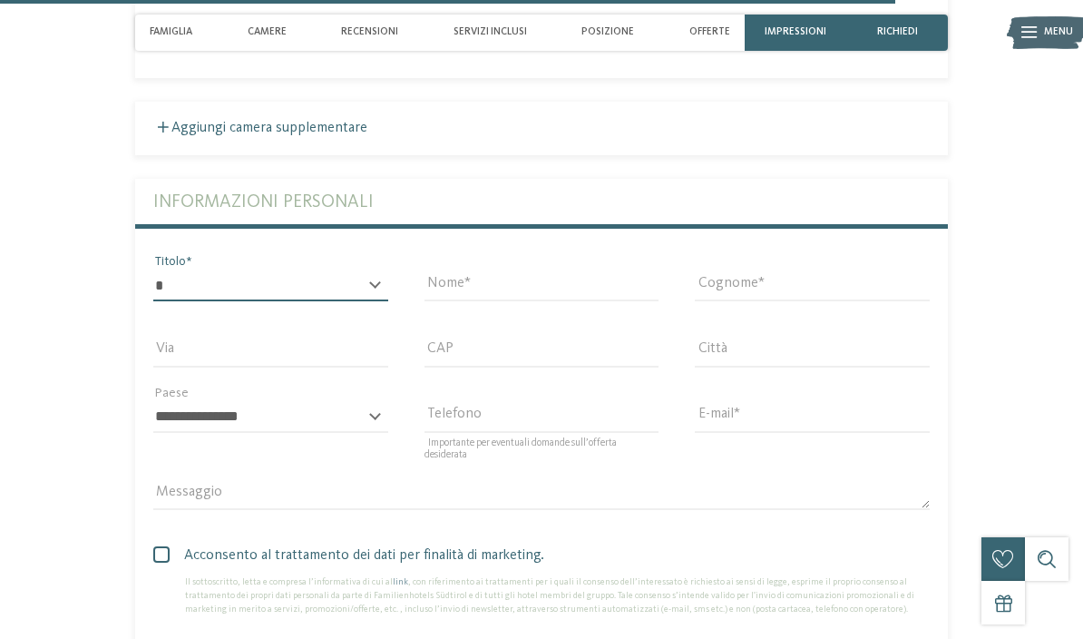
click at [340, 301] on select "* ****** ******* ******** ******" at bounding box center [270, 285] width 235 height 31
select select "*"
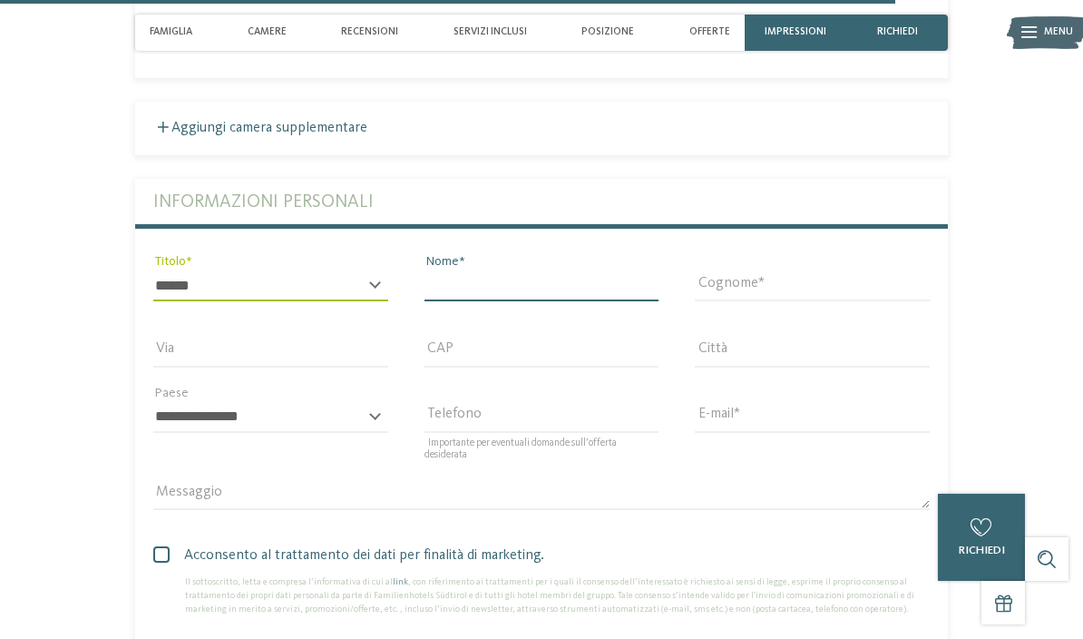
click at [580, 301] on input "Nome" at bounding box center [541, 285] width 235 height 31
type input "*****"
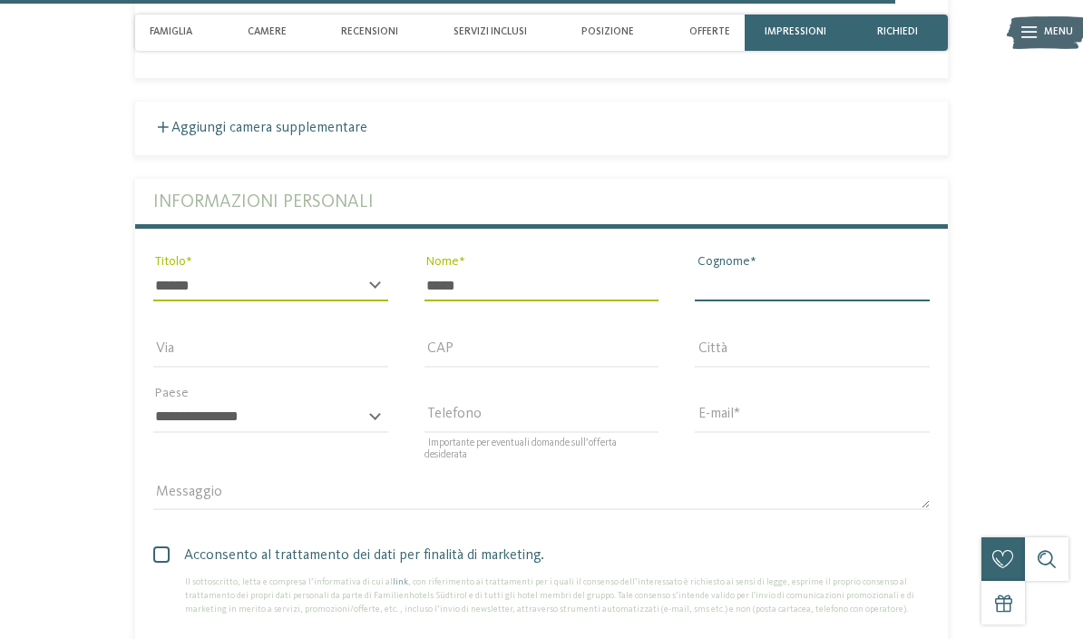
type input "********"
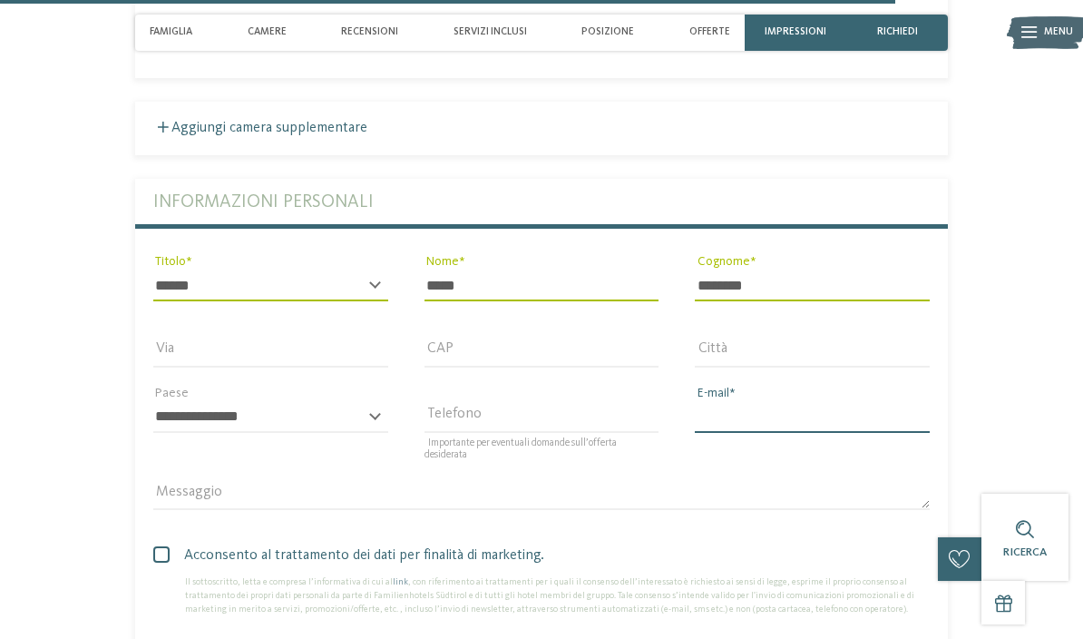
click at [768, 433] on input "E-mail" at bounding box center [812, 417] width 235 height 31
type input "**********"
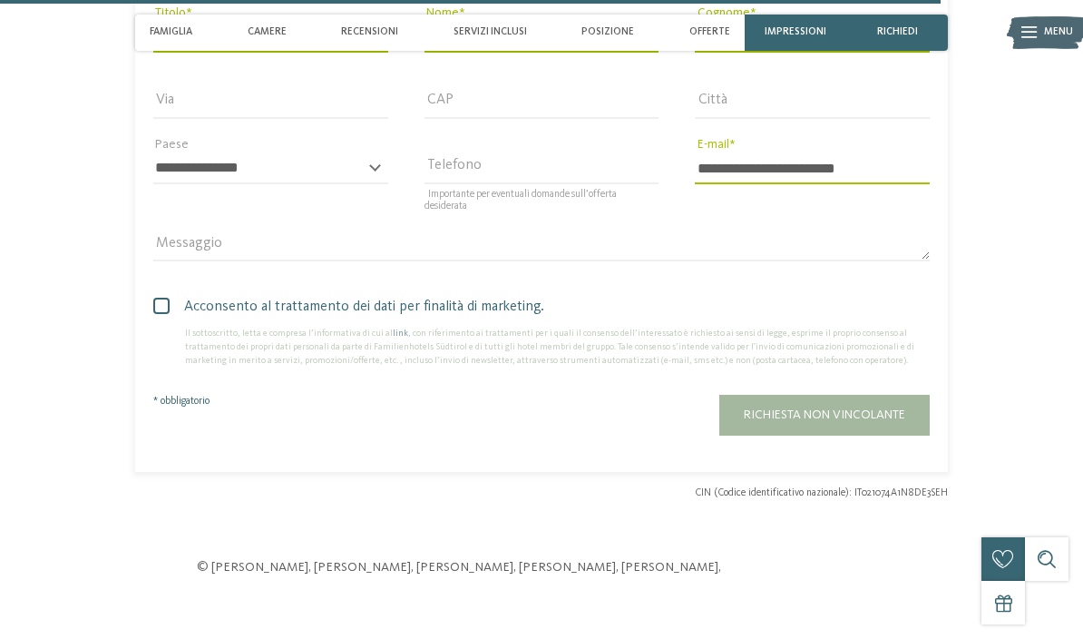
scroll to position [4736, 0]
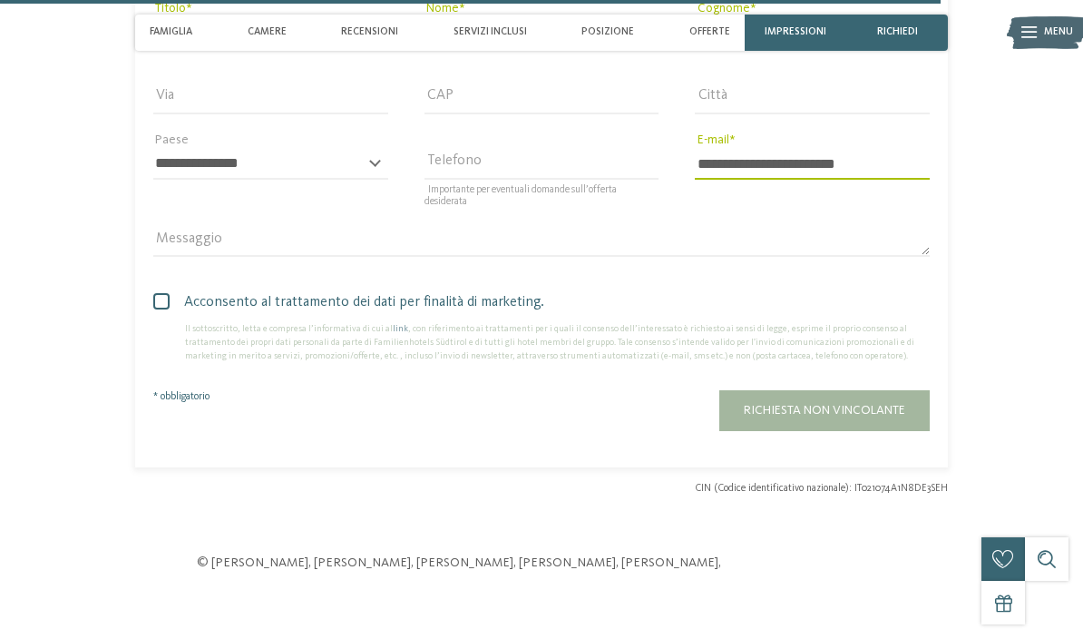
click at [850, 416] on span "Richiesta non vincolante" at bounding box center [824, 410] width 161 height 13
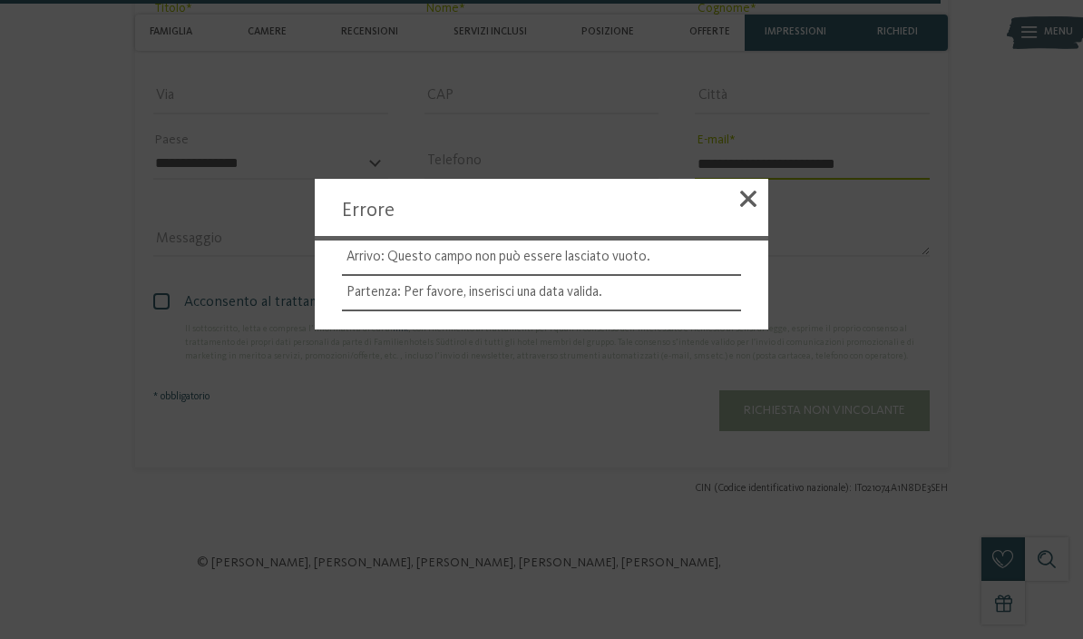
click at [746, 225] on div at bounding box center [748, 202] width 40 height 46
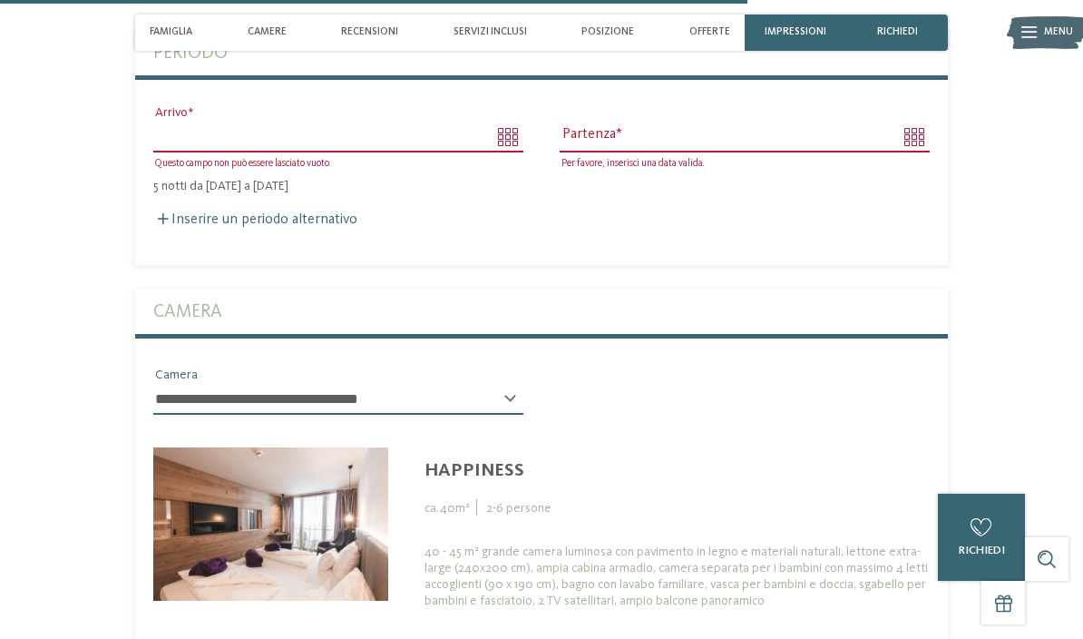
scroll to position [3762, 0]
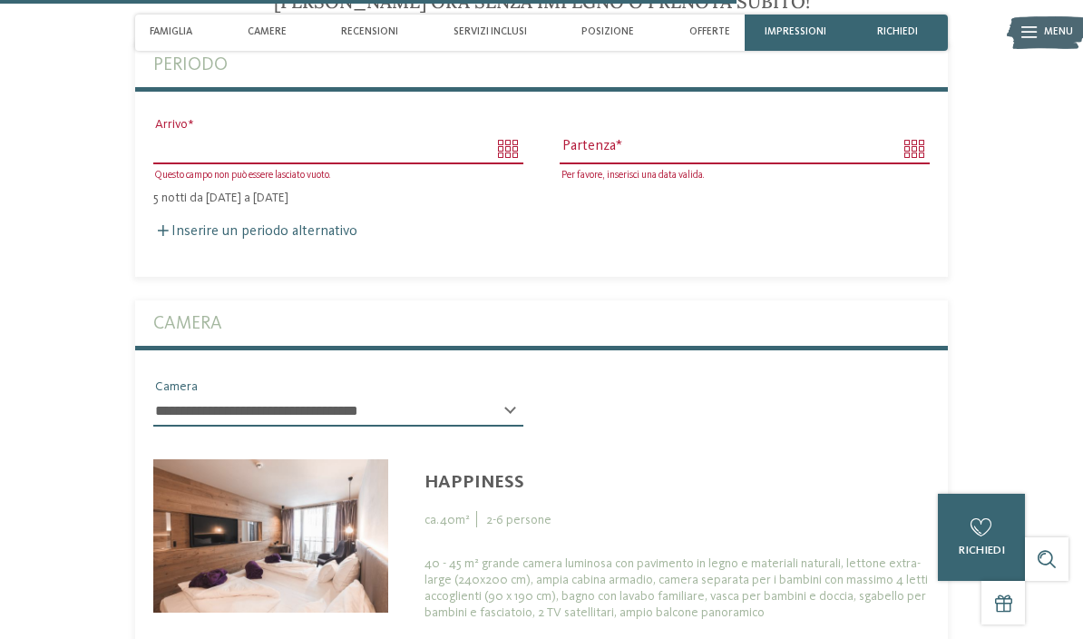
click at [503, 164] on input "Arrivo" at bounding box center [338, 148] width 370 height 31
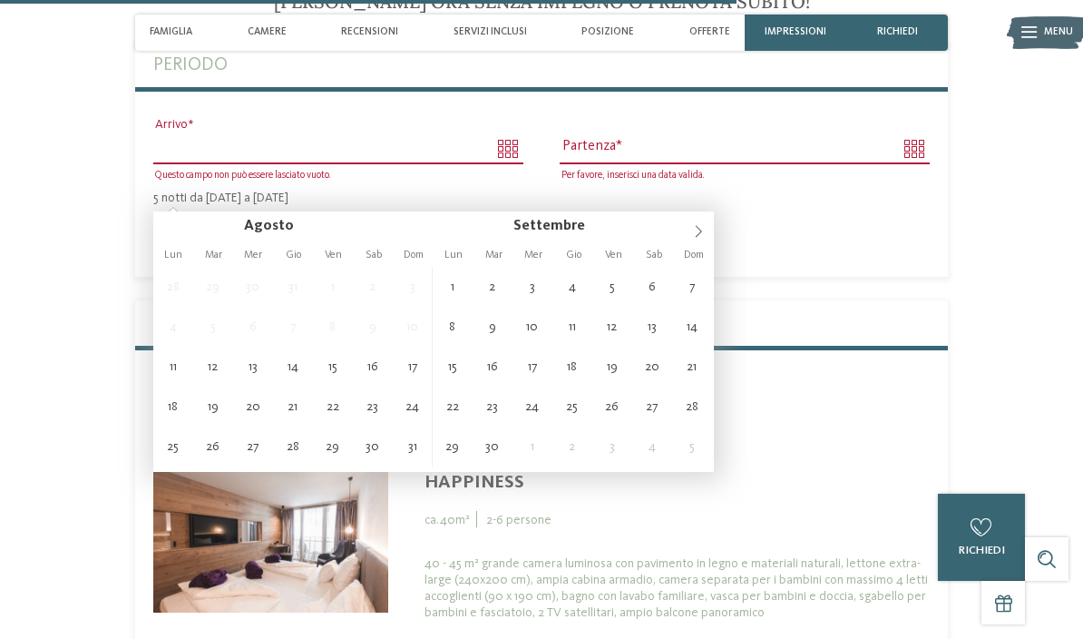
click at [705, 238] on span at bounding box center [698, 226] width 31 height 31
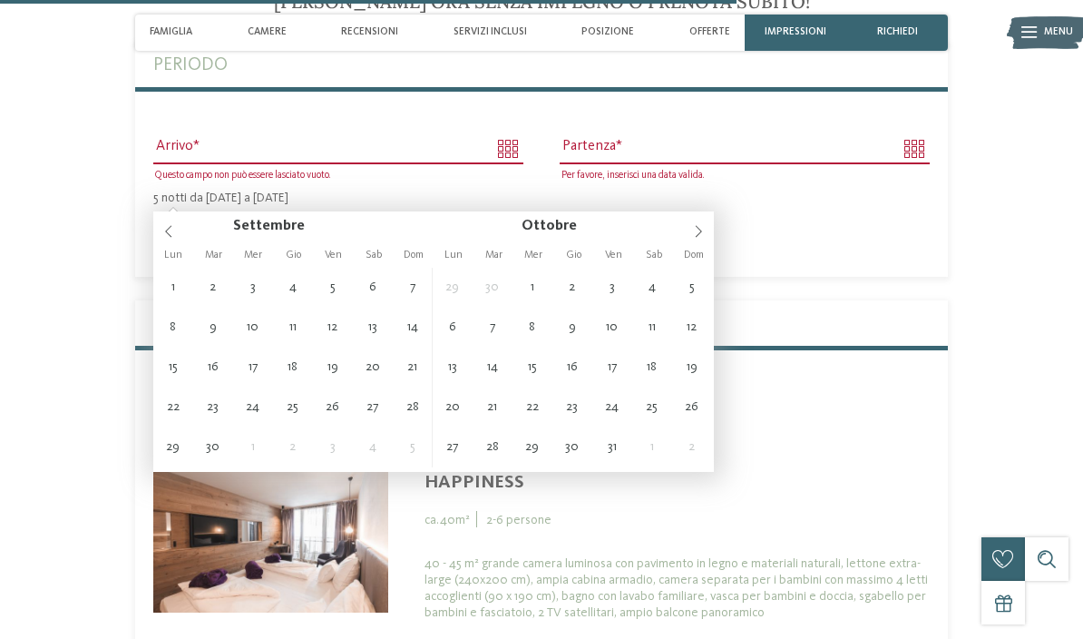
click at [699, 235] on icon at bounding box center [699, 232] width 6 height 12
click at [697, 234] on icon at bounding box center [698, 231] width 13 height 13
type input "**********"
type input "****"
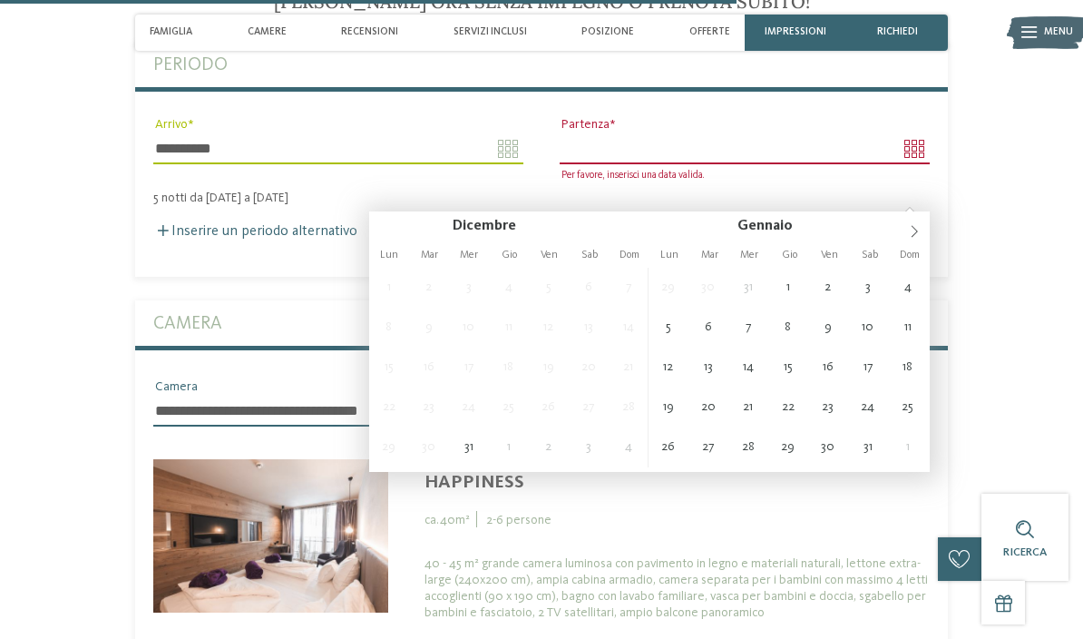
type input "**********"
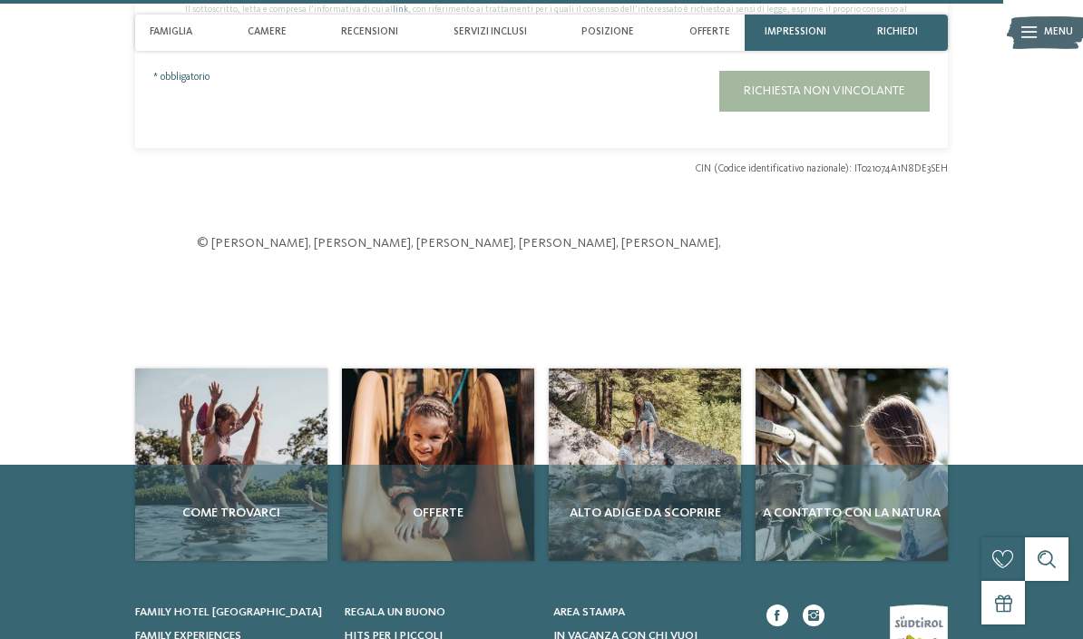
scroll to position [5054, 0]
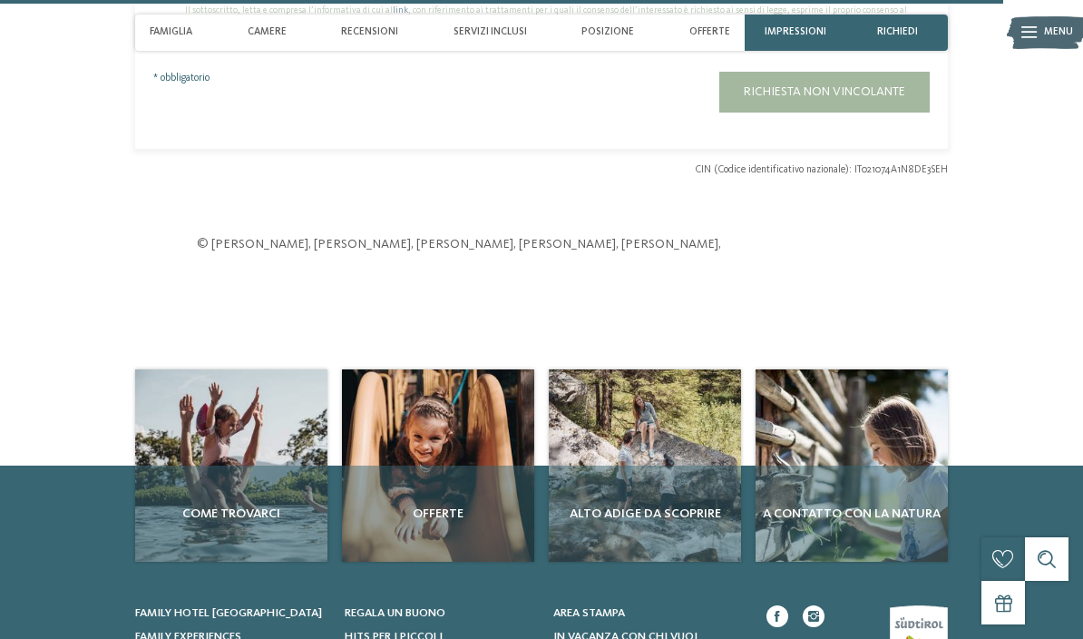
click at [887, 98] on span "Richiesta non vincolante" at bounding box center [824, 91] width 161 height 13
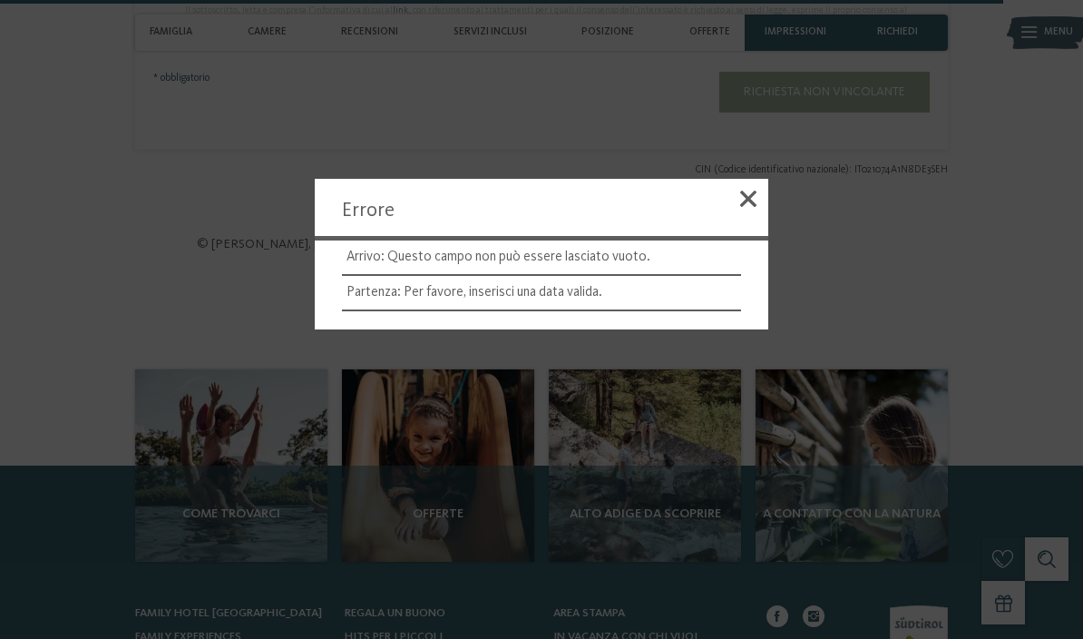
click at [606, 305] on li "Partenza: Per favore, inserisci una data valida." at bounding box center [541, 293] width 399 height 35
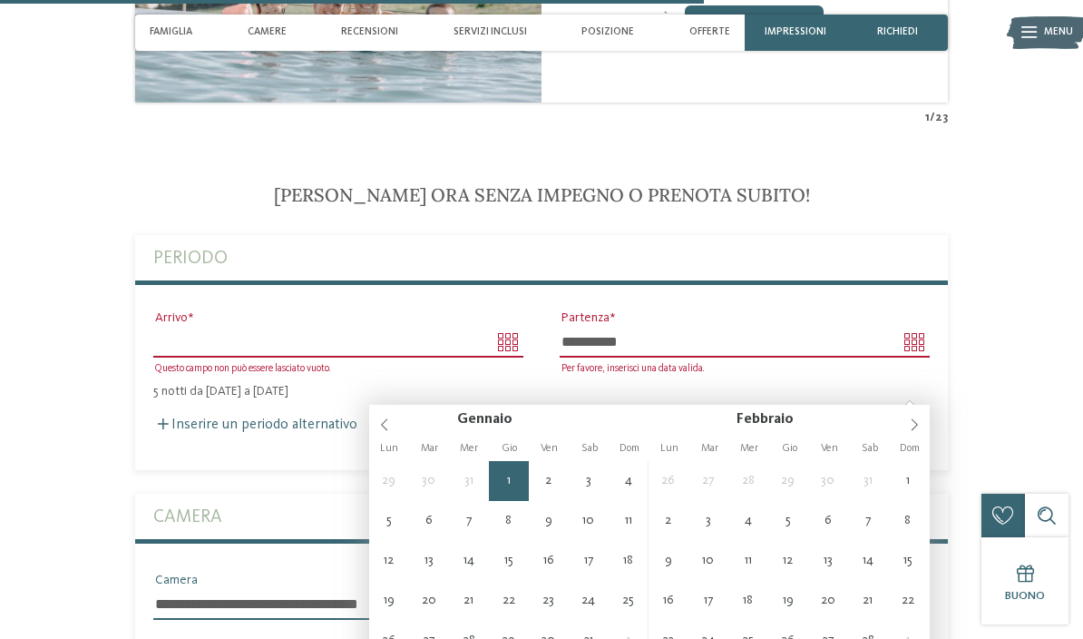
scroll to position [3546, 0]
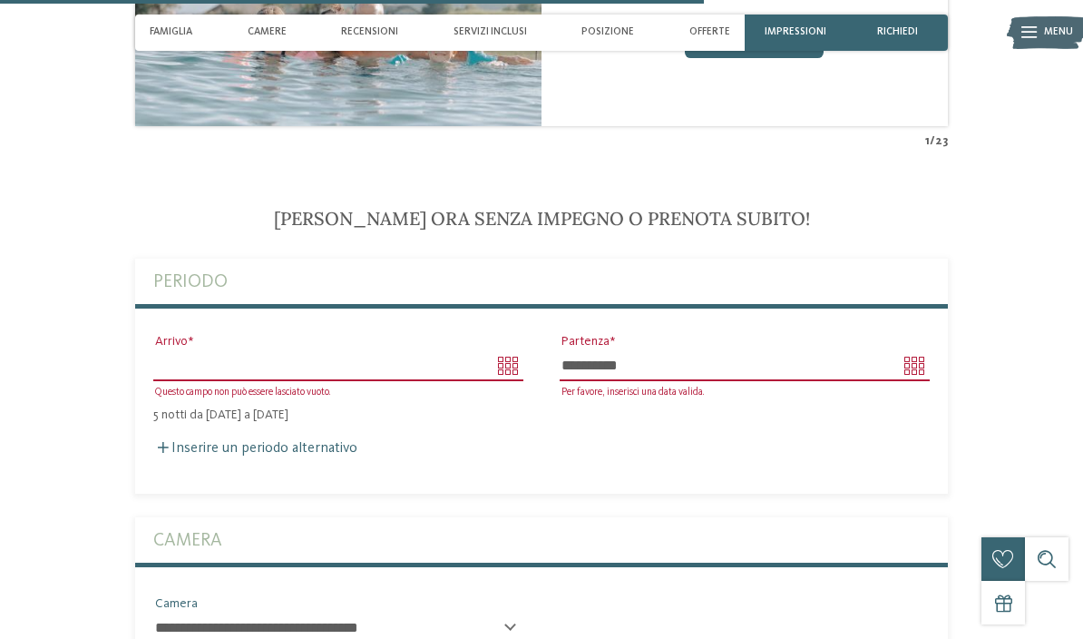
click at [790, 381] on input "**********" at bounding box center [745, 365] width 370 height 31
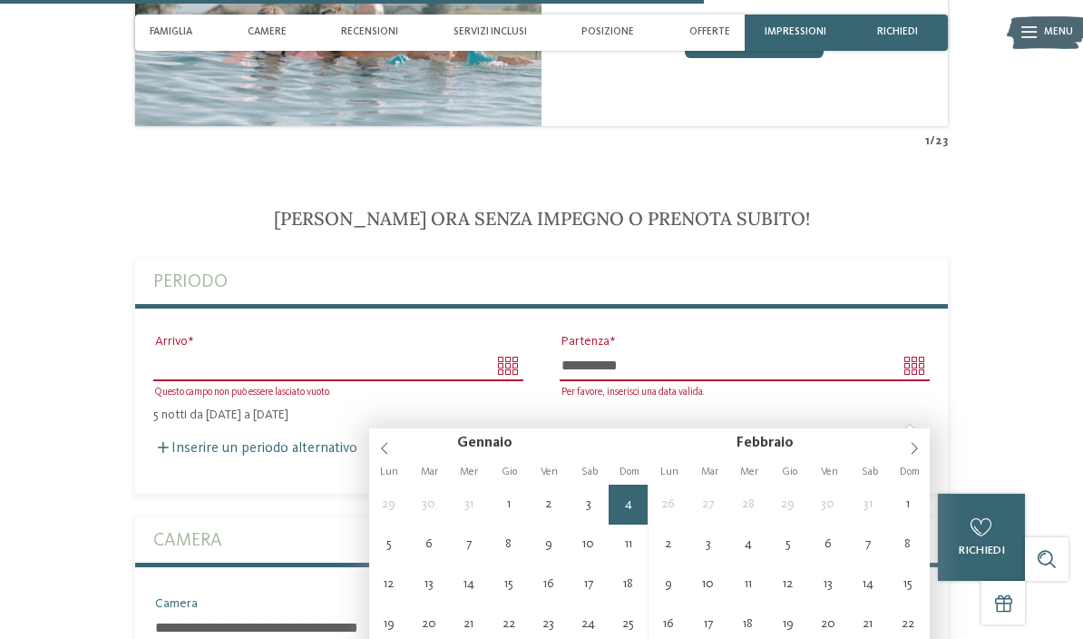
type input "**********"
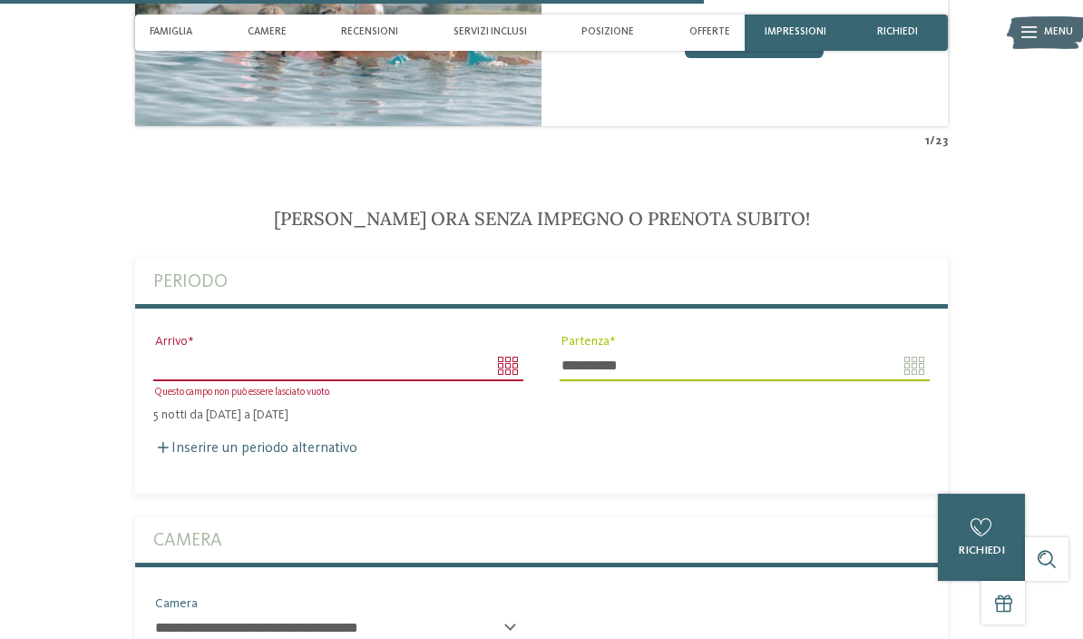
click at [511, 381] on input "Arrivo" at bounding box center [338, 365] width 370 height 31
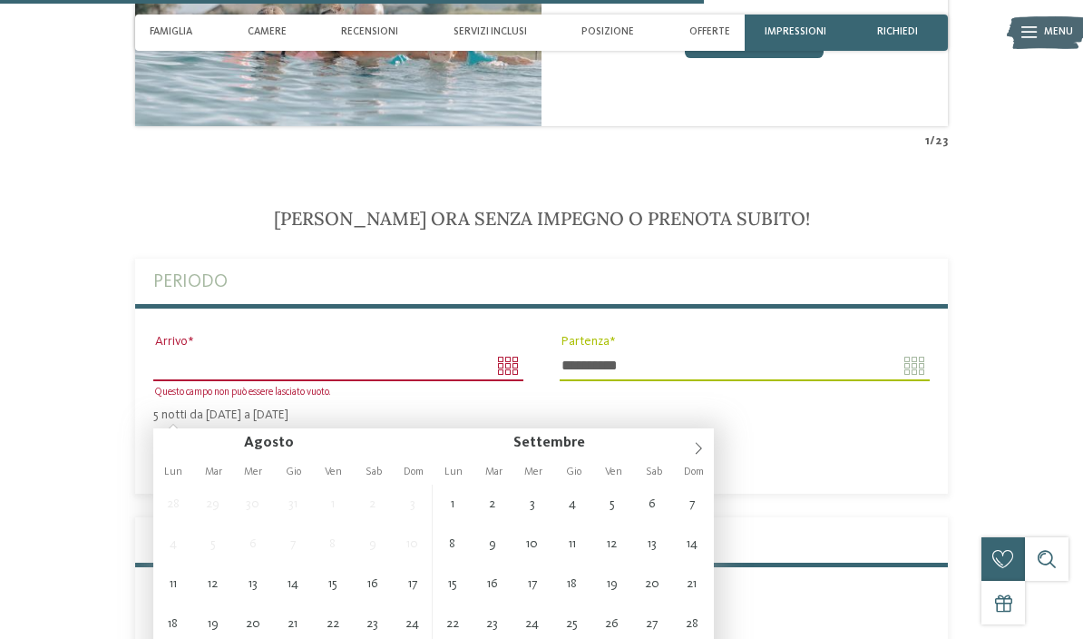
click at [699, 454] on icon at bounding box center [698, 448] width 13 height 13
click at [690, 457] on span at bounding box center [698, 443] width 31 height 31
click at [691, 457] on span at bounding box center [698, 443] width 31 height 31
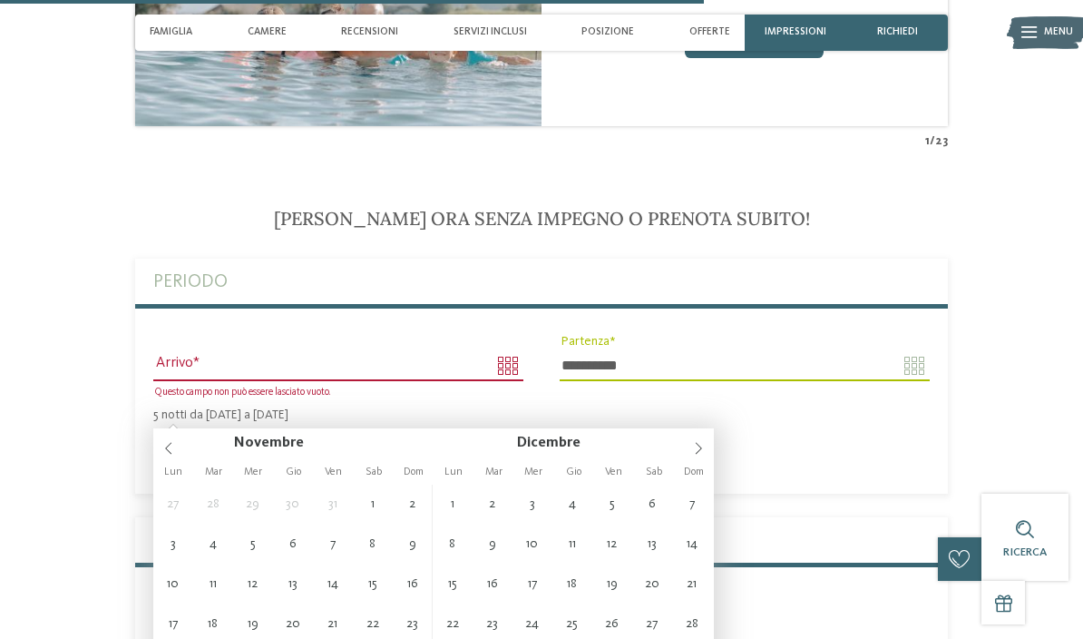
type input "**********"
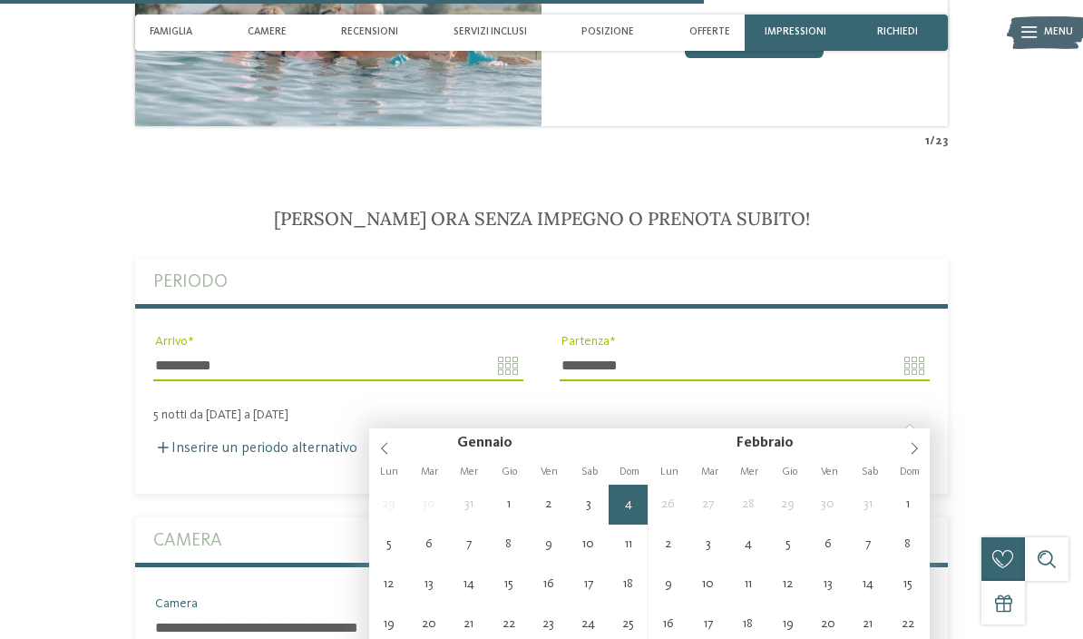
type input "**********"
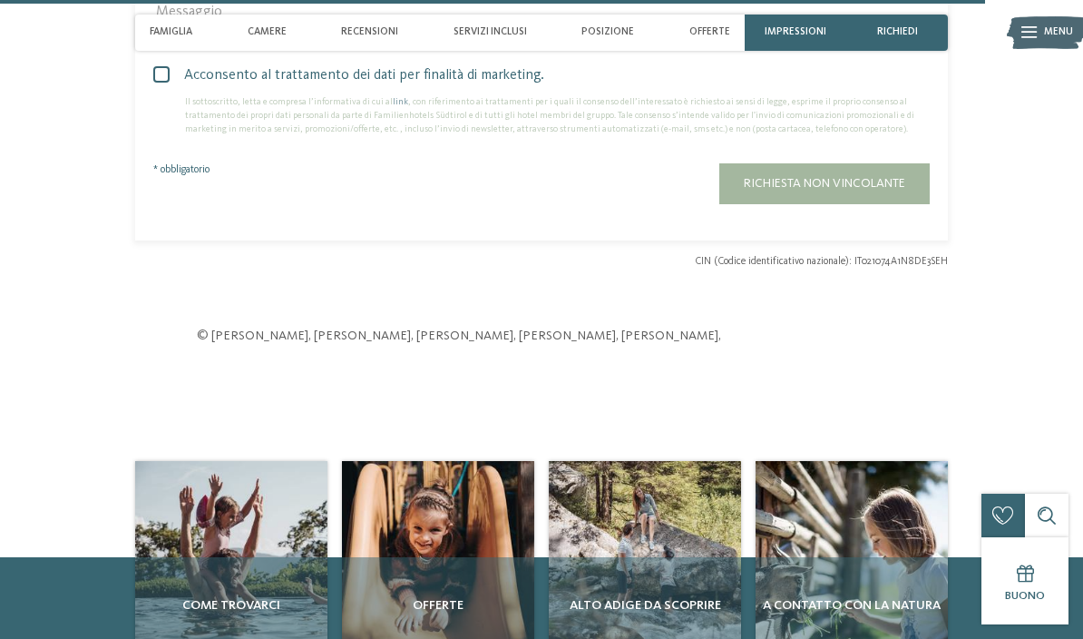
scroll to position [4963, 0]
click at [902, 203] on button "Richiesta non vincolante" at bounding box center [824, 182] width 210 height 41
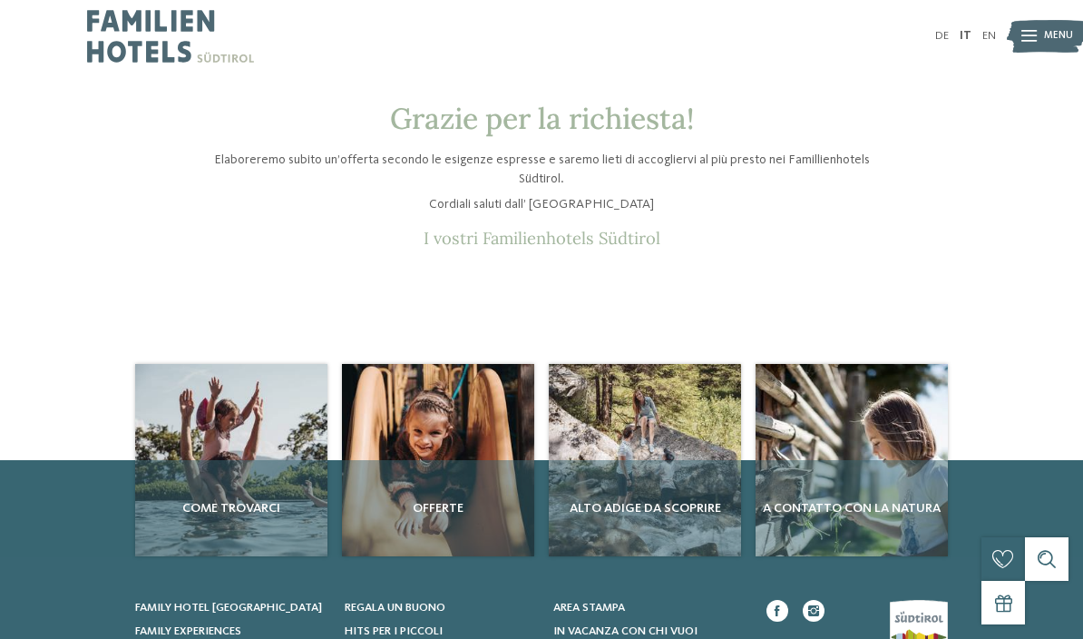
click at [473, 485] on div "Offerte" at bounding box center [438, 508] width 192 height 96
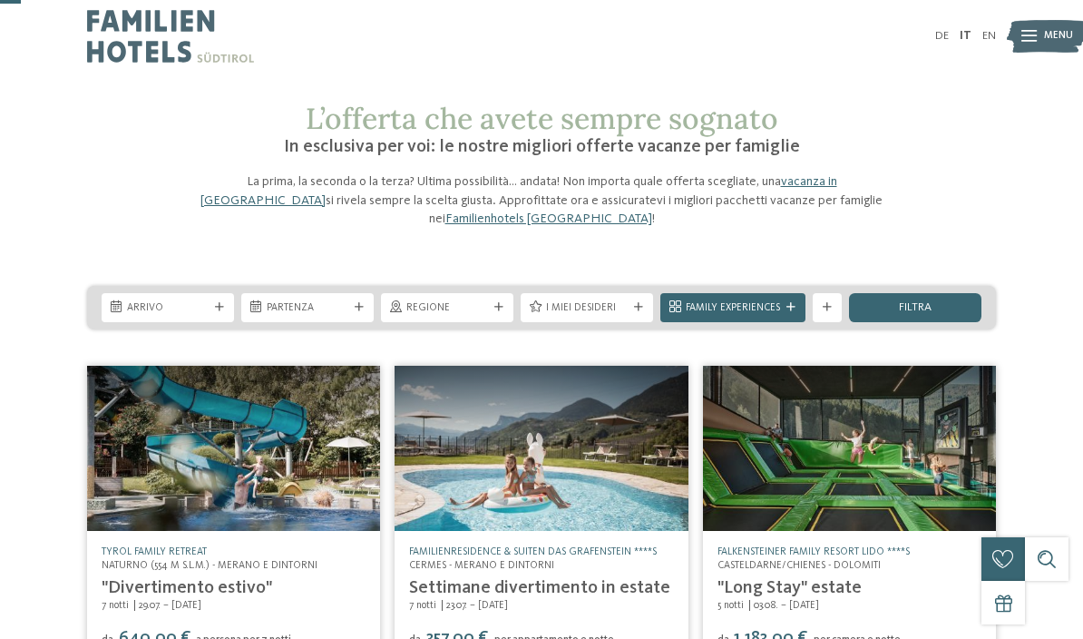
scroll to position [52, 0]
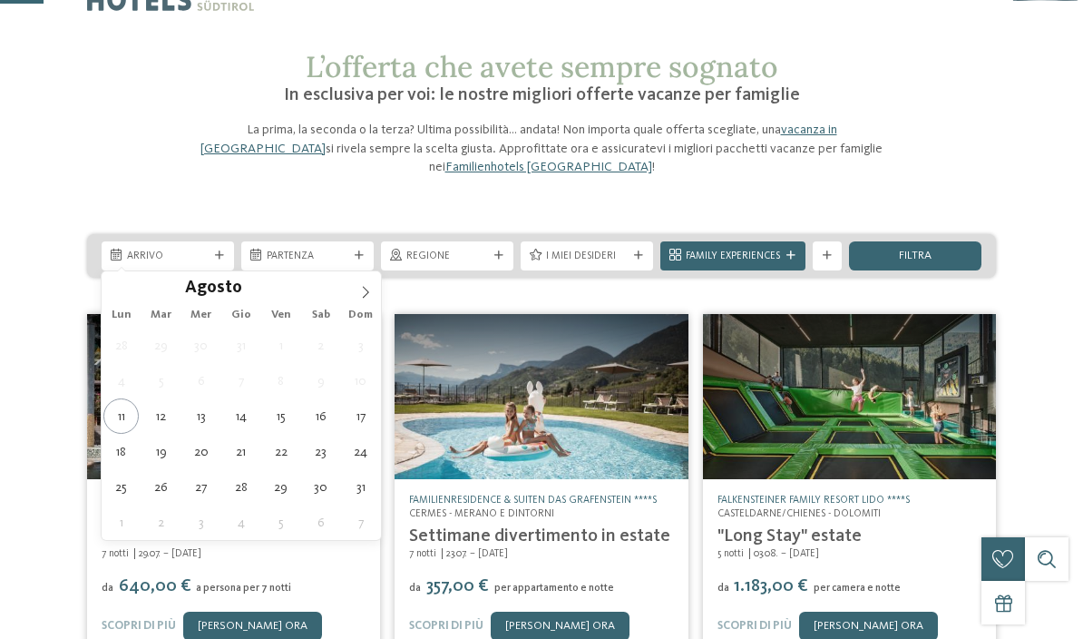
click at [371, 301] on span at bounding box center [365, 286] width 31 height 31
click at [362, 295] on icon at bounding box center [365, 292] width 13 height 13
click at [367, 279] on span at bounding box center [365, 286] width 31 height 31
click at [367, 288] on icon at bounding box center [365, 292] width 13 height 13
type div "[DATE]"
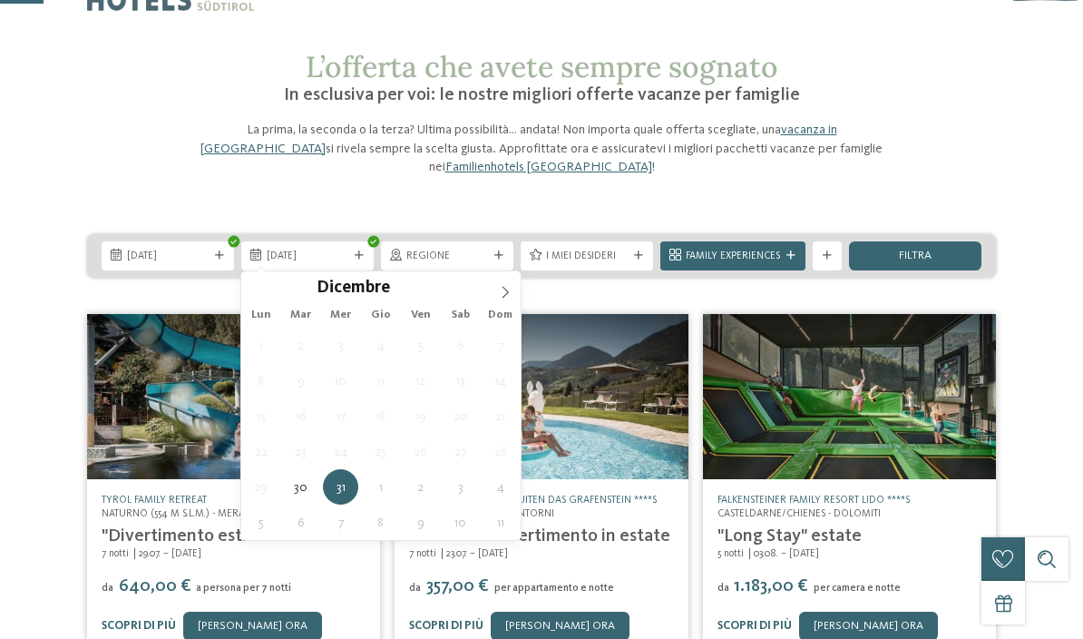
click at [509, 282] on span at bounding box center [505, 286] width 31 height 31
type input "****"
type div "[DATE]"
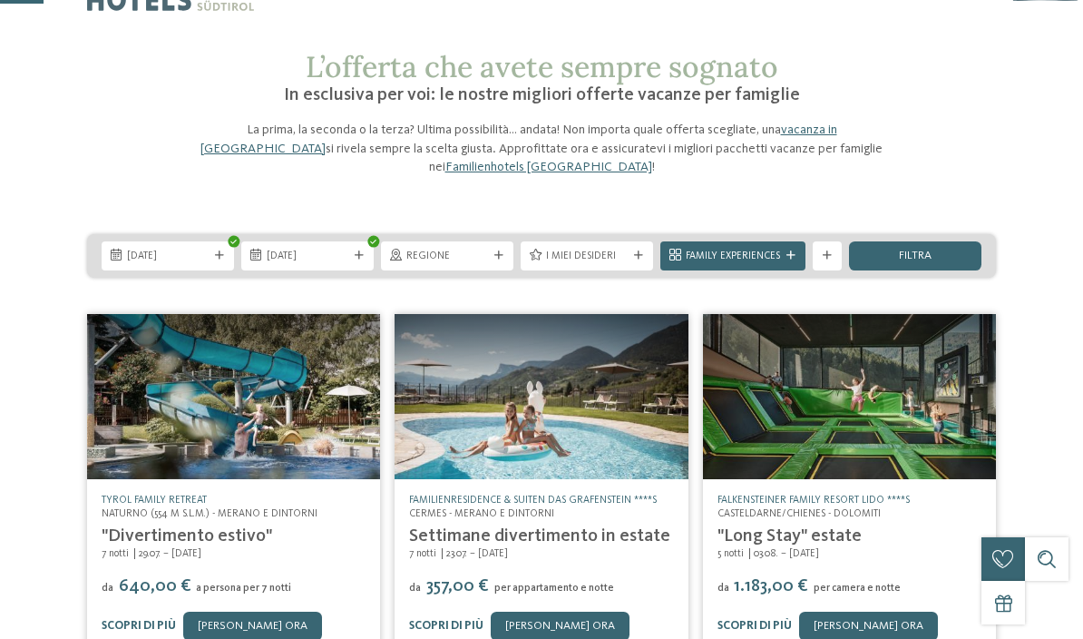
click at [948, 259] on div "filtra" at bounding box center [915, 255] width 132 height 29
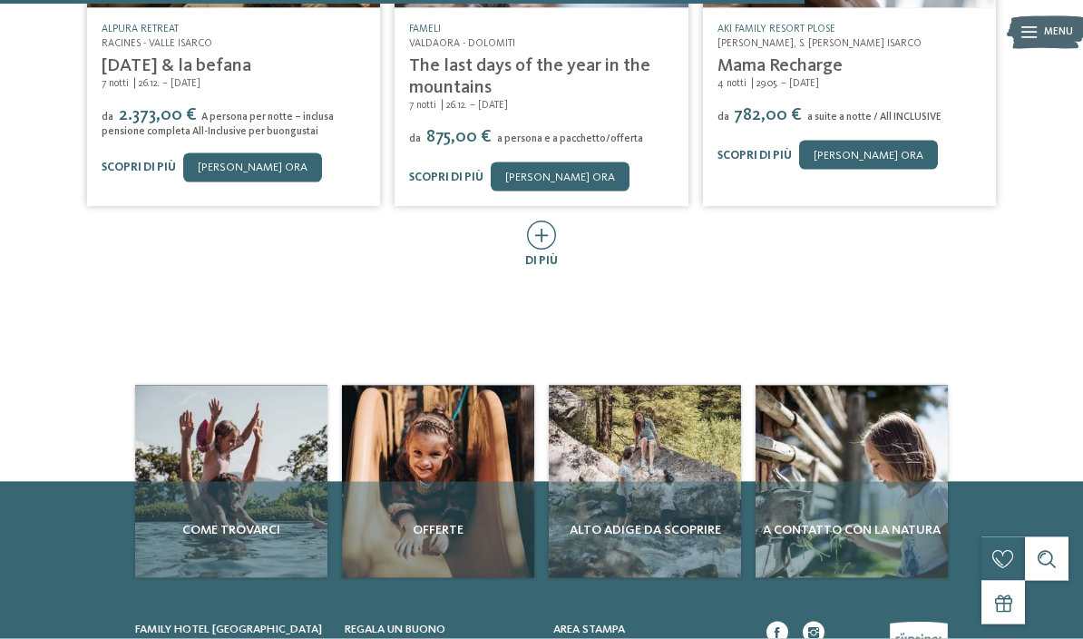
scroll to position [977, 0]
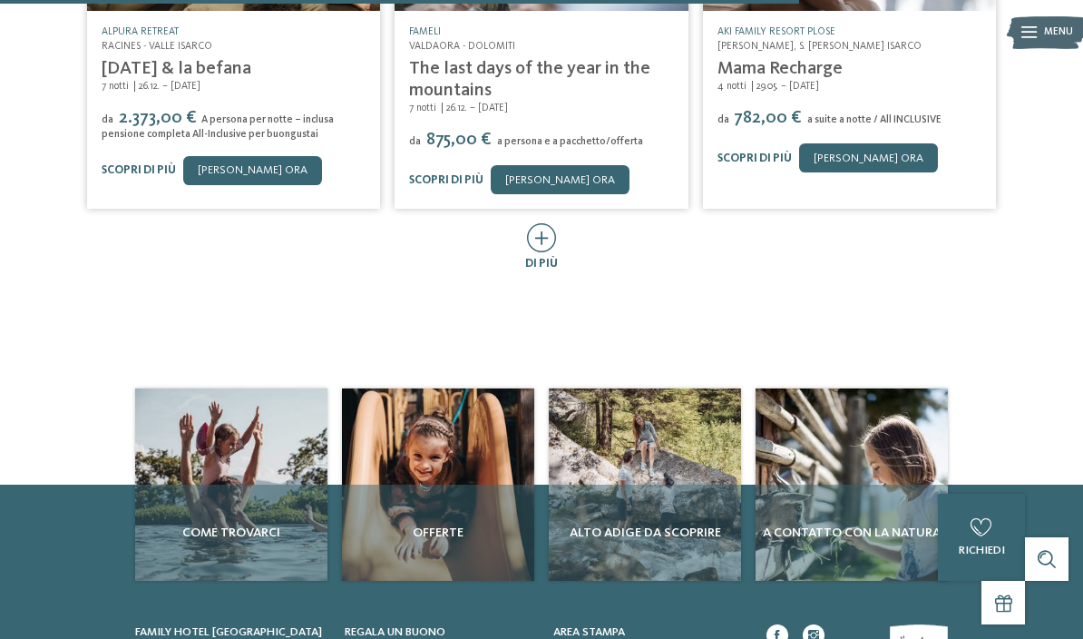
click at [546, 258] on span "di più" at bounding box center [541, 264] width 33 height 12
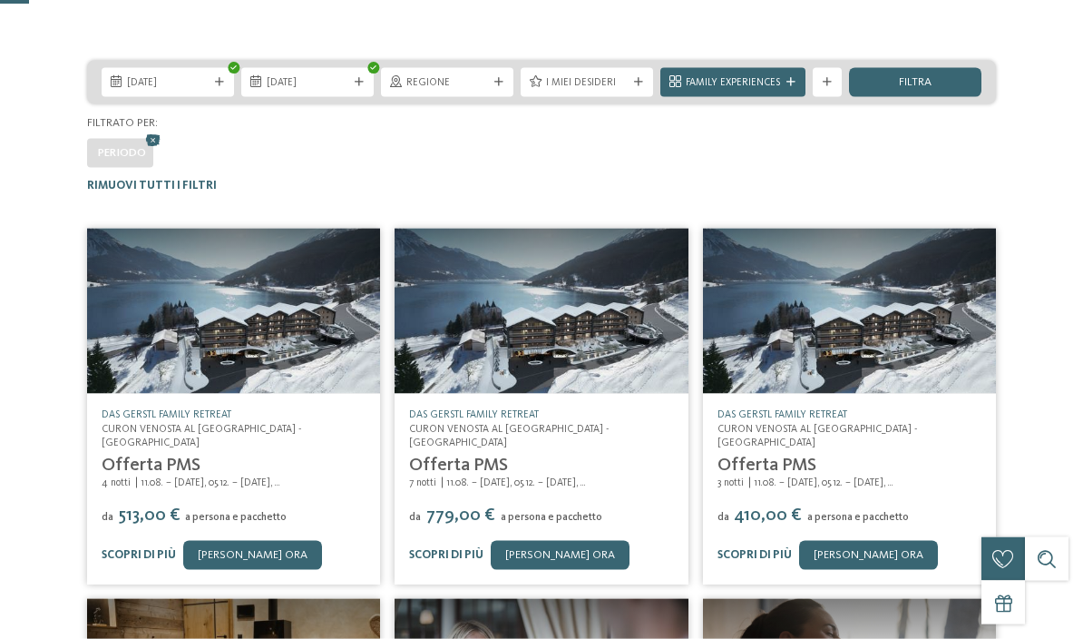
scroll to position [0, 0]
